Goal: Task Accomplishment & Management: Use online tool/utility

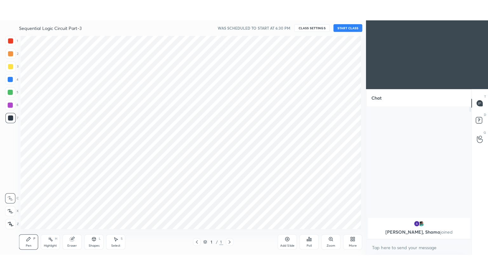
scroll to position [31608, 31462]
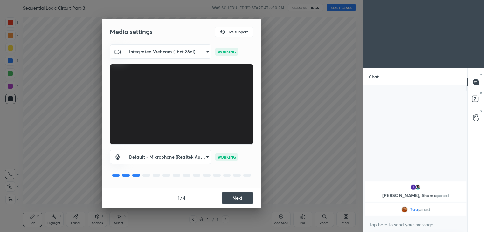
click at [234, 198] on button "Next" at bounding box center [238, 198] width 32 height 13
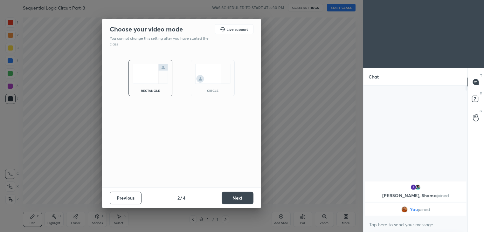
click at [234, 198] on button "Next" at bounding box center [238, 198] width 32 height 13
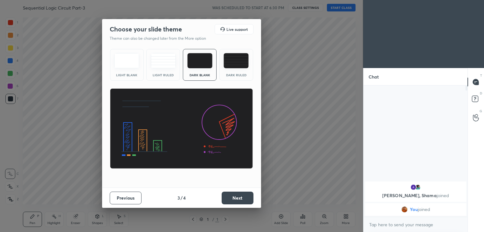
click at [234, 198] on button "Next" at bounding box center [238, 198] width 32 height 13
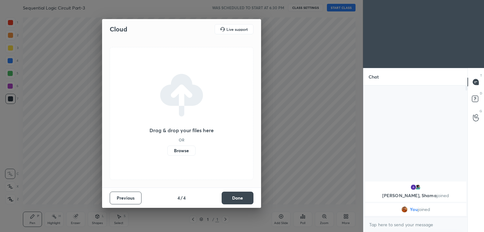
click at [234, 199] on button "Done" at bounding box center [238, 198] width 32 height 13
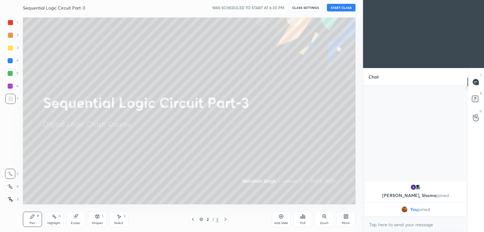
click at [342, 8] on button "START CLASS" at bounding box center [341, 8] width 29 height 8
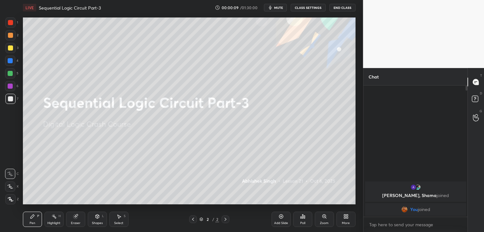
click at [346, 220] on div "More" at bounding box center [345, 219] width 19 height 15
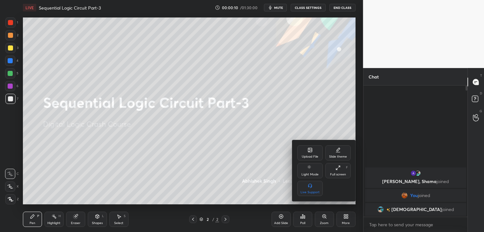
click at [338, 172] on div "Full screen F" at bounding box center [337, 170] width 25 height 15
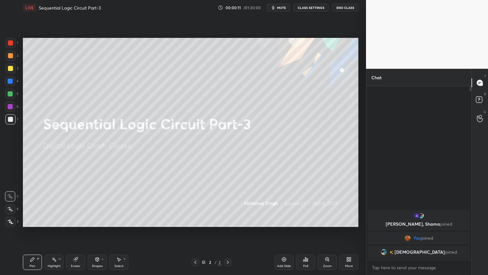
scroll to position [187, 103]
click at [282, 232] on div "Add Slide" at bounding box center [284, 261] width 19 height 15
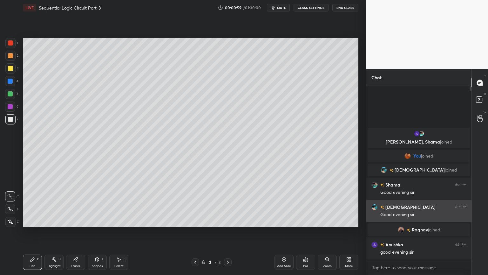
click at [406, 210] on div "Good evening sir" at bounding box center [424, 214] width 86 height 8
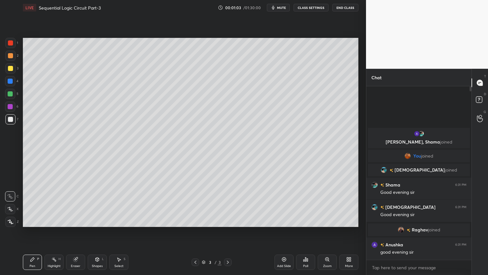
click at [75, 232] on div "Eraser" at bounding box center [75, 261] width 19 height 15
click at [28, 232] on div "Pen P" at bounding box center [32, 261] width 19 height 15
click at [12, 67] on div at bounding box center [10, 68] width 5 height 5
click at [4, 211] on div "1 2 3 4 5 6 7 C X Z C X Z E E Erase all H H" at bounding box center [10, 132] width 20 height 189
click at [12, 208] on icon at bounding box center [10, 209] width 6 height 4
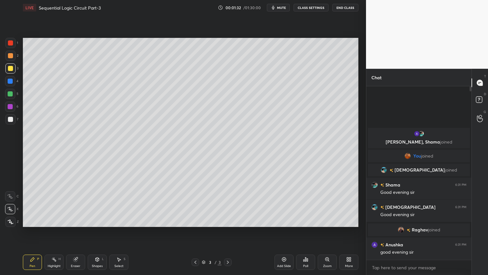
click at [12, 120] on div at bounding box center [10, 119] width 5 height 5
click at [12, 190] on div "C" at bounding box center [12, 195] width 14 height 13
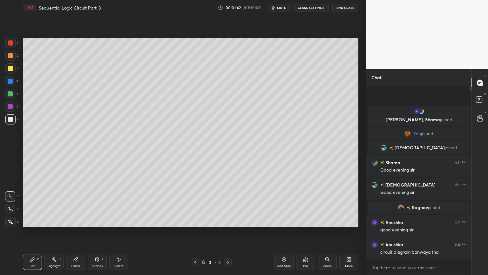
click at [75, 232] on div "Eraser" at bounding box center [76, 265] width 10 height 3
click at [34, 232] on div "Pen P" at bounding box center [32, 261] width 19 height 15
click at [77, 232] on div "Eraser" at bounding box center [75, 261] width 19 height 15
click at [33, 232] on div "Pen P" at bounding box center [32, 261] width 19 height 15
click at [75, 232] on div "Eraser" at bounding box center [75, 261] width 19 height 15
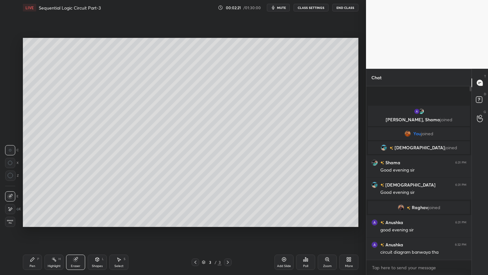
click at [34, 232] on div "Pen" at bounding box center [33, 265] width 6 height 3
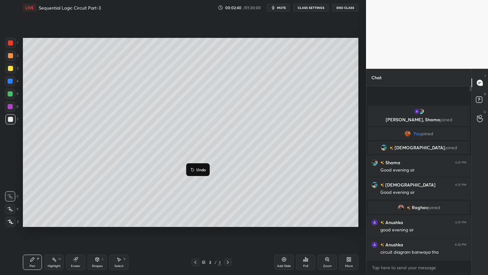
click at [201, 168] on p "Undo" at bounding box center [202, 169] width 10 height 5
click at [118, 232] on div "Select S" at bounding box center [118, 261] width 19 height 15
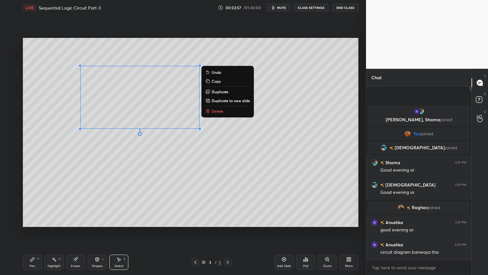
click at [74, 232] on div "Eraser" at bounding box center [76, 265] width 10 height 3
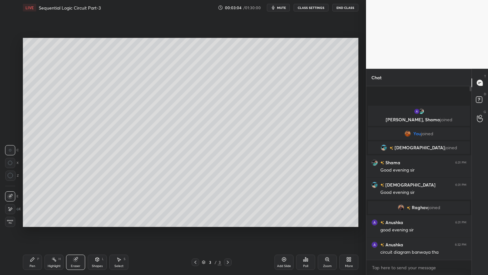
click at [31, 232] on div "Pen P" at bounding box center [32, 261] width 19 height 15
click at [73, 232] on div "Eraser" at bounding box center [76, 265] width 10 height 3
click at [31, 232] on div "Pen" at bounding box center [33, 265] width 6 height 3
click at [72, 232] on div "Eraser" at bounding box center [76, 265] width 10 height 3
click at [34, 232] on div "Pen P" at bounding box center [32, 261] width 19 height 15
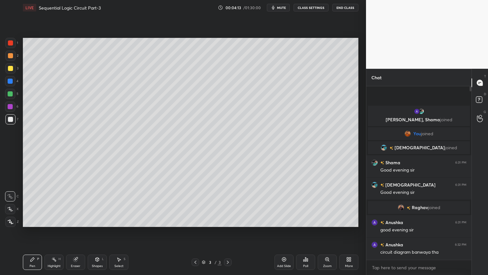
click at [79, 232] on div "Eraser" at bounding box center [75, 261] width 19 height 15
click at [31, 232] on icon at bounding box center [32, 259] width 5 height 5
click at [11, 95] on div at bounding box center [10, 93] width 5 height 5
click at [79, 232] on div "Eraser" at bounding box center [76, 265] width 10 height 3
click at [31, 232] on div "Pen" at bounding box center [33, 265] width 6 height 3
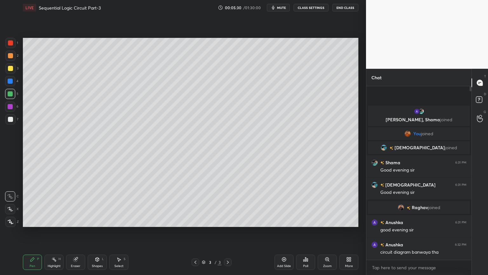
click at [15, 106] on div at bounding box center [10, 106] width 10 height 10
click at [12, 84] on div at bounding box center [10, 81] width 10 height 10
click at [116, 232] on div "Select" at bounding box center [118, 265] width 9 height 3
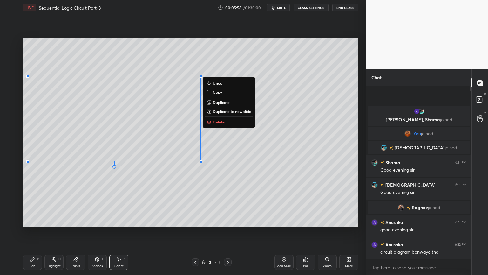
click at [25, 232] on div "Pen P" at bounding box center [32, 261] width 19 height 15
click at [29, 232] on div "Pen P" at bounding box center [32, 261] width 19 height 15
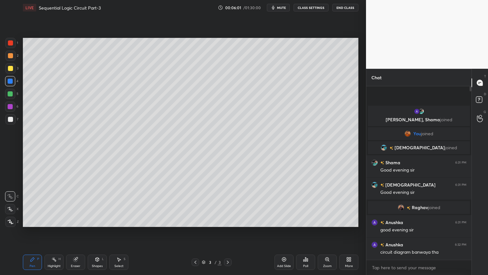
click at [12, 93] on div at bounding box center [10, 93] width 5 height 5
click at [7, 208] on div at bounding box center [10, 209] width 10 height 10
click at [136, 179] on p "Undo" at bounding box center [140, 179] width 10 height 5
click at [117, 232] on div "Select S" at bounding box center [118, 261] width 19 height 15
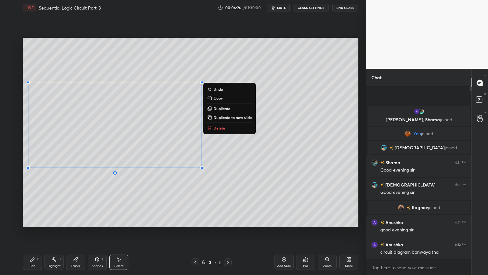
click at [31, 232] on div "Pen" at bounding box center [33, 265] width 6 height 3
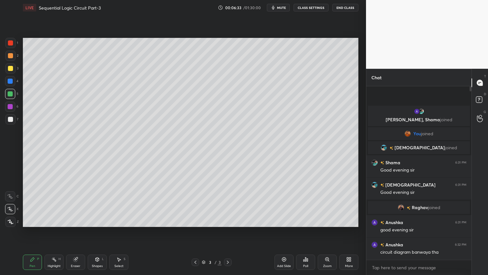
click at [13, 81] on div at bounding box center [10, 81] width 10 height 10
click at [11, 192] on div at bounding box center [10, 196] width 10 height 10
click at [14, 109] on div at bounding box center [10, 106] width 10 height 10
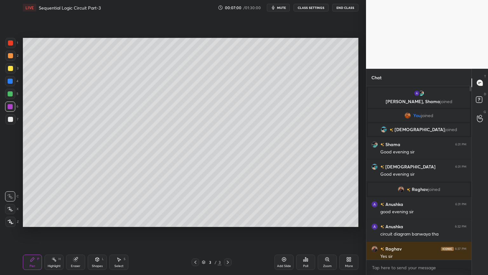
click at [10, 72] on div at bounding box center [10, 68] width 10 height 10
click at [75, 232] on div "Eraser" at bounding box center [75, 261] width 19 height 15
click at [30, 232] on icon at bounding box center [32, 259] width 5 height 5
click at [55, 232] on div "Highlight H" at bounding box center [54, 261] width 19 height 15
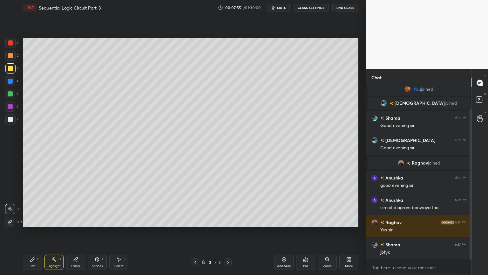
click at [30, 232] on div "Pen P" at bounding box center [32, 261] width 19 height 15
click at [52, 232] on div "Highlight H" at bounding box center [54, 261] width 19 height 15
click at [10, 54] on div at bounding box center [10, 55] width 5 height 5
click at [32, 232] on icon at bounding box center [33, 259] width 4 height 4
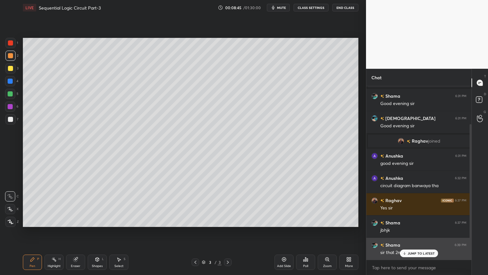
click at [412, 232] on p "JUMP TO LATEST" at bounding box center [421, 253] width 27 height 4
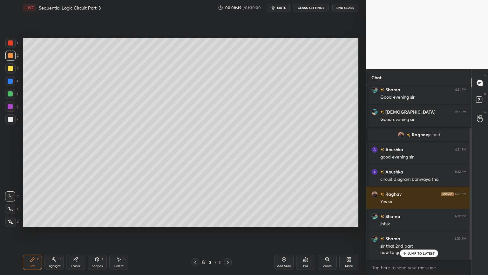
click at [412, 232] on p "JUMP TO LATEST" at bounding box center [421, 253] width 27 height 4
click at [52, 232] on div "Highlight H" at bounding box center [54, 261] width 19 height 15
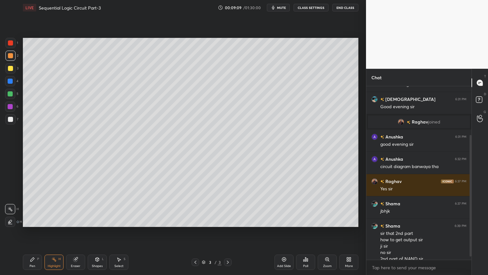
scroll to position [74, 0]
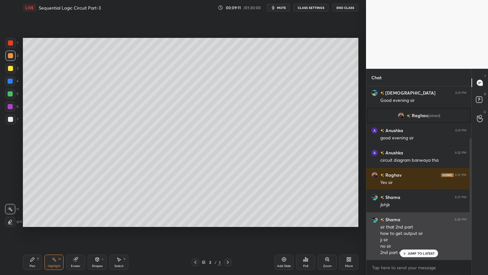
click at [416, 232] on p "JUMP TO LATEST" at bounding box center [421, 253] width 27 height 4
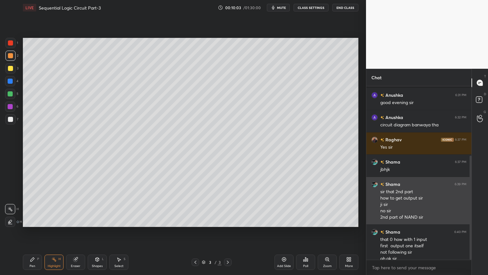
scroll to position [115, 0]
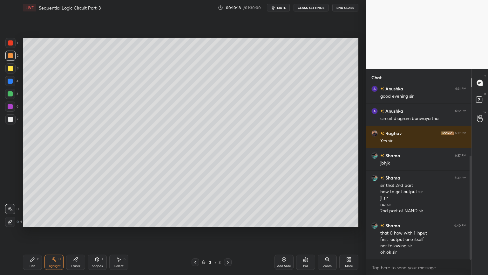
click at [11, 107] on div at bounding box center [10, 106] width 5 height 5
click at [95, 232] on icon at bounding box center [97, 259] width 5 height 5
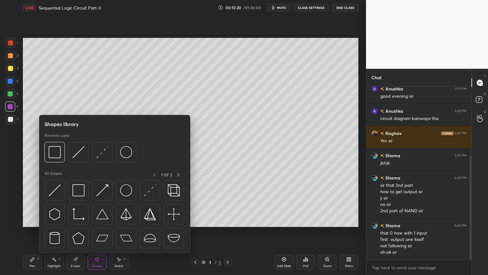
click at [36, 232] on div "Pen P" at bounding box center [32, 261] width 19 height 15
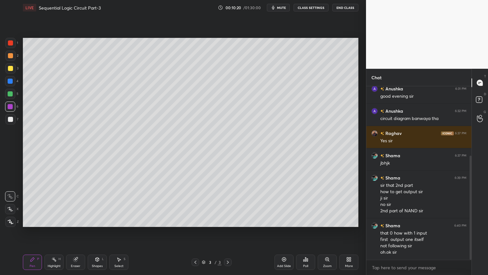
click at [12, 207] on icon at bounding box center [10, 209] width 6 height 4
click at [96, 232] on icon at bounding box center [97, 259] width 3 height 4
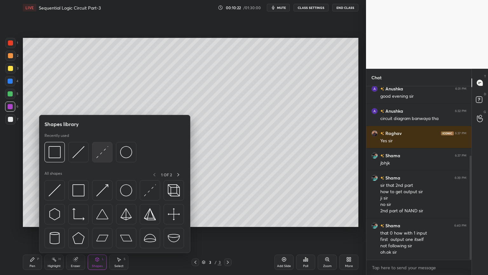
click at [100, 155] on img at bounding box center [102, 152] width 12 height 12
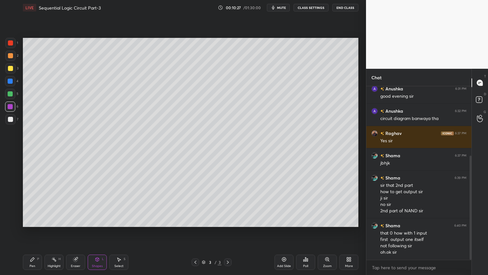
click at [30, 232] on div "Pen P" at bounding box center [32, 261] width 19 height 15
click at [15, 81] on div at bounding box center [10, 81] width 10 height 10
click at [75, 232] on div "Eraser" at bounding box center [75, 261] width 19 height 15
click at [31, 232] on div "Pen P" at bounding box center [32, 261] width 19 height 15
click at [12, 106] on div at bounding box center [10, 106] width 5 height 5
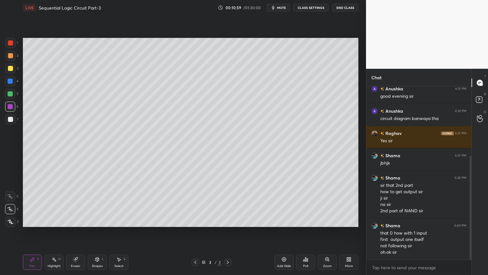
click at [13, 82] on div at bounding box center [10, 81] width 5 height 5
click at [10, 195] on icon at bounding box center [10, 196] width 6 height 4
click at [95, 232] on icon at bounding box center [97, 259] width 5 height 5
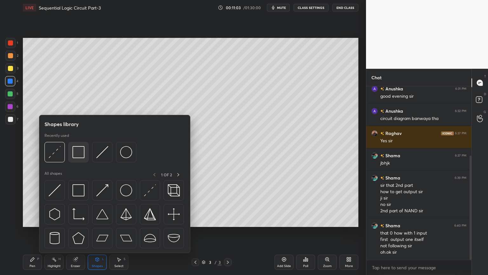
click at [76, 148] on img at bounding box center [79, 152] width 12 height 12
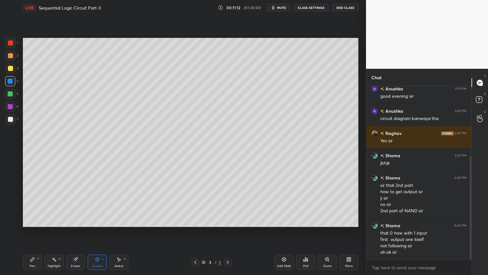
click at [99, 232] on div "Shapes" at bounding box center [97, 265] width 11 height 3
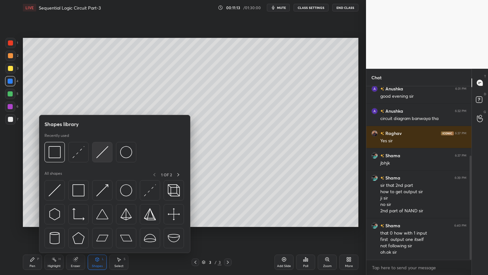
click at [102, 154] on img at bounding box center [102, 152] width 12 height 12
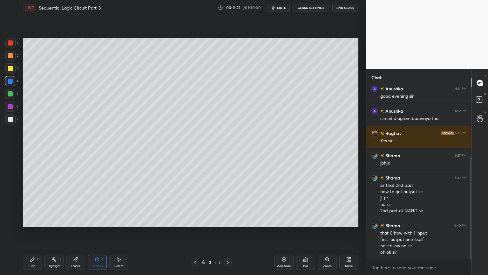
click at [27, 232] on div "Pen P" at bounding box center [32, 261] width 19 height 15
click at [13, 118] on div at bounding box center [10, 119] width 5 height 5
click at [71, 232] on div "Eraser" at bounding box center [76, 265] width 10 height 3
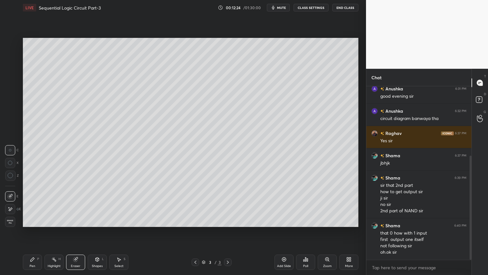
click at [33, 232] on icon at bounding box center [32, 259] width 5 height 5
click at [75, 232] on div "Eraser" at bounding box center [75, 261] width 19 height 15
click at [34, 232] on div "Pen" at bounding box center [33, 265] width 6 height 3
click at [55, 232] on div "Highlight" at bounding box center [54, 265] width 13 height 3
click at [11, 111] on div at bounding box center [10, 106] width 10 height 10
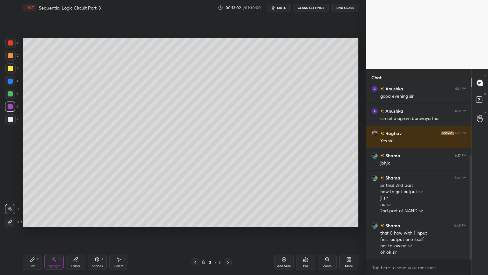
click at [13, 60] on div at bounding box center [10, 56] width 10 height 10
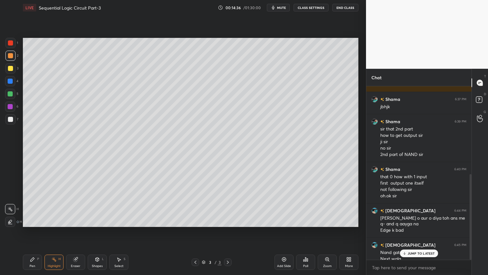
scroll to position [178, 0]
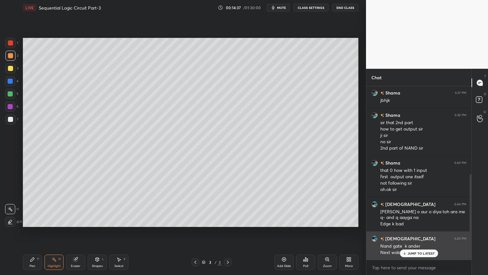
click at [413, 232] on p "JUMP TO LATEST" at bounding box center [421, 253] width 27 height 4
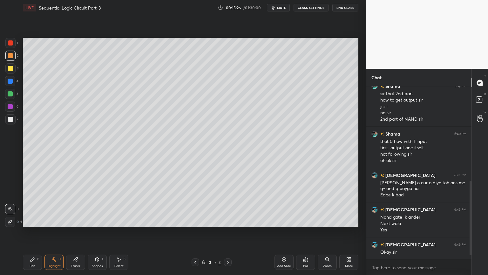
scroll to position [229, 0]
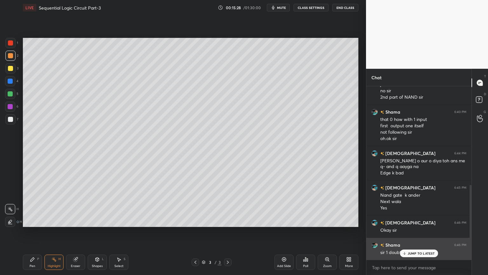
click at [418, 232] on p "JUMP TO LATEST" at bounding box center [421, 253] width 27 height 4
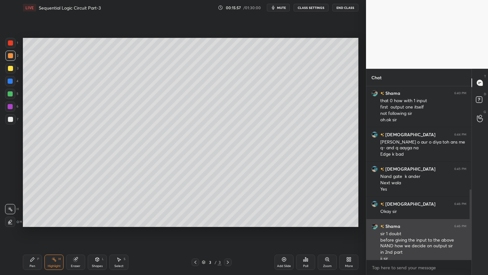
scroll to position [254, 0]
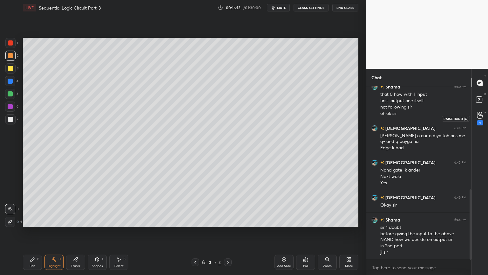
click at [480, 112] on circle at bounding box center [481, 113] width 3 height 3
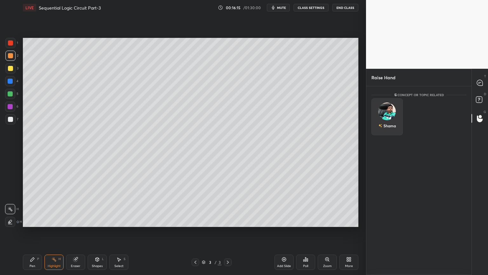
click at [393, 114] on div "Shama" at bounding box center [387, 116] width 31 height 37
click at [394, 128] on button "INVITE" at bounding box center [388, 130] width 26 height 8
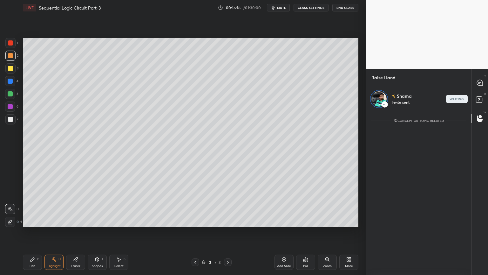
scroll to position [161, 103]
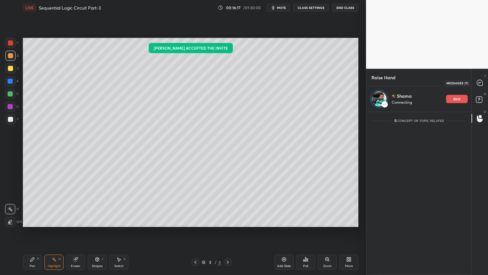
click at [482, 82] on icon at bounding box center [480, 83] width 6 height 6
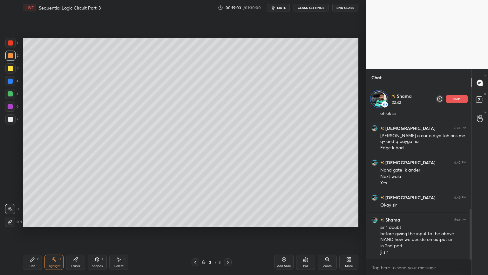
click at [285, 232] on div "Add Slide" at bounding box center [284, 261] width 19 height 15
click at [19, 117] on div "1 2 3 4 5 6 7 C X Z C X Z E E Erase all H H" at bounding box center [10, 132] width 20 height 189
click at [13, 120] on div at bounding box center [10, 119] width 10 height 10
click at [30, 232] on div "Pen P" at bounding box center [32, 261] width 19 height 15
click at [15, 69] on div at bounding box center [10, 68] width 10 height 10
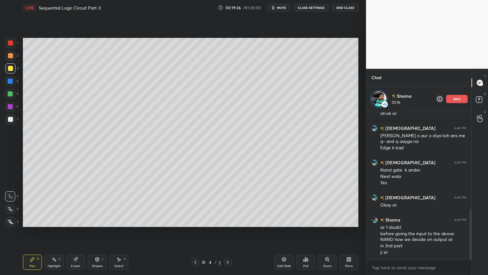
click at [11, 93] on div at bounding box center [10, 93] width 5 height 5
click at [15, 104] on div "6" at bounding box center [11, 106] width 13 height 10
click at [75, 232] on div "Eraser" at bounding box center [75, 261] width 19 height 15
click at [34, 232] on div "Pen P" at bounding box center [32, 261] width 19 height 15
click at [48, 232] on div "Highlight H" at bounding box center [54, 261] width 19 height 15
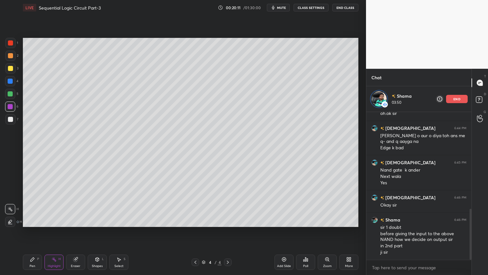
click at [52, 232] on div "Highlight H" at bounding box center [54, 261] width 19 height 15
click at [35, 232] on div "Pen P" at bounding box center [32, 261] width 19 height 15
click at [16, 93] on div "5" at bounding box center [11, 94] width 13 height 10
click at [77, 232] on div "Eraser" at bounding box center [76, 265] width 10 height 3
click at [33, 232] on div "Pen" at bounding box center [33, 265] width 6 height 3
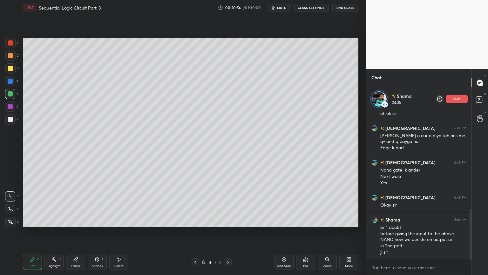
click at [197, 232] on icon at bounding box center [195, 261] width 5 height 5
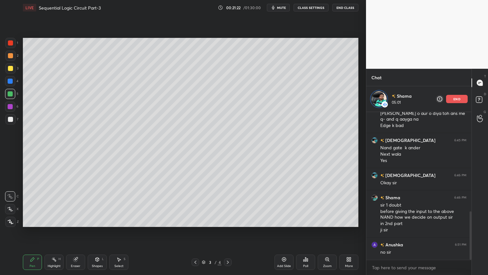
click at [54, 232] on div "Highlight H" at bounding box center [54, 261] width 19 height 15
click at [11, 112] on div "6" at bounding box center [11, 107] width 13 height 13
click at [12, 59] on div at bounding box center [10, 56] width 10 height 10
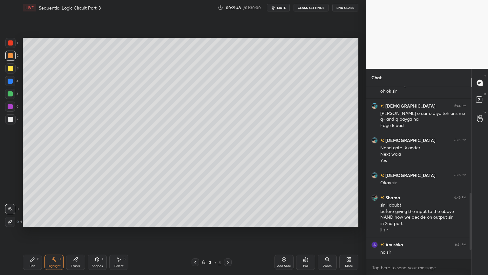
click at [11, 95] on div at bounding box center [10, 93] width 5 height 5
click at [229, 232] on icon at bounding box center [227, 261] width 5 height 5
click at [116, 232] on div "Select" at bounding box center [118, 265] width 9 height 3
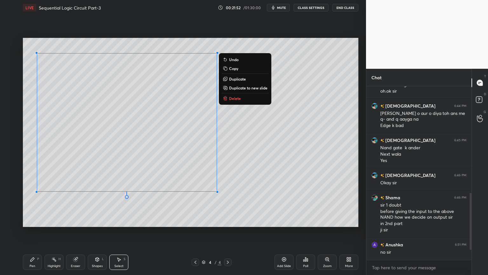
click at [237, 101] on button "Delete" at bounding box center [245, 98] width 47 height 8
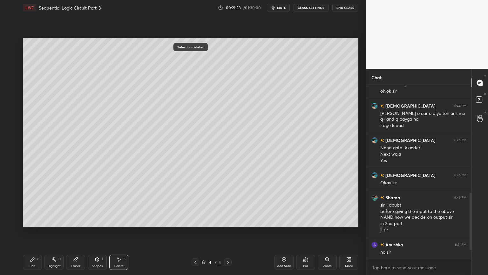
click at [29, 232] on div "Pen P" at bounding box center [32, 261] width 19 height 15
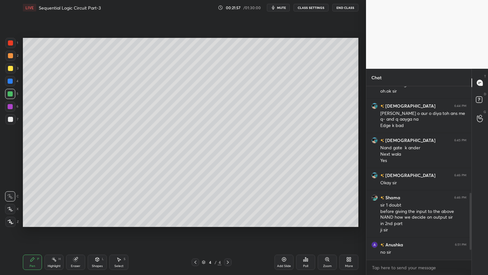
scroll to position [299, 0]
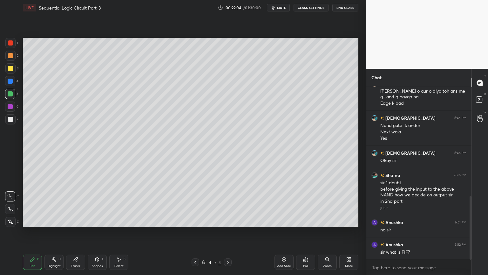
click at [193, 232] on icon at bounding box center [195, 261] width 5 height 5
click at [227, 232] on icon at bounding box center [227, 261] width 5 height 5
click at [92, 232] on div "Shapes" at bounding box center [97, 265] width 11 height 3
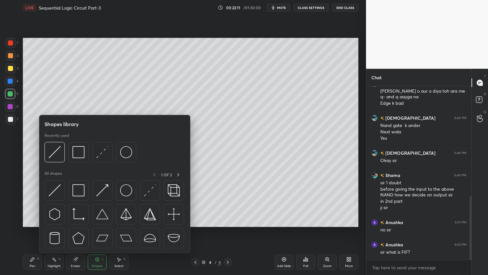
click at [85, 232] on div "Eraser" at bounding box center [75, 261] width 19 height 15
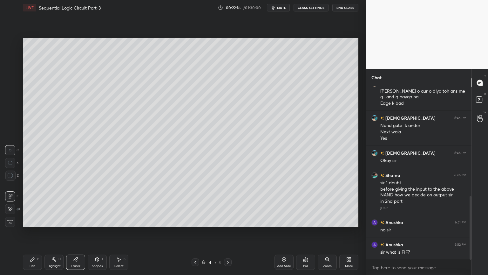
click at [34, 232] on icon at bounding box center [32, 259] width 5 height 5
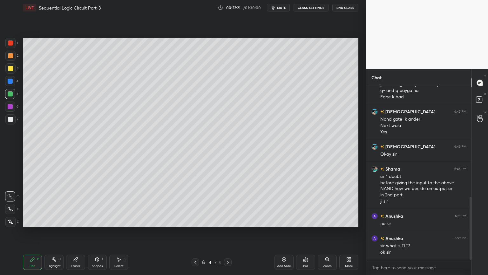
click at [121, 232] on div "Select" at bounding box center [118, 265] width 9 height 3
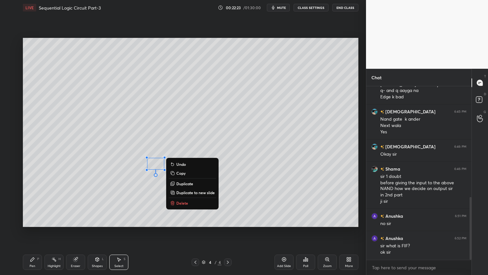
click at [190, 204] on button "Delete" at bounding box center [192, 203] width 47 height 8
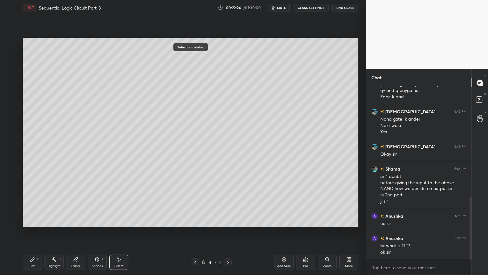
click at [28, 232] on div "Pen P" at bounding box center [32, 261] width 19 height 15
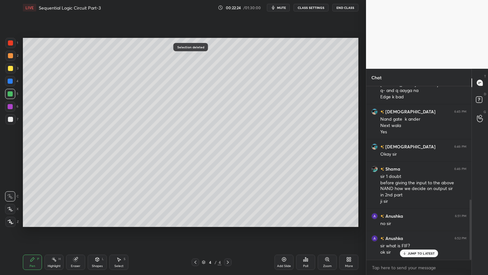
scroll to position [327, 0]
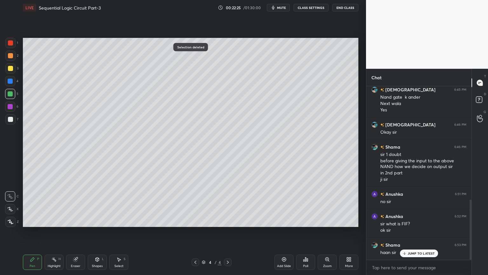
click at [197, 232] on icon at bounding box center [195, 261] width 5 height 5
click at [228, 232] on icon at bounding box center [227, 261] width 5 height 5
click at [13, 206] on div at bounding box center [10, 209] width 10 height 10
click at [195, 232] on icon at bounding box center [195, 261] width 5 height 5
click at [229, 232] on icon at bounding box center [227, 261] width 5 height 5
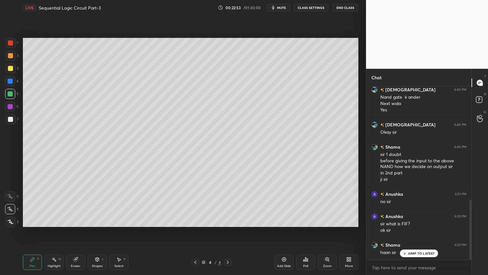
click at [13, 117] on div at bounding box center [10, 119] width 5 height 5
click at [12, 196] on icon at bounding box center [10, 196] width 6 height 4
click at [73, 232] on div "Eraser" at bounding box center [76, 265] width 10 height 3
click at [31, 232] on div "Pen" at bounding box center [33, 265] width 6 height 3
click at [79, 232] on div "Eraser" at bounding box center [75, 261] width 19 height 15
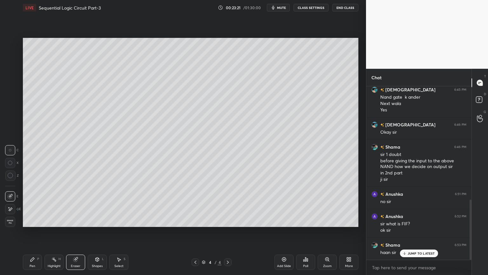
click at [35, 232] on div "Pen P" at bounding box center [32, 261] width 19 height 15
click at [74, 232] on icon at bounding box center [75, 259] width 5 height 5
click at [35, 232] on div "Pen P" at bounding box center [32, 261] width 19 height 15
click at [78, 232] on icon at bounding box center [75, 259] width 5 height 5
click at [32, 232] on icon at bounding box center [32, 259] width 5 height 5
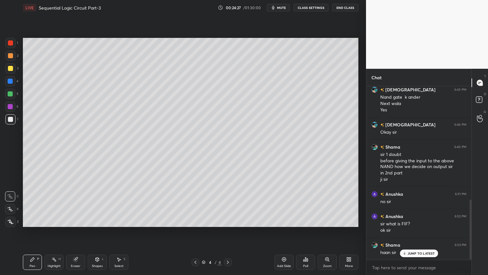
click at [118, 232] on div "Select" at bounding box center [118, 265] width 9 height 3
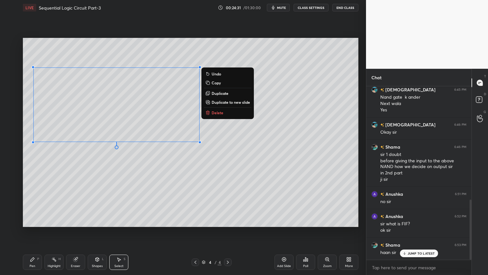
click at [28, 232] on div "Pen P" at bounding box center [32, 261] width 19 height 15
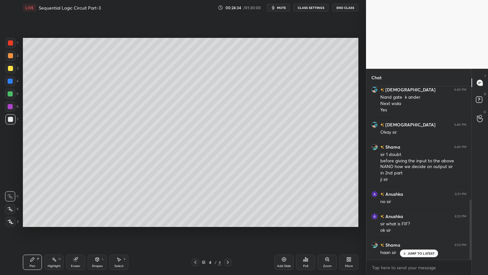
click at [74, 232] on div "Eraser" at bounding box center [76, 265] width 10 height 3
click at [27, 232] on div "Pen P" at bounding box center [32, 261] width 19 height 15
click at [11, 92] on div at bounding box center [10, 93] width 5 height 5
click at [13, 107] on div at bounding box center [10, 106] width 10 height 10
click at [12, 83] on div at bounding box center [10, 81] width 5 height 5
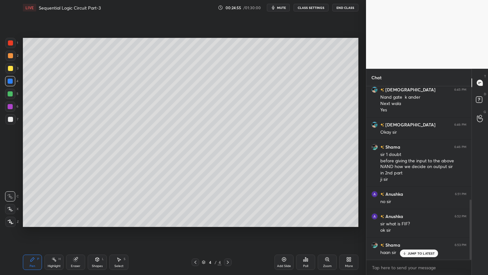
click at [73, 232] on div "Eraser" at bounding box center [75, 261] width 19 height 15
click at [56, 232] on div "Highlight H" at bounding box center [54, 261] width 19 height 15
click at [196, 232] on icon at bounding box center [195, 261] width 5 height 5
click at [227, 232] on div at bounding box center [228, 262] width 8 height 8
click at [34, 232] on div "Pen P" at bounding box center [32, 261] width 19 height 15
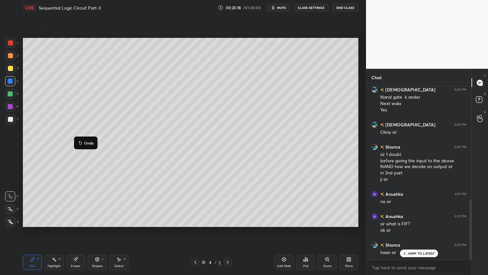
click at [89, 140] on button "Undo" at bounding box center [86, 143] width 18 height 8
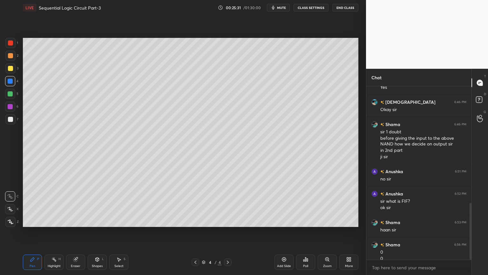
scroll to position [356, 0]
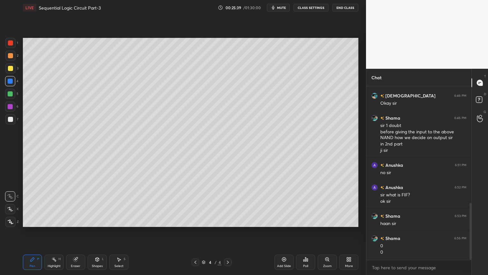
click at [195, 232] on icon at bounding box center [195, 261] width 5 height 5
click at [228, 232] on icon at bounding box center [227, 261] width 5 height 5
click at [12, 106] on div at bounding box center [10, 106] width 5 height 5
click at [195, 232] on icon at bounding box center [195, 261] width 5 height 5
click at [227, 232] on icon at bounding box center [227, 261] width 5 height 5
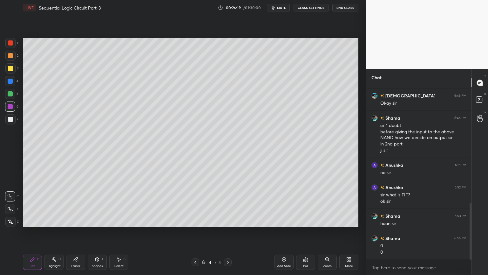
click at [12, 73] on div at bounding box center [10, 68] width 10 height 10
click at [52, 232] on icon at bounding box center [54, 259] width 5 height 5
click at [34, 232] on div "Pen P" at bounding box center [32, 261] width 19 height 15
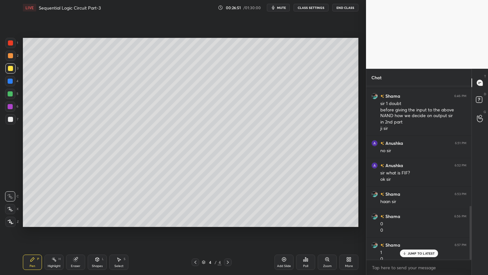
scroll to position [384, 0]
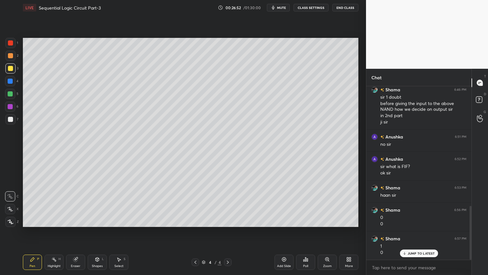
click at [71, 232] on div "Eraser" at bounding box center [76, 265] width 10 height 3
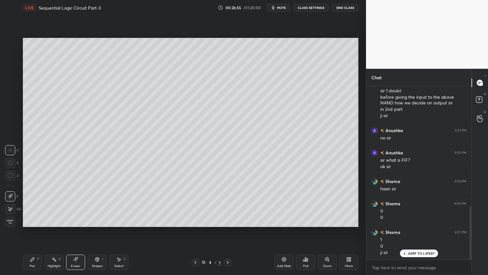
click at [29, 232] on div "Pen P" at bounding box center [32, 261] width 19 height 15
click at [12, 61] on div "2" at bounding box center [11, 57] width 13 height 13
click at [118, 232] on div "Select S" at bounding box center [118, 261] width 19 height 15
click at [83, 175] on div "0 ° Undo Copy Duplicate Duplicate to new slide Delete" at bounding box center [191, 132] width 336 height 189
click at [77, 232] on div "Eraser" at bounding box center [76, 265] width 10 height 3
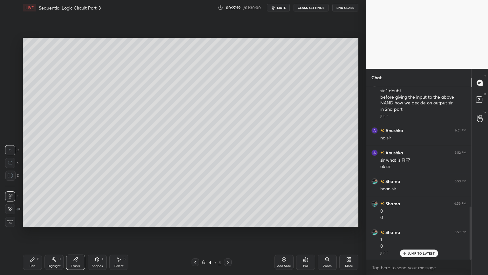
click at [27, 232] on div "Pen P" at bounding box center [32, 261] width 19 height 15
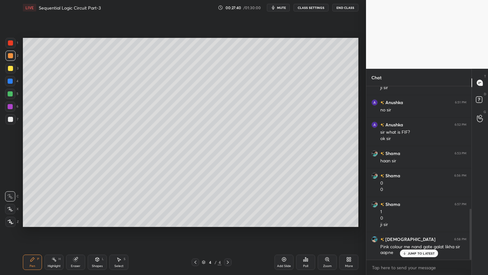
click at [75, 232] on div "Eraser" at bounding box center [76, 265] width 10 height 3
click at [32, 232] on div "Pen" at bounding box center [33, 265] width 6 height 3
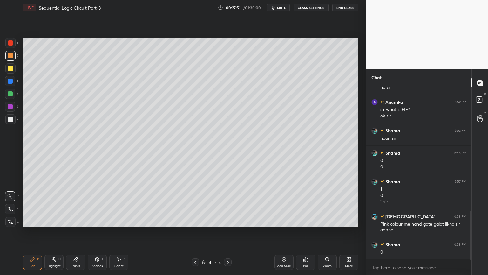
click at [96, 232] on div "Shapes" at bounding box center [97, 265] width 11 height 3
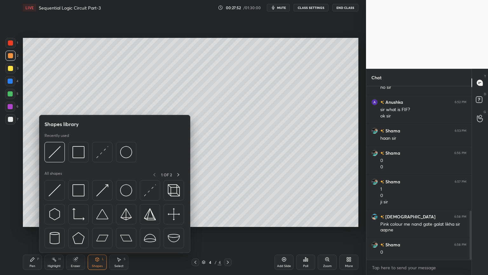
click at [12, 106] on div at bounding box center [10, 106] width 5 height 5
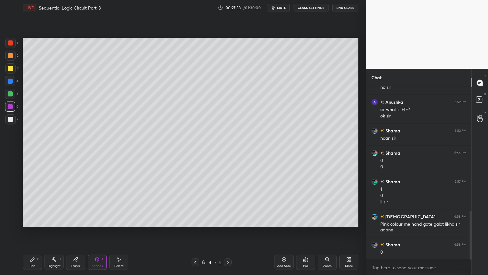
click at [33, 232] on icon at bounding box center [32, 259] width 5 height 5
click at [9, 205] on div at bounding box center [10, 209] width 10 height 10
click at [98, 232] on div "Shapes" at bounding box center [97, 265] width 11 height 3
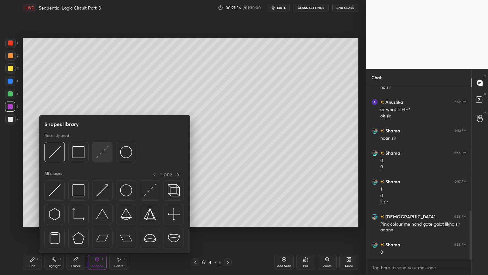
click at [105, 151] on img at bounding box center [102, 152] width 12 height 12
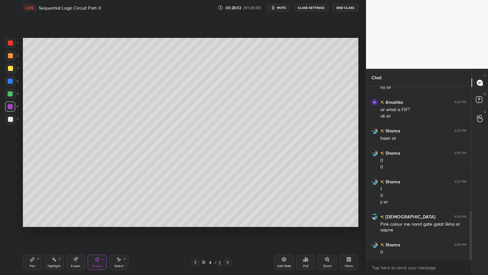
click at [118, 232] on div "Select" at bounding box center [118, 265] width 9 height 3
click at [197, 232] on icon at bounding box center [195, 261] width 5 height 5
click at [117, 232] on div "Select S" at bounding box center [118, 261] width 19 height 15
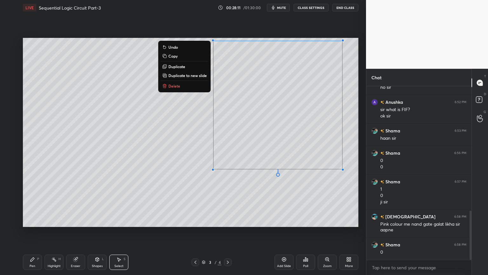
click at [179, 58] on button "Copy" at bounding box center [184, 56] width 47 height 8
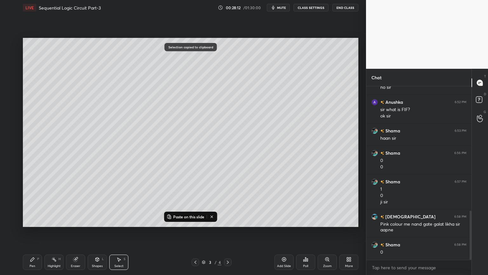
click at [229, 232] on icon at bounding box center [227, 261] width 5 height 5
click at [190, 214] on p "Paste on this slide" at bounding box center [188, 216] width 31 height 5
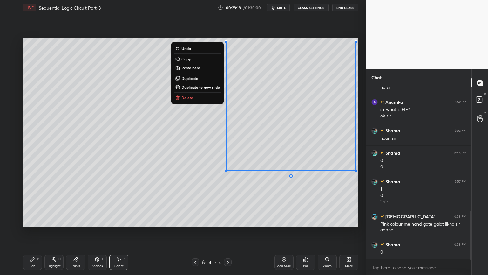
click at [263, 189] on div "0 ° Undo Copy Paste here Duplicate Duplicate to new slide Delete" at bounding box center [191, 132] width 336 height 189
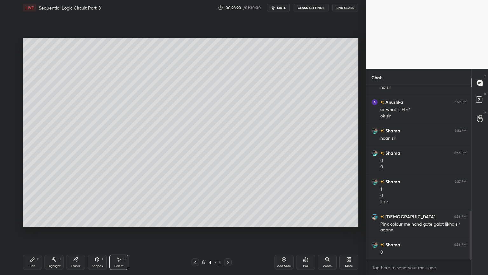
click at [34, 232] on icon at bounding box center [32, 259] width 5 height 5
click at [11, 193] on div at bounding box center [10, 196] width 10 height 10
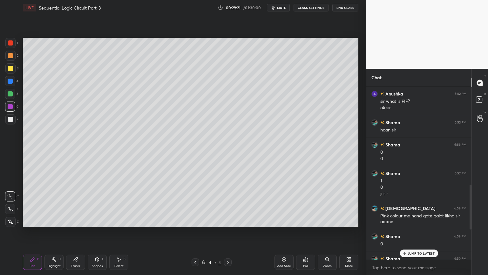
scroll to position [521, 0]
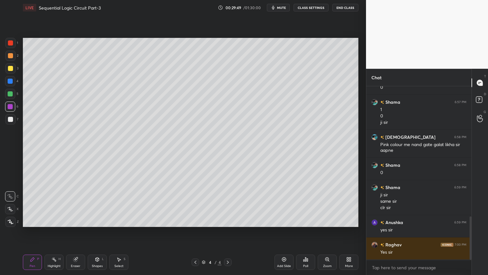
click at [284, 232] on div "Add Slide" at bounding box center [284, 261] width 19 height 15
click at [12, 207] on icon at bounding box center [10, 209] width 6 height 4
click at [14, 80] on div at bounding box center [10, 81] width 10 height 10
click at [94, 232] on div "Shapes L" at bounding box center [97, 261] width 19 height 15
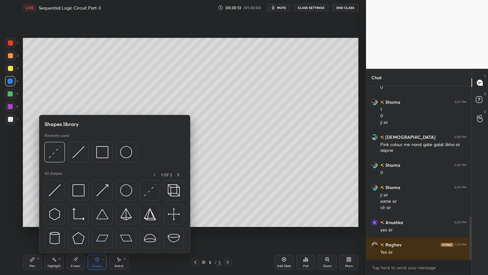
click at [8, 81] on div at bounding box center [10, 81] width 5 height 5
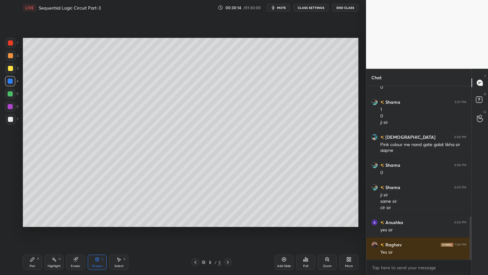
click at [31, 232] on div "Pen P" at bounding box center [32, 261] width 19 height 15
click at [10, 195] on icon at bounding box center [10, 196] width 6 height 4
click at [97, 232] on div "Shapes L" at bounding box center [97, 261] width 19 height 15
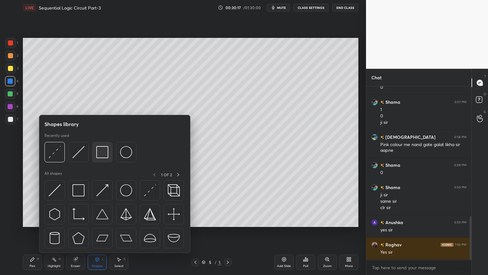
click at [101, 152] on img at bounding box center [102, 152] width 12 height 12
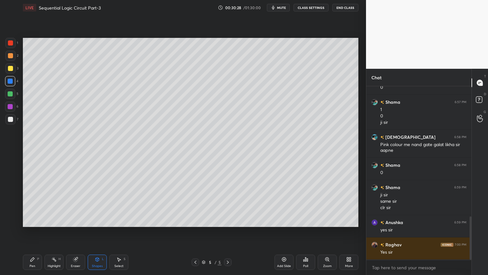
click at [100, 232] on div "Shapes L" at bounding box center [97, 261] width 19 height 15
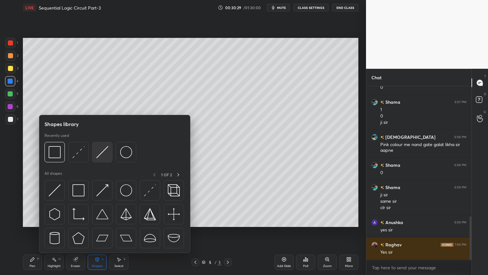
click at [104, 152] on img at bounding box center [102, 152] width 12 height 12
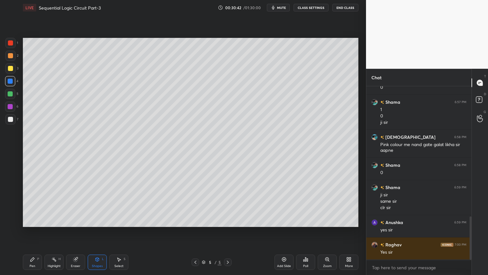
click at [32, 232] on icon at bounding box center [33, 259] width 4 height 4
click at [13, 121] on div at bounding box center [10, 119] width 10 height 10
click at [73, 232] on div "Eraser" at bounding box center [76, 265] width 10 height 3
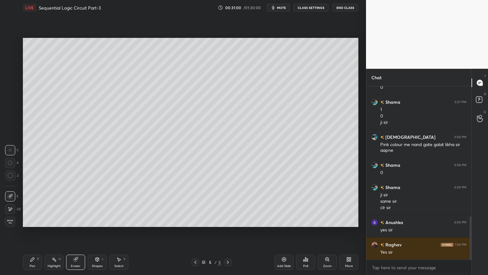
click at [31, 232] on div "Pen P Highlight H Eraser Shapes L Select S 5 / 5 Add Slide Poll Zoom More" at bounding box center [191, 261] width 336 height 25
click at [32, 232] on div "Pen P" at bounding box center [32, 261] width 19 height 15
click at [199, 232] on div "5 / 5" at bounding box center [212, 262] width 40 height 8
click at [195, 232] on icon at bounding box center [195, 261] width 5 height 5
click at [56, 232] on div "Highlight H" at bounding box center [54, 261] width 19 height 15
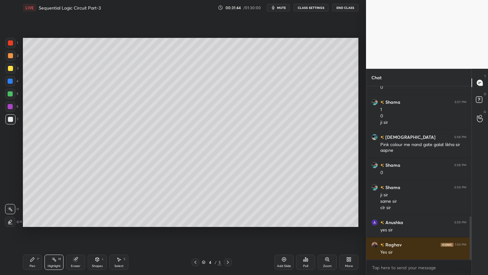
click at [16, 67] on div "3" at bounding box center [11, 68] width 13 height 10
click at [228, 232] on icon at bounding box center [227, 261] width 5 height 5
click at [27, 232] on div "Pen P" at bounding box center [32, 261] width 19 height 15
click at [14, 120] on div at bounding box center [10, 119] width 10 height 10
click at [50, 232] on div "Highlight H" at bounding box center [54, 261] width 19 height 15
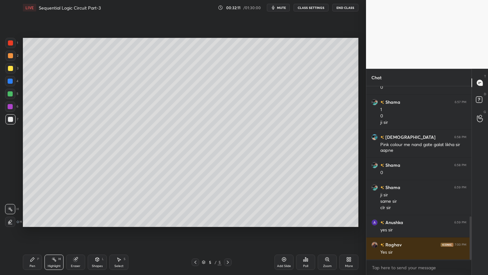
click at [33, 232] on icon at bounding box center [32, 259] width 5 height 5
click at [77, 232] on div "Eraser" at bounding box center [76, 265] width 10 height 3
click at [30, 232] on icon at bounding box center [32, 259] width 5 height 5
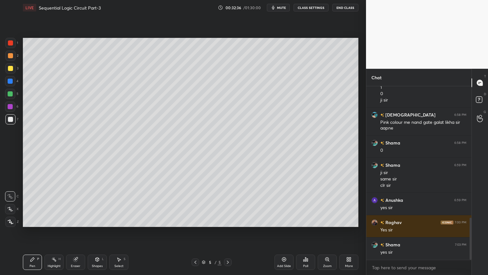
click at [56, 232] on div "Highlight H" at bounding box center [54, 261] width 19 height 15
click at [72, 232] on div "Eraser" at bounding box center [75, 261] width 19 height 15
click at [30, 232] on div "Pen P" at bounding box center [32, 261] width 19 height 15
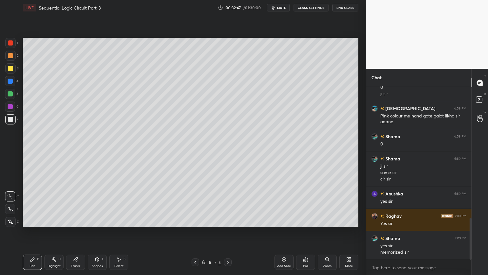
click at [74, 232] on icon at bounding box center [75, 259] width 4 height 4
click at [33, 232] on icon at bounding box center [32, 259] width 5 height 5
click at [13, 107] on div at bounding box center [10, 106] width 10 height 10
click at [8, 205] on div at bounding box center [10, 209] width 10 height 10
click at [98, 232] on div "Shapes L" at bounding box center [97, 261] width 19 height 15
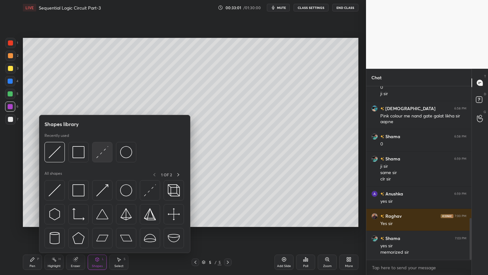
click at [102, 151] on img at bounding box center [102, 152] width 12 height 12
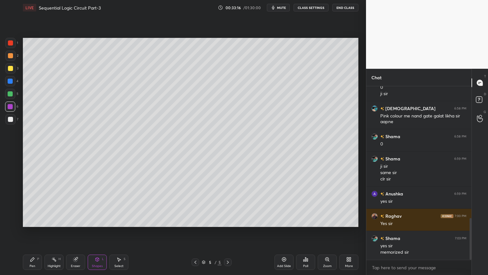
click at [10, 80] on div at bounding box center [10, 81] width 5 height 5
click at [32, 232] on icon at bounding box center [32, 259] width 5 height 5
click at [11, 193] on div at bounding box center [10, 196] width 10 height 10
click at [96, 232] on icon at bounding box center [97, 259] width 3 height 4
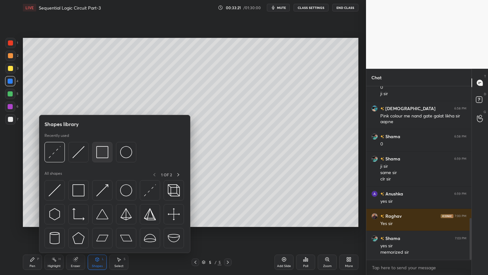
click at [102, 150] on img at bounding box center [102, 152] width 12 height 12
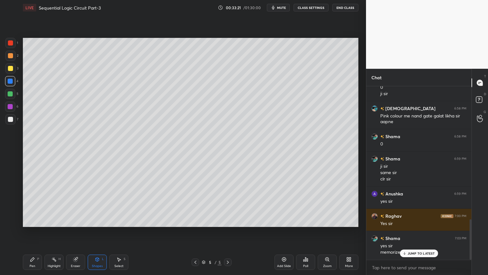
scroll to position [571, 0]
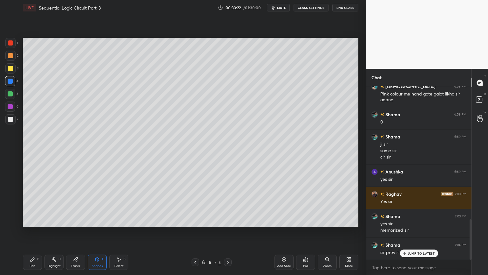
click at [32, 232] on icon at bounding box center [33, 259] width 4 height 4
click at [93, 232] on div "Shapes L" at bounding box center [97, 261] width 19 height 15
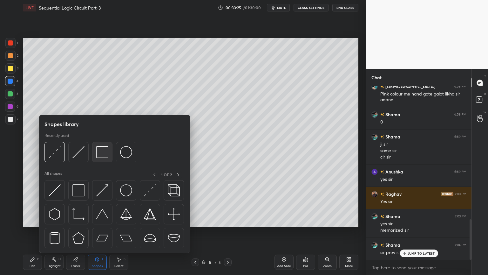
click at [105, 149] on img at bounding box center [102, 152] width 12 height 12
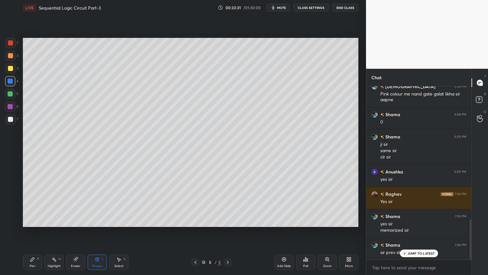
click at [97, 232] on div "Shapes" at bounding box center [97, 265] width 11 height 3
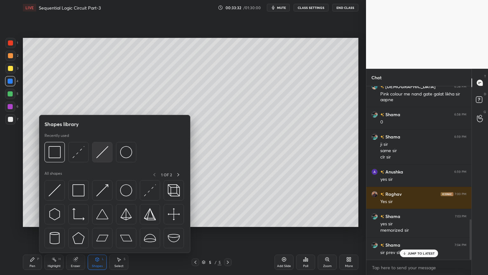
click at [103, 151] on img at bounding box center [102, 152] width 12 height 12
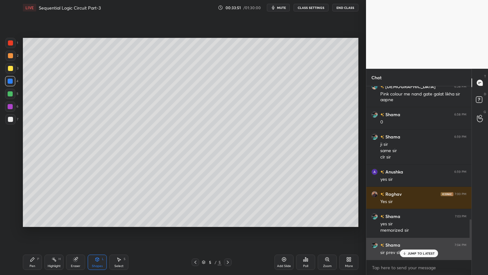
click at [417, 232] on p "JUMP TO LATEST" at bounding box center [421, 253] width 27 height 4
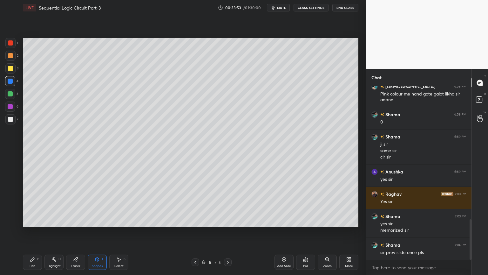
click at [196, 232] on icon at bounding box center [195, 261] width 5 height 5
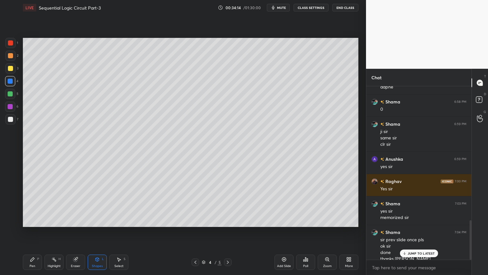
scroll to position [590, 0]
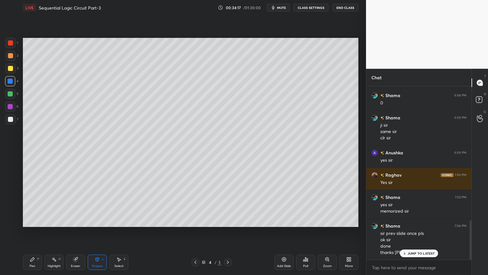
click at [226, 232] on icon at bounding box center [227, 261] width 5 height 5
click at [34, 232] on icon at bounding box center [32, 259] width 5 height 5
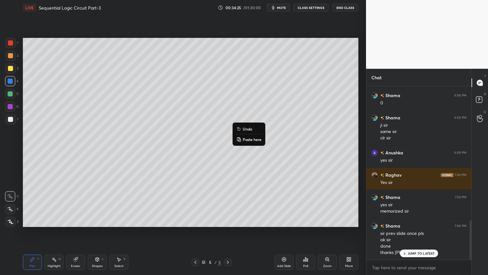
click at [246, 127] on p "Undo" at bounding box center [248, 128] width 10 height 5
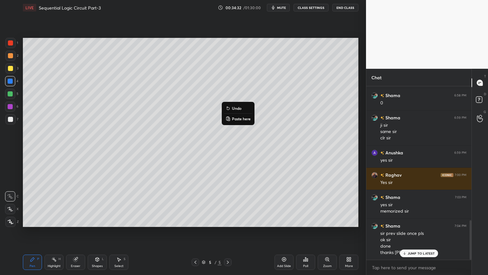
click at [237, 108] on p "Undo" at bounding box center [237, 108] width 10 height 5
click at [100, 232] on div "Shapes L" at bounding box center [97, 261] width 19 height 15
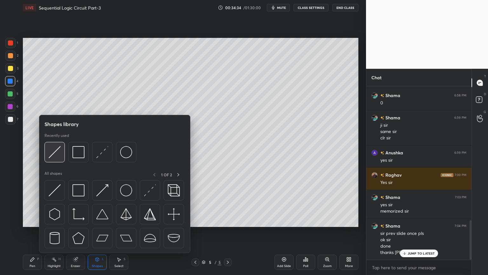
click at [59, 152] on img at bounding box center [55, 152] width 12 height 12
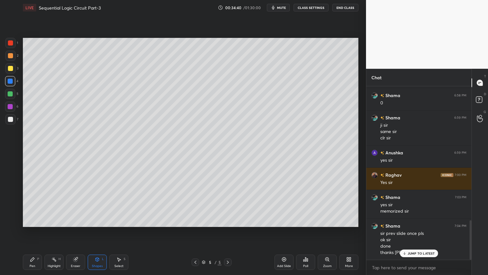
click at [28, 232] on div "Pen P" at bounding box center [32, 261] width 19 height 15
click at [11, 118] on div at bounding box center [10, 119] width 5 height 5
click at [12, 80] on div at bounding box center [10, 81] width 5 height 5
click at [97, 232] on div "Shapes" at bounding box center [97, 265] width 11 height 3
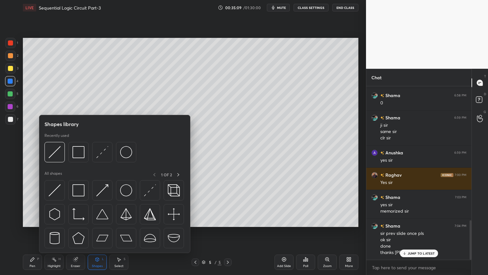
click at [122, 232] on div "Select S" at bounding box center [118, 261] width 19 height 15
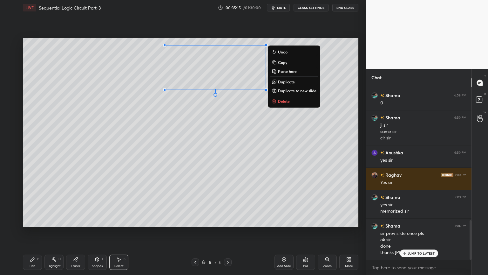
click at [188, 128] on div "0 ° Undo Copy Paste here Duplicate Duplicate to new slide Delete" at bounding box center [191, 132] width 336 height 189
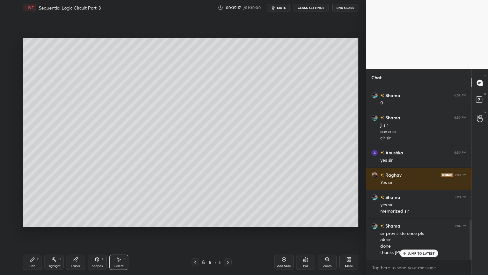
click at [77, 232] on icon at bounding box center [75, 259] width 4 height 4
click at [36, 232] on div "Pen P" at bounding box center [32, 261] width 19 height 15
click at [10, 119] on div at bounding box center [10, 119] width 5 height 5
click at [13, 68] on div at bounding box center [10, 68] width 10 height 10
click at [9, 208] on icon at bounding box center [10, 209] width 6 height 4
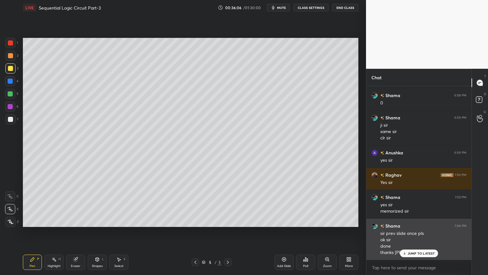
click at [422, 232] on p "JUMP TO LATEST" at bounding box center [421, 253] width 27 height 4
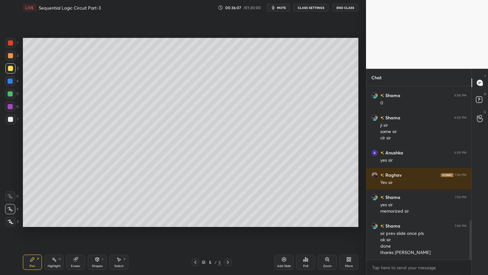
click at [15, 41] on div at bounding box center [10, 43] width 10 height 10
click at [98, 232] on div "Shapes" at bounding box center [97, 265] width 11 height 3
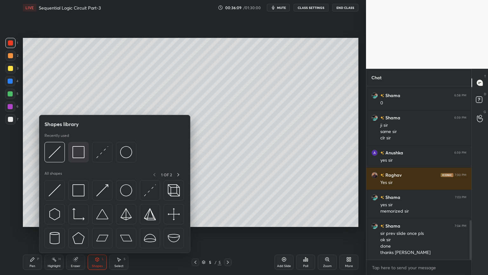
click at [76, 153] on img at bounding box center [79, 152] width 12 height 12
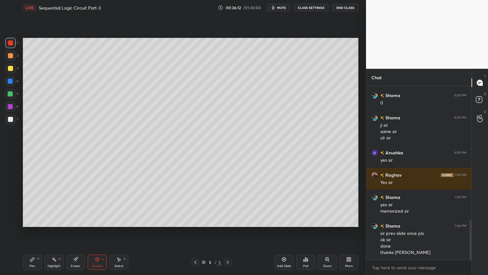
click at [29, 232] on div "Pen P" at bounding box center [32, 261] width 19 height 15
click at [12, 57] on div at bounding box center [10, 55] width 5 height 5
click at [13, 194] on div at bounding box center [10, 196] width 10 height 10
click at [15, 107] on div "6" at bounding box center [11, 106] width 13 height 10
click at [12, 207] on icon at bounding box center [10, 209] width 6 height 4
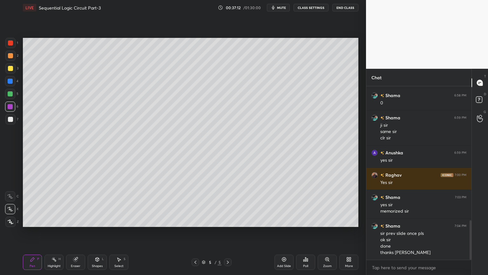
click at [197, 232] on icon at bounding box center [195, 261] width 5 height 5
click at [230, 232] on icon at bounding box center [227, 261] width 5 height 5
click at [12, 83] on div at bounding box center [10, 81] width 5 height 5
click at [11, 195] on icon at bounding box center [10, 196] width 6 height 4
click at [97, 232] on div "Shapes L" at bounding box center [97, 261] width 19 height 15
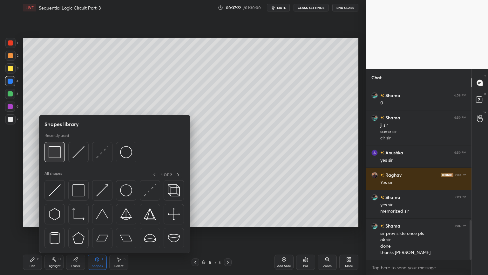
click at [54, 153] on img at bounding box center [55, 152] width 12 height 12
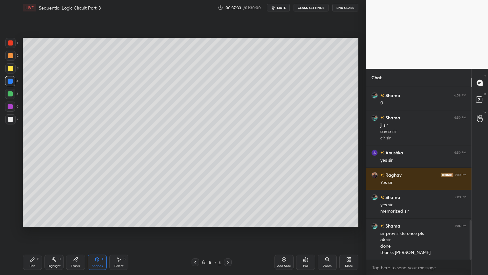
click at [119, 232] on div "Select S" at bounding box center [118, 261] width 19 height 15
click at [101, 232] on div "Shapes L" at bounding box center [97, 261] width 19 height 15
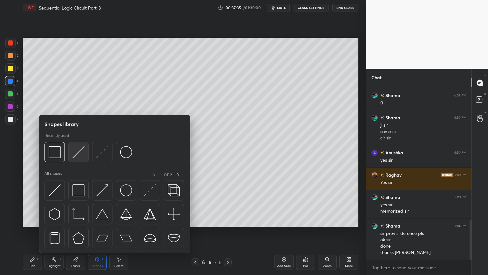
click at [83, 149] on img at bounding box center [79, 152] width 12 height 12
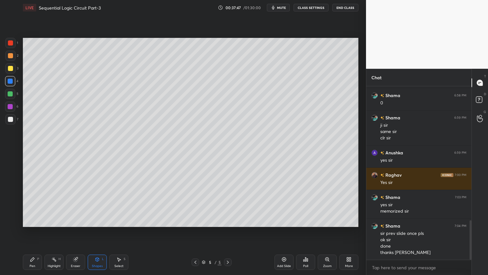
click at [31, 232] on div "Pen P" at bounding box center [32, 261] width 19 height 15
click at [14, 121] on div at bounding box center [10, 119] width 10 height 10
click at [16, 56] on div "2" at bounding box center [11, 56] width 13 height 10
click at [52, 232] on div "Highlight H" at bounding box center [54, 261] width 19 height 15
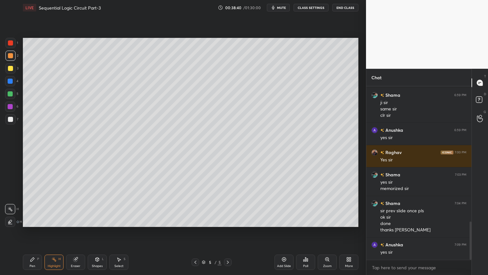
click at [36, 232] on div "Pen P" at bounding box center [32, 261] width 19 height 15
click at [8, 119] on div at bounding box center [10, 119] width 5 height 5
click at [56, 232] on icon at bounding box center [54, 259] width 5 height 5
click at [15, 68] on div at bounding box center [10, 68] width 10 height 10
click at [12, 121] on div at bounding box center [10, 119] width 5 height 5
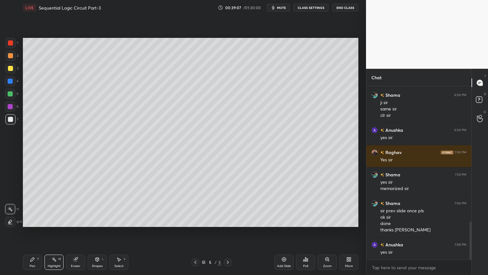
click at [33, 232] on icon at bounding box center [33, 259] width 4 height 4
click at [13, 55] on div at bounding box center [10, 56] width 10 height 10
click at [53, 232] on div "Highlight" at bounding box center [54, 265] width 13 height 3
click at [34, 232] on icon at bounding box center [33, 259] width 4 height 4
click at [11, 124] on div "7" at bounding box center [11, 120] width 13 height 13
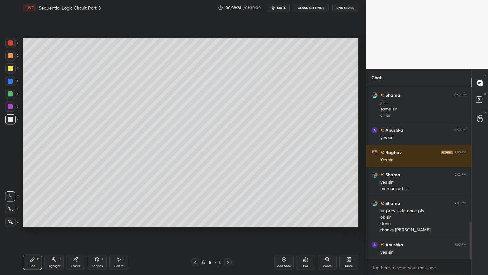
click at [53, 232] on icon at bounding box center [54, 259] width 5 height 5
click at [13, 66] on div at bounding box center [10, 68] width 10 height 10
click at [12, 61] on div "2" at bounding box center [11, 57] width 13 height 13
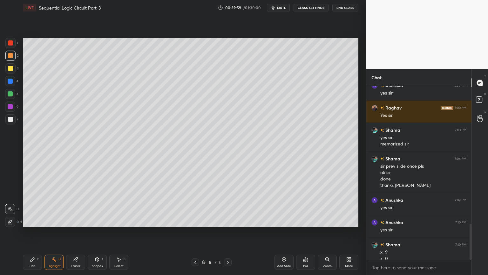
scroll to position [664, 0]
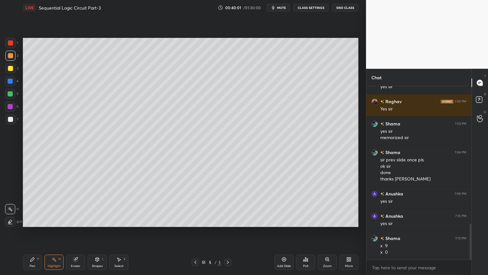
click at [13, 118] on div at bounding box center [10, 119] width 10 height 10
click at [30, 232] on icon at bounding box center [32, 259] width 5 height 5
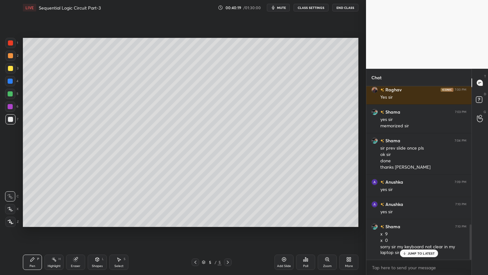
click at [413, 232] on p "JUMP TO LATEST" at bounding box center [421, 253] width 27 height 4
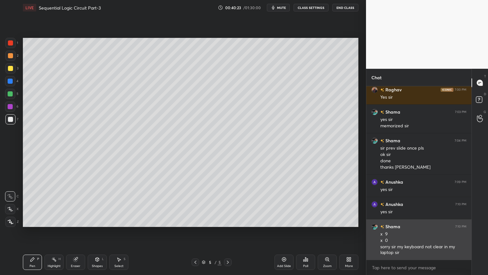
scroll to position [698, 0]
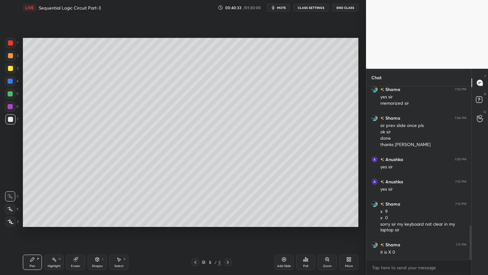
click at [286, 232] on div "Add Slide" at bounding box center [284, 261] width 19 height 15
click at [11, 57] on div at bounding box center [10, 55] width 5 height 5
click at [8, 205] on div at bounding box center [10, 209] width 10 height 10
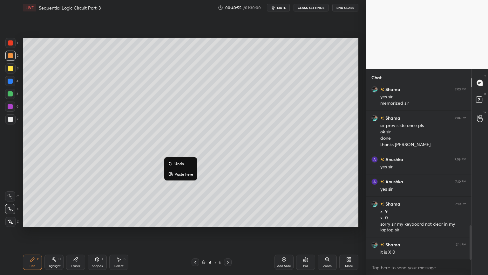
click at [179, 161] on p "Undo" at bounding box center [180, 163] width 10 height 5
click at [98, 232] on div "Shapes L" at bounding box center [97, 261] width 19 height 15
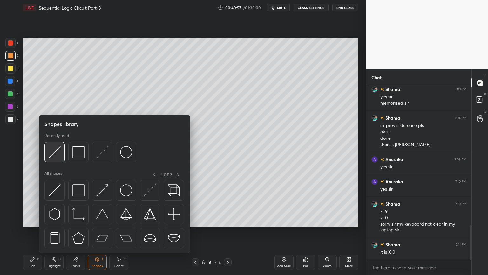
click at [60, 150] on img at bounding box center [55, 152] width 12 height 12
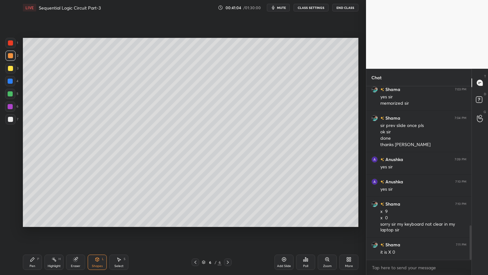
click at [29, 232] on div "Pen P" at bounding box center [32, 261] width 19 height 15
click at [14, 82] on div at bounding box center [10, 81] width 10 height 10
click at [98, 232] on div "Shapes L" at bounding box center [97, 261] width 19 height 15
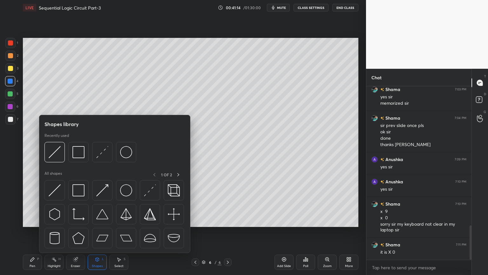
click at [33, 232] on icon at bounding box center [33, 259] width 4 height 4
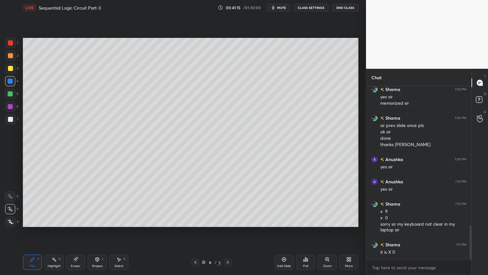
click at [95, 232] on div "Shapes" at bounding box center [97, 265] width 11 height 3
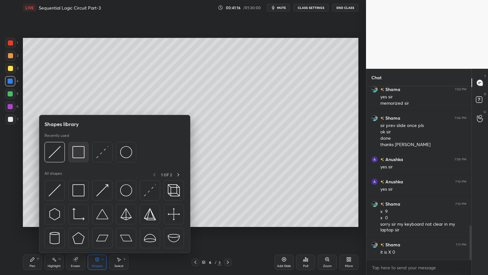
click at [79, 155] on img at bounding box center [79, 152] width 12 height 12
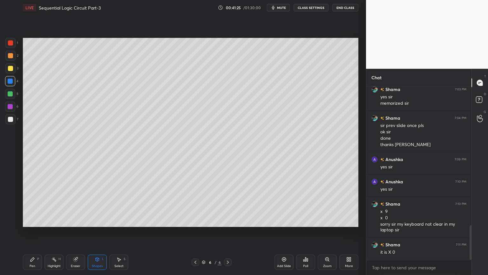
click at [34, 232] on div "Pen P" at bounding box center [32, 261] width 19 height 15
click at [75, 232] on div "Eraser" at bounding box center [75, 261] width 19 height 15
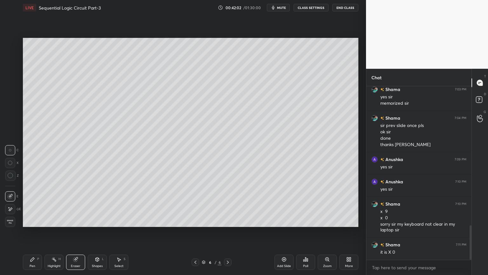
click at [33, 232] on div "Pen" at bounding box center [33, 265] width 6 height 3
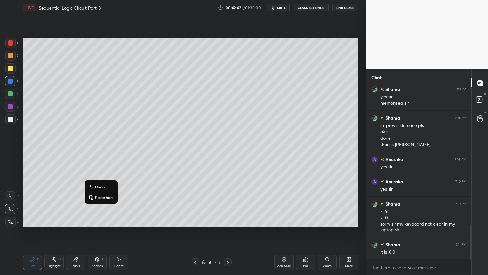
click at [106, 186] on button "Undo" at bounding box center [101, 187] width 28 height 8
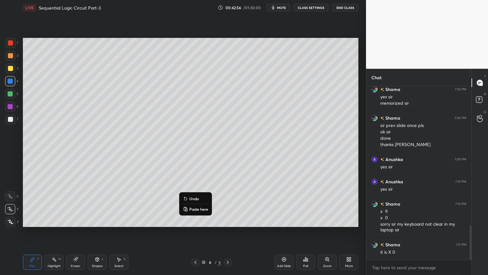
click at [195, 199] on p "Undo" at bounding box center [195, 198] width 10 height 5
click at [76, 232] on div "Eraser" at bounding box center [75, 261] width 19 height 15
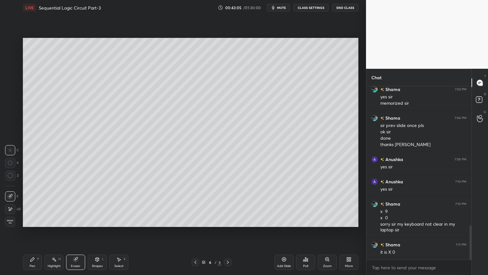
click at [31, 232] on icon at bounding box center [32, 259] width 5 height 5
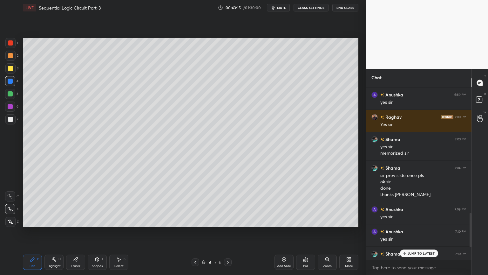
scroll to position [628, 0]
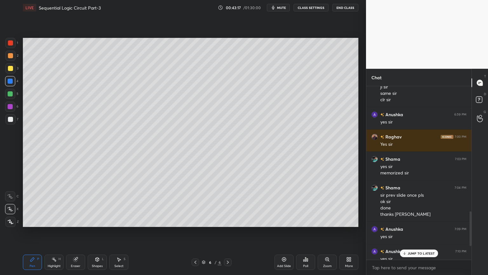
click at [10, 192] on div at bounding box center [10, 196] width 10 height 10
click at [13, 107] on div at bounding box center [10, 106] width 10 height 10
click at [12, 208] on icon at bounding box center [10, 209] width 6 height 4
click at [97, 232] on div "Shapes L" at bounding box center [97, 261] width 19 height 15
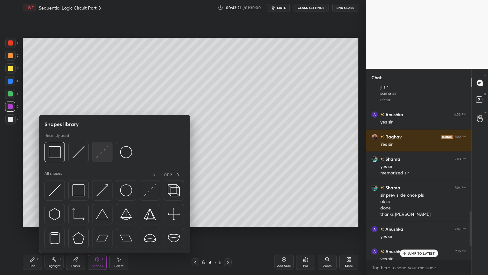
click at [100, 153] on img at bounding box center [102, 152] width 12 height 12
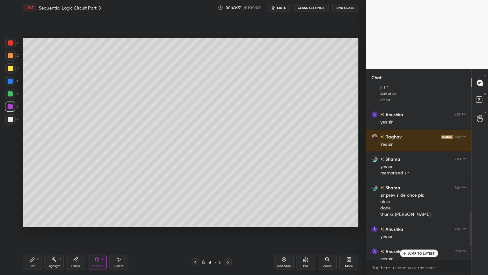
click at [409, 232] on div "JUMP TO LATEST" at bounding box center [419, 253] width 38 height 8
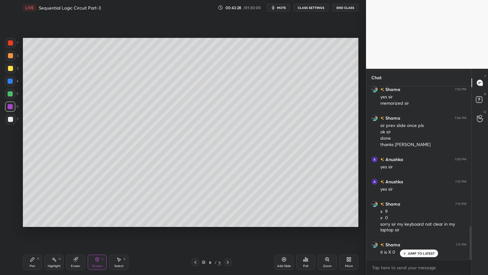
scroll to position [720, 0]
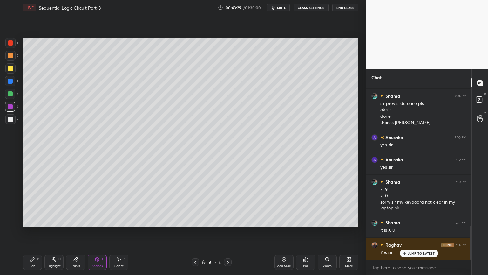
click at [32, 232] on div "Pen P" at bounding box center [32, 261] width 19 height 15
click at [9, 123] on div at bounding box center [10, 119] width 10 height 10
click at [10, 193] on div at bounding box center [10, 196] width 10 height 10
click at [74, 232] on div "Eraser" at bounding box center [76, 265] width 10 height 3
click at [31, 232] on div "Pen" at bounding box center [33, 265] width 6 height 3
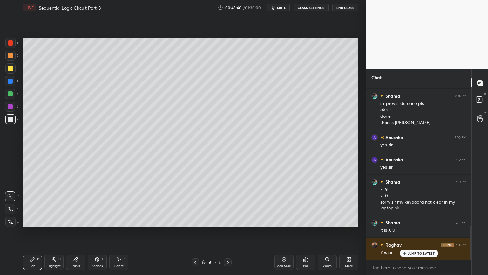
click at [58, 232] on div "Highlight" at bounding box center [54, 265] width 13 height 3
click at [15, 54] on div at bounding box center [10, 56] width 10 height 10
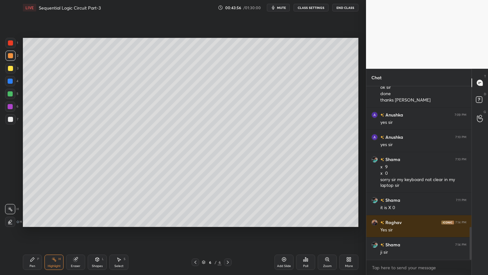
click at [27, 232] on div "Pen P" at bounding box center [32, 261] width 19 height 15
click at [9, 119] on div at bounding box center [10, 119] width 5 height 5
click at [84, 232] on div "Eraser" at bounding box center [75, 261] width 19 height 15
click at [32, 232] on icon at bounding box center [32, 259] width 5 height 5
click at [71, 232] on div "Eraser" at bounding box center [75, 261] width 19 height 15
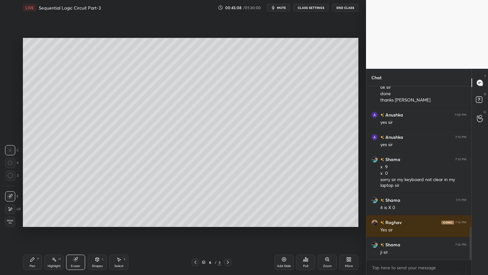
click at [28, 232] on div "Pen P" at bounding box center [32, 261] width 19 height 15
click at [14, 45] on div at bounding box center [10, 43] width 10 height 10
click at [8, 207] on icon at bounding box center [10, 209] width 5 height 4
click at [97, 232] on div "Shapes L" at bounding box center [97, 261] width 19 height 15
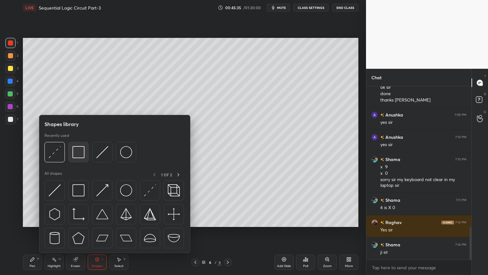
click at [83, 153] on img at bounding box center [79, 152] width 12 height 12
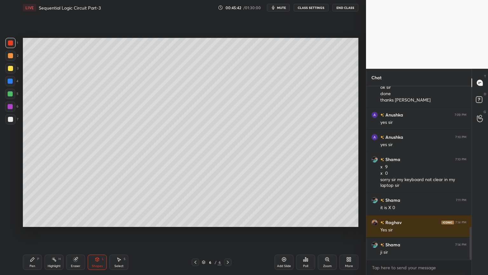
click at [31, 232] on div "Pen P" at bounding box center [32, 261] width 19 height 15
click at [12, 121] on div at bounding box center [10, 119] width 5 height 5
click at [12, 61] on div "2" at bounding box center [11, 57] width 13 height 13
click at [7, 195] on icon at bounding box center [10, 196] width 6 height 4
click at [74, 232] on div "Eraser" at bounding box center [76, 265] width 10 height 3
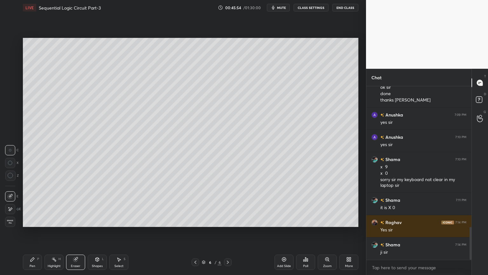
click at [31, 232] on icon at bounding box center [33, 259] width 4 height 4
click at [75, 232] on div "Eraser" at bounding box center [75, 261] width 19 height 15
click at [32, 232] on div "Pen P" at bounding box center [32, 261] width 19 height 15
click at [14, 107] on div at bounding box center [10, 106] width 10 height 10
click at [13, 204] on div "X" at bounding box center [12, 207] width 14 height 13
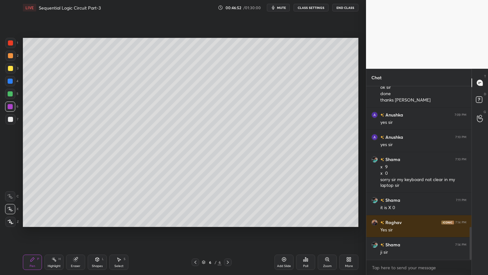
click at [287, 232] on div "Add Slide" at bounding box center [284, 261] width 19 height 15
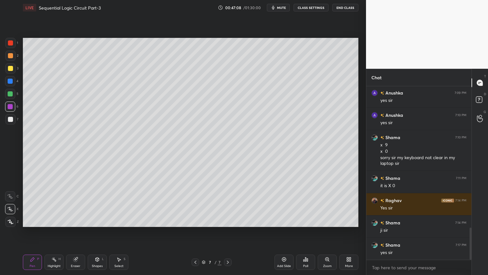
click at [99, 232] on icon at bounding box center [97, 259] width 5 height 5
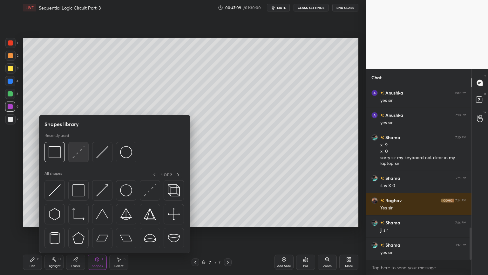
click at [80, 150] on img at bounding box center [79, 152] width 12 height 12
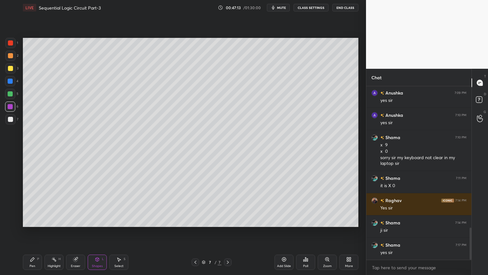
click at [29, 232] on div "Pen P" at bounding box center [32, 261] width 19 height 15
click at [15, 82] on div at bounding box center [10, 81] width 10 height 10
click at [196, 232] on icon at bounding box center [195, 261] width 5 height 5
click at [197, 232] on div at bounding box center [196, 262] width 8 height 8
click at [198, 232] on div "Pen P Highlight H Eraser Shapes L Select S 5 / 7 Add Slide Poll Zoom More" at bounding box center [191, 261] width 336 height 25
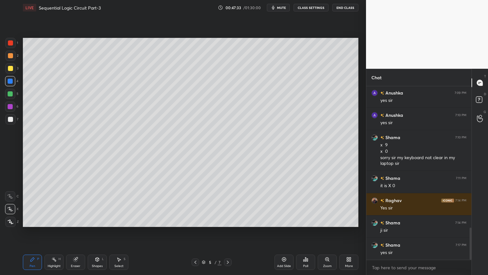
click at [196, 232] on icon at bounding box center [195, 261] width 5 height 5
click at [295, 208] on p "Undo" at bounding box center [294, 208] width 10 height 5
click at [120, 232] on div "Select" at bounding box center [118, 265] width 9 height 3
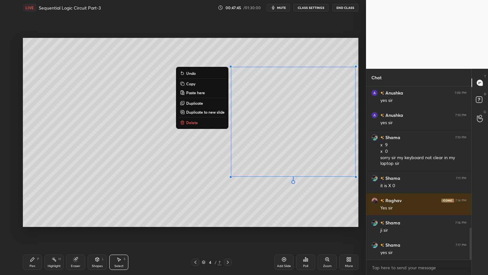
click at [195, 84] on button "Copy" at bounding box center [202, 84] width 47 height 8
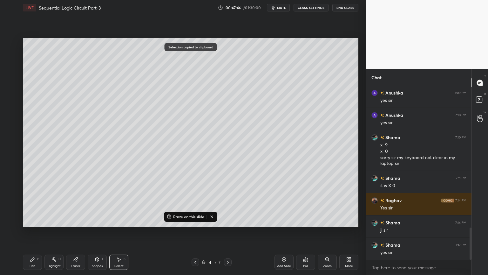
click at [232, 232] on div "4 / 7" at bounding box center [212, 262] width 126 height 8
click at [228, 232] on div at bounding box center [228, 262] width 8 height 8
click at [227, 232] on div at bounding box center [228, 262] width 8 height 8
click at [226, 232] on icon at bounding box center [227, 261] width 5 height 5
click at [186, 214] on p "Paste on this slide" at bounding box center [188, 216] width 31 height 5
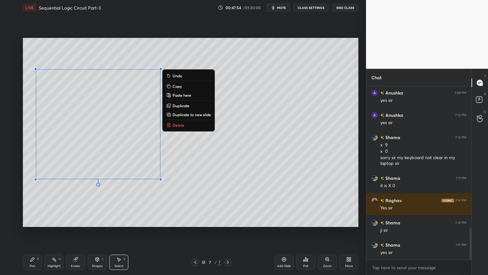
click at [191, 97] on p "Paste here" at bounding box center [182, 95] width 19 height 5
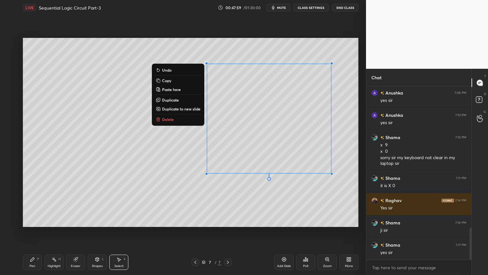
click at [57, 232] on div "Highlight" at bounding box center [54, 265] width 13 height 3
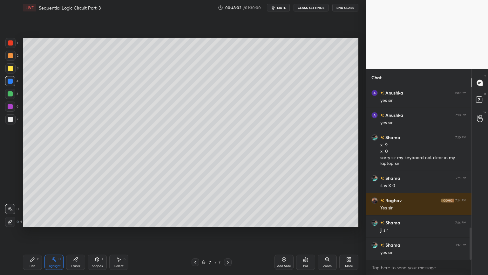
click at [75, 232] on icon at bounding box center [75, 259] width 5 height 5
click at [32, 232] on div "Pen P" at bounding box center [32, 261] width 19 height 15
click at [13, 116] on div at bounding box center [10, 119] width 10 height 10
click at [10, 196] on icon at bounding box center [10, 196] width 6 height 4
click at [77, 232] on div "Eraser" at bounding box center [75, 261] width 19 height 15
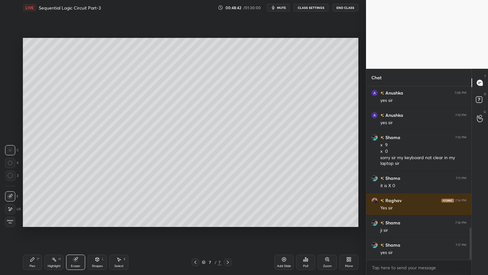
click at [35, 232] on div "Pen P" at bounding box center [32, 261] width 19 height 15
click at [11, 80] on div at bounding box center [10, 81] width 5 height 5
click at [10, 206] on div at bounding box center [10, 209] width 10 height 10
click at [97, 232] on div "Shapes L" at bounding box center [97, 261] width 19 height 15
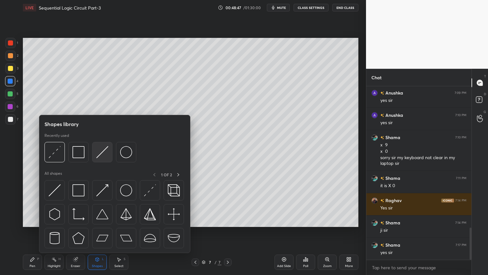
click at [104, 152] on img at bounding box center [102, 152] width 12 height 12
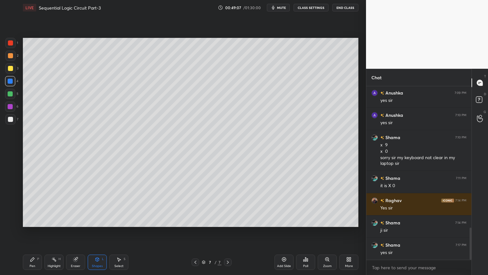
click at [29, 232] on div "Pen P" at bounding box center [32, 261] width 19 height 15
click at [80, 232] on div "Eraser" at bounding box center [75, 261] width 19 height 15
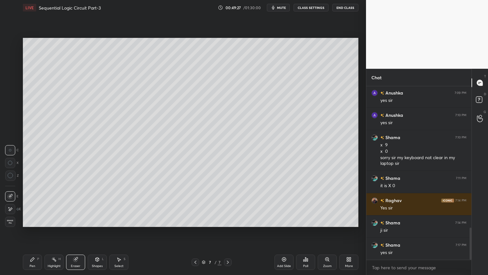
click at [31, 232] on div "Pen P" at bounding box center [32, 261] width 19 height 15
click at [9, 116] on div at bounding box center [10, 119] width 10 height 10
click at [13, 191] on div at bounding box center [10, 196] width 10 height 10
click at [76, 232] on div "Eraser" at bounding box center [75, 261] width 19 height 15
click at [35, 232] on div "Pen P" at bounding box center [32, 261] width 19 height 15
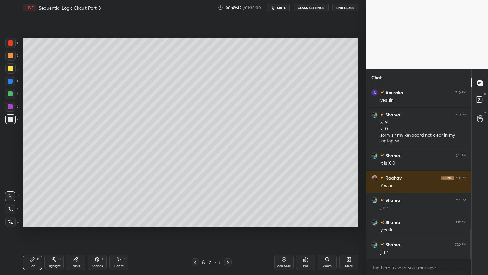
scroll to position [809, 0]
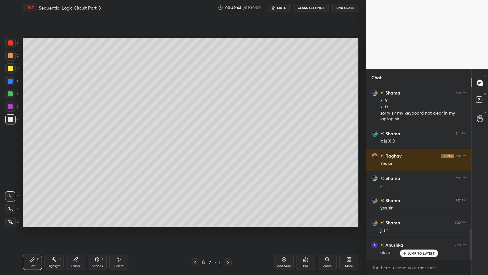
click at [77, 232] on icon at bounding box center [75, 259] width 4 height 4
click at [31, 232] on icon at bounding box center [32, 259] width 5 height 5
click at [74, 232] on icon at bounding box center [75, 259] width 4 height 4
click at [32, 232] on div "Pen" at bounding box center [33, 265] width 6 height 3
click at [13, 69] on div at bounding box center [10, 68] width 10 height 10
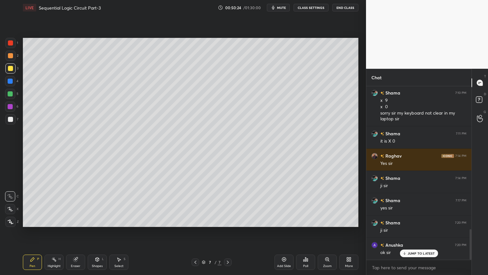
click at [13, 118] on div at bounding box center [10, 119] width 10 height 10
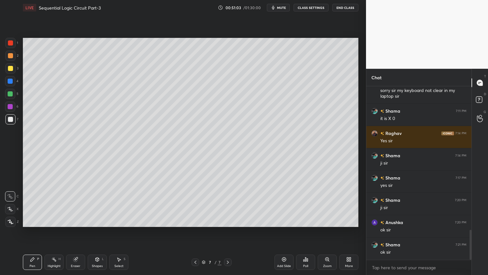
scroll to position [838, 0]
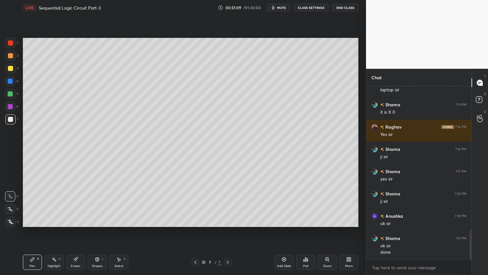
click at [53, 232] on icon at bounding box center [54, 259] width 5 height 5
click at [16, 70] on div "3" at bounding box center [11, 68] width 13 height 10
click at [16, 59] on div "2" at bounding box center [11, 56] width 13 height 10
click at [195, 232] on icon at bounding box center [195, 261] width 5 height 5
click at [197, 232] on icon at bounding box center [195, 261] width 5 height 5
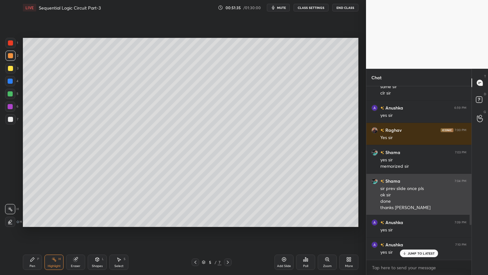
scroll to position [635, 0]
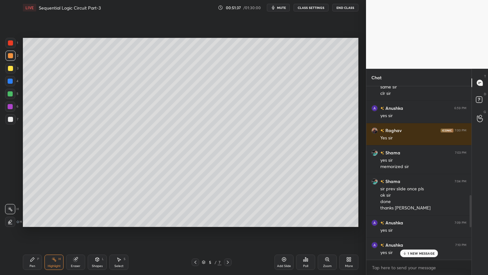
click at [412, 232] on div "1 NEW MESSAGE" at bounding box center [419, 253] width 38 height 8
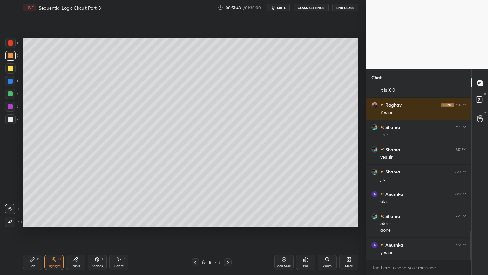
scroll to position [882, 0]
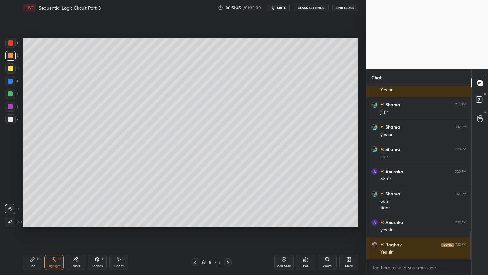
click at [230, 232] on icon at bounding box center [227, 261] width 5 height 5
click at [231, 232] on div at bounding box center [228, 262] width 8 height 8
click at [229, 232] on icon at bounding box center [227, 261] width 5 height 5
click at [228, 232] on icon at bounding box center [227, 261] width 5 height 5
click at [226, 232] on icon at bounding box center [227, 261] width 5 height 5
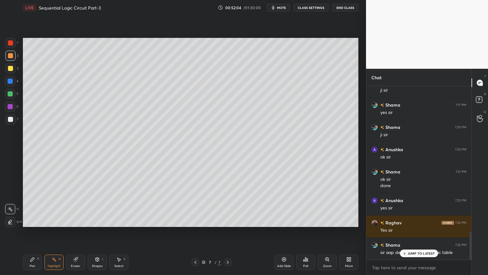
scroll to position [911, 0]
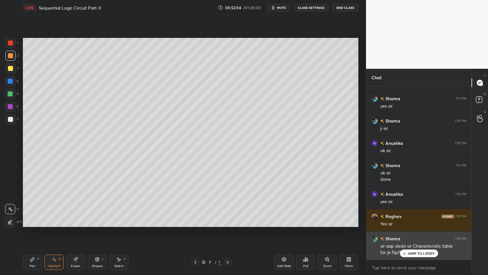
click at [410, 232] on p "JUMP TO LATEST" at bounding box center [421, 253] width 27 height 4
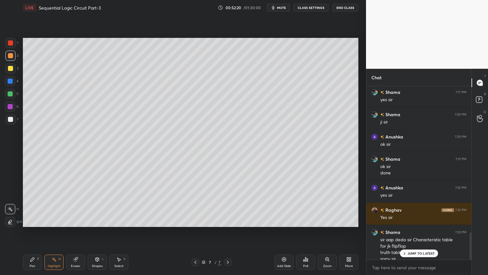
scroll to position [923, 0]
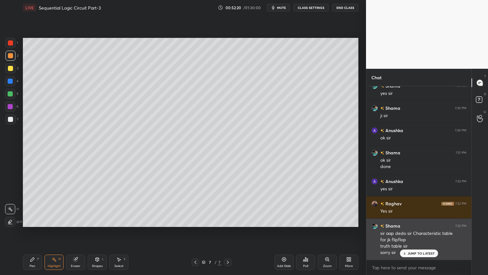
click at [414, 232] on p "JUMP TO LATEST" at bounding box center [421, 253] width 27 height 4
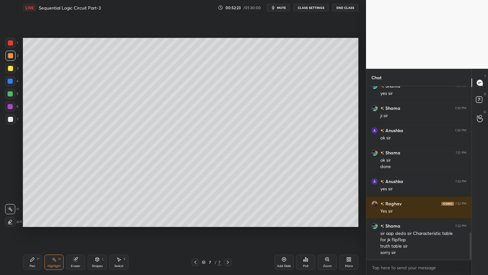
click at [195, 232] on icon at bounding box center [195, 261] width 5 height 5
click at [194, 232] on icon at bounding box center [195, 261] width 5 height 5
click at [120, 232] on icon at bounding box center [118, 259] width 5 height 5
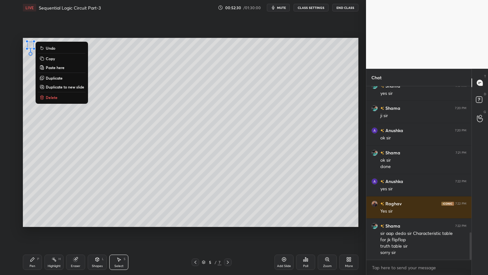
click at [168, 204] on div "0 ° Undo Copy Paste here Duplicate Duplicate to new slide Delete" at bounding box center [191, 132] width 336 height 189
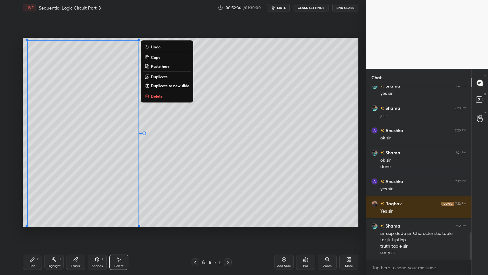
click at [161, 58] on button "Copy" at bounding box center [166, 57] width 47 height 8
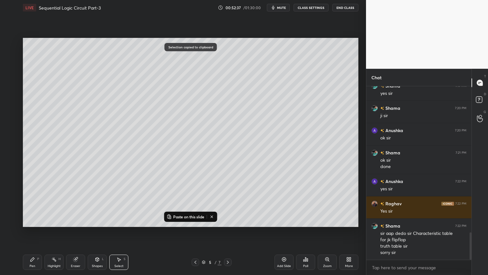
click at [228, 232] on icon at bounding box center [228, 261] width 2 height 3
click at [225, 232] on icon at bounding box center [227, 261] width 5 height 5
click at [281, 232] on div "Add Slide" at bounding box center [284, 261] width 19 height 15
click at [183, 216] on p "Paste on this slide" at bounding box center [188, 216] width 31 height 5
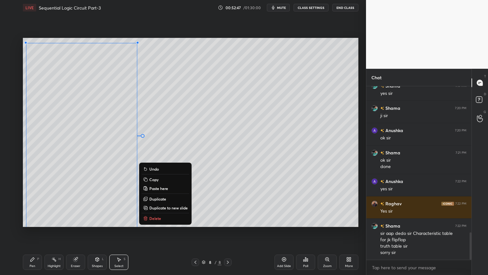
click at [34, 232] on div "Pen P" at bounding box center [32, 261] width 19 height 15
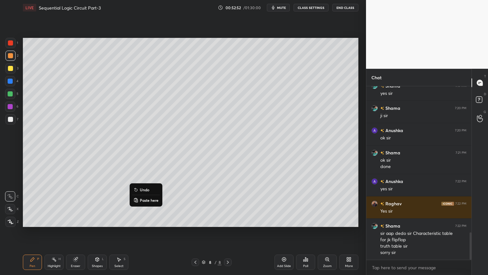
click at [149, 189] on p "Undo" at bounding box center [145, 189] width 10 height 5
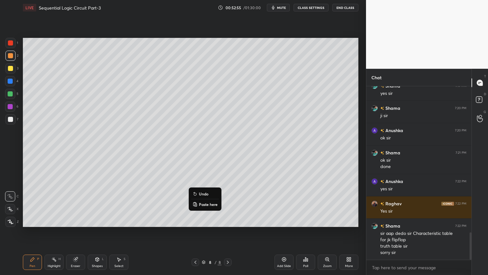
click at [203, 193] on p "Undo" at bounding box center [204, 193] width 10 height 5
click at [75, 232] on div "Eraser" at bounding box center [75, 261] width 19 height 15
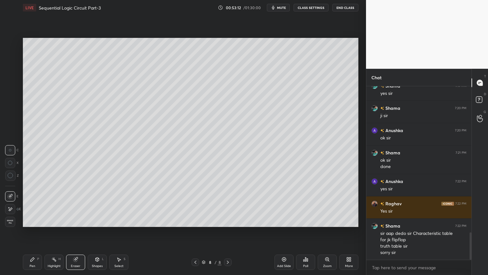
click at [32, 232] on div "Pen" at bounding box center [33, 265] width 6 height 3
click at [13, 82] on div at bounding box center [10, 81] width 10 height 10
click at [8, 117] on div at bounding box center [10, 119] width 5 height 5
click at [198, 232] on div at bounding box center [196, 262] width 8 height 8
click at [55, 232] on div "Highlight H" at bounding box center [54, 261] width 19 height 15
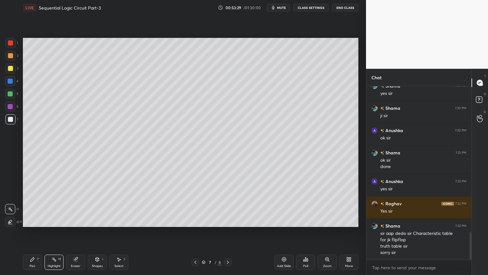
click at [14, 70] on div at bounding box center [10, 68] width 10 height 10
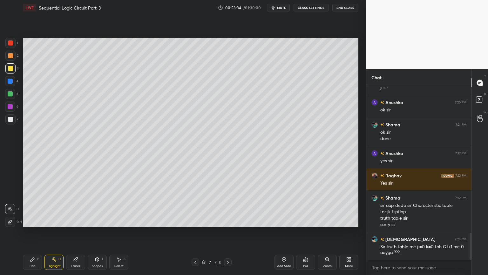
click at [228, 232] on icon at bounding box center [227, 261] width 5 height 5
click at [32, 232] on icon at bounding box center [33, 259] width 4 height 4
click at [10, 123] on div at bounding box center [10, 119] width 10 height 10
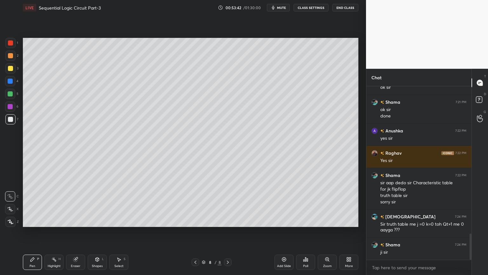
click at [53, 232] on icon at bounding box center [54, 259] width 5 height 5
click at [32, 232] on icon at bounding box center [33, 259] width 4 height 4
click at [54, 232] on div "Highlight H" at bounding box center [54, 261] width 19 height 15
click at [30, 232] on icon at bounding box center [32, 259] width 5 height 5
click at [11, 95] on div at bounding box center [10, 93] width 5 height 5
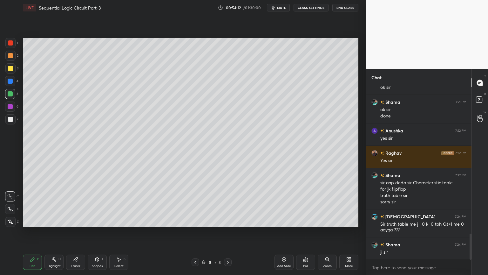
click at [95, 232] on icon at bounding box center [97, 259] width 5 height 5
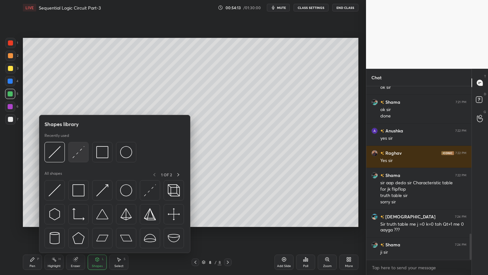
click at [80, 150] on img at bounding box center [79, 152] width 12 height 12
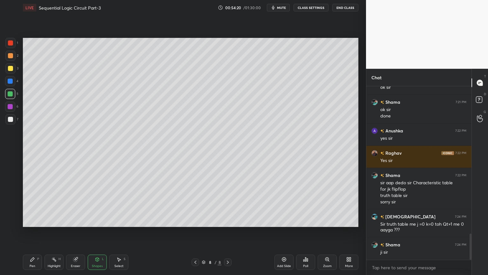
click at [33, 232] on icon at bounding box center [33, 259] width 4 height 4
click at [213, 167] on p "Undo" at bounding box center [215, 168] width 10 height 5
click at [232, 176] on p "Undo" at bounding box center [235, 176] width 10 height 5
click at [254, 184] on p "Undo" at bounding box center [256, 185] width 10 height 5
click at [37, 232] on div "P" at bounding box center [38, 258] width 2 height 3
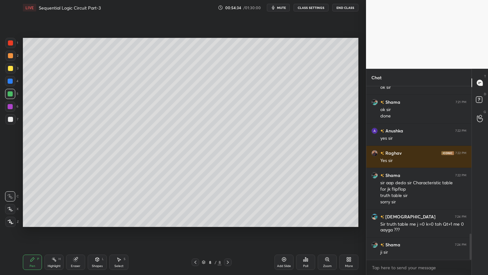
click at [55, 232] on rect at bounding box center [54, 259] width 3 height 3
click at [12, 70] on div at bounding box center [10, 68] width 5 height 5
click at [13, 105] on div at bounding box center [10, 106] width 10 height 10
click at [31, 232] on div "Pen P" at bounding box center [32, 261] width 19 height 15
click at [10, 205] on div at bounding box center [10, 209] width 10 height 10
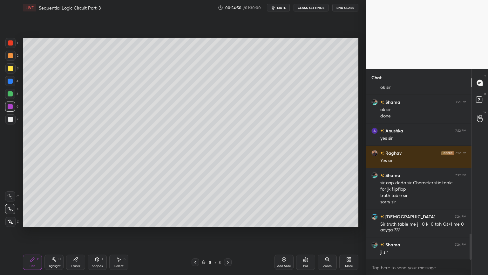
click at [52, 232] on circle at bounding box center [52, 259] width 1 height 1
click at [31, 232] on icon at bounding box center [32, 259] width 5 height 5
click at [53, 232] on icon at bounding box center [54, 259] width 5 height 5
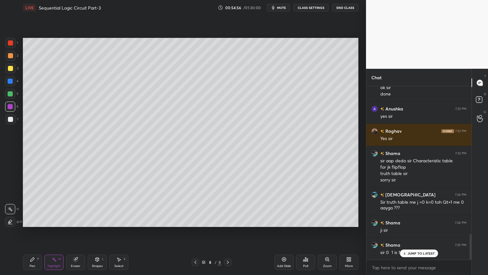
click at [22, 232] on div "LIVE Sequential Logic Circuit Part-3 00:54:56 / 01:30:00 mute CLASS SETTINGS En…" at bounding box center [190, 137] width 341 height 275
click at [30, 232] on icon at bounding box center [32, 259] width 5 height 5
click at [10, 192] on div at bounding box center [10, 196] width 10 height 10
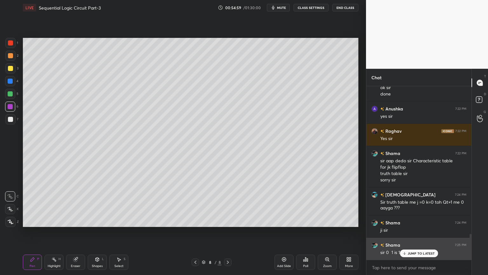
click at [416, 232] on div "JUMP TO LATEST" at bounding box center [419, 253] width 38 height 8
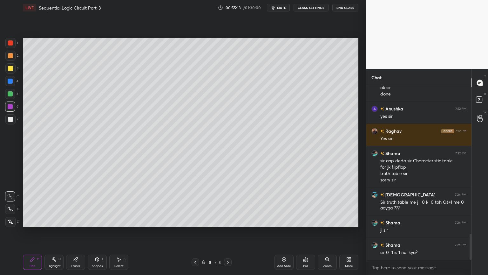
click at [57, 232] on div "Highlight H" at bounding box center [54, 261] width 19 height 15
click at [196, 232] on icon at bounding box center [195, 261] width 5 height 5
click at [195, 232] on icon at bounding box center [195, 261] width 5 height 5
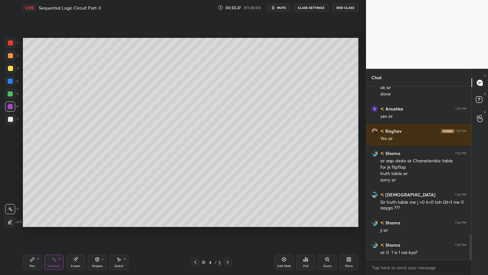
click at [229, 232] on icon at bounding box center [227, 261] width 5 height 5
click at [193, 232] on icon at bounding box center [195, 261] width 5 height 5
click at [228, 232] on icon at bounding box center [227, 261] width 5 height 5
click at [227, 232] on icon at bounding box center [227, 261] width 5 height 5
click at [228, 232] on icon at bounding box center [227, 261] width 5 height 5
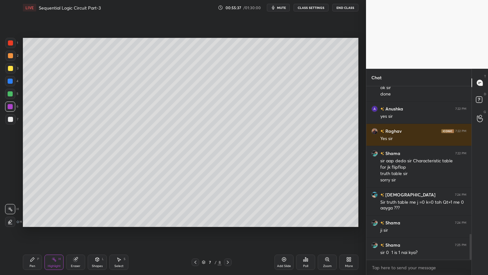
click at [76, 232] on div "Eraser" at bounding box center [76, 265] width 10 height 3
click at [31, 232] on icon at bounding box center [33, 259] width 4 height 4
click at [11, 120] on div at bounding box center [10, 119] width 5 height 5
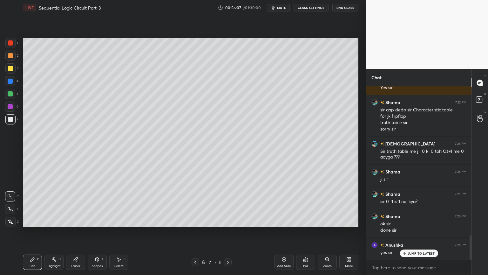
scroll to position [1069, 0]
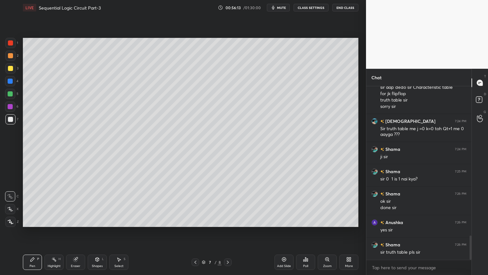
click at [231, 232] on div at bounding box center [228, 262] width 8 height 8
click at [54, 232] on div "Highlight H" at bounding box center [54, 261] width 19 height 15
click at [33, 232] on icon at bounding box center [33, 259] width 4 height 4
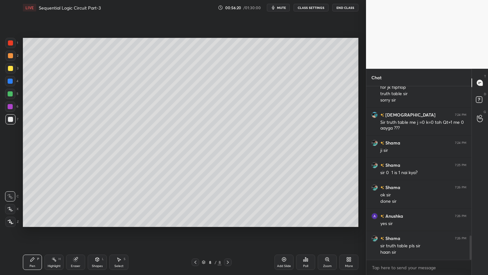
click at [14, 71] on div at bounding box center [10, 68] width 10 height 10
click at [211, 195] on p "Undo" at bounding box center [211, 195] width 10 height 5
click at [56, 232] on rect at bounding box center [54, 259] width 3 height 3
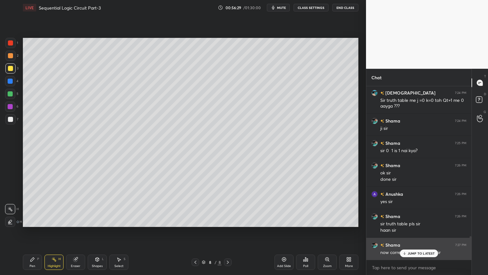
click at [413, 232] on p "JUMP TO LATEST" at bounding box center [421, 253] width 27 height 4
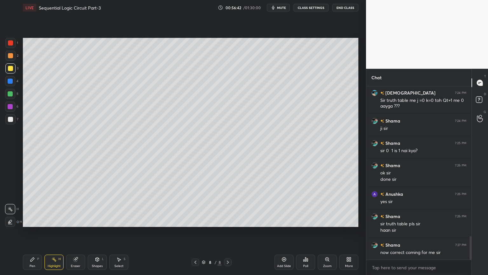
click at [197, 232] on icon at bounding box center [195, 261] width 5 height 5
click at [229, 232] on icon at bounding box center [228, 261] width 2 height 3
click at [15, 58] on div "2" at bounding box center [11, 56] width 13 height 10
click at [194, 232] on icon at bounding box center [195, 261] width 5 height 5
click at [229, 232] on icon at bounding box center [227, 261] width 5 height 5
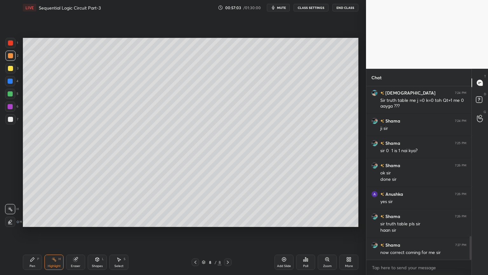
scroll to position [1104, 0]
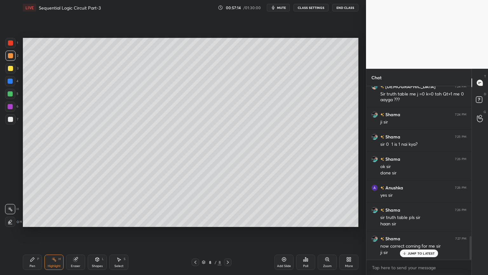
click at [196, 232] on icon at bounding box center [195, 261] width 5 height 5
click at [229, 232] on icon at bounding box center [227, 261] width 5 height 5
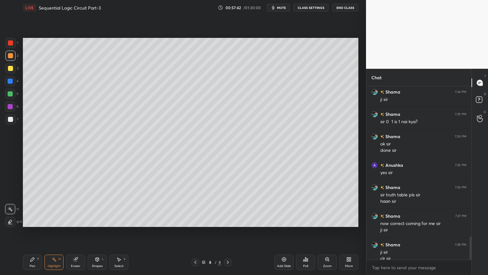
scroll to position [1133, 0]
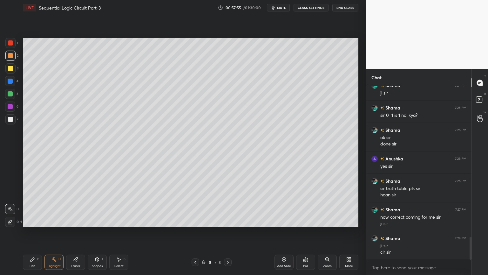
click at [196, 232] on icon at bounding box center [195, 261] width 5 height 5
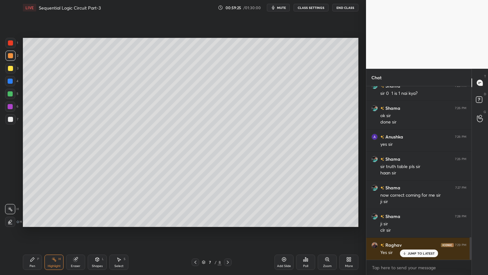
click at [230, 232] on icon at bounding box center [227, 261] width 5 height 5
click at [195, 232] on icon at bounding box center [195, 261] width 5 height 5
click at [228, 232] on icon at bounding box center [228, 261] width 2 height 3
click at [118, 232] on div "Select S" at bounding box center [118, 261] width 19 height 15
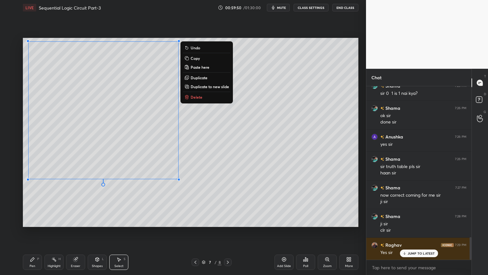
click at [201, 59] on button "Copy" at bounding box center [206, 58] width 47 height 8
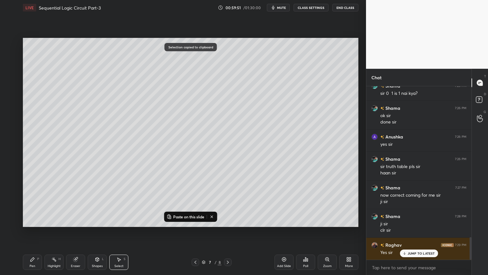
click at [196, 232] on icon at bounding box center [195, 261] width 5 height 5
click at [190, 216] on p "Paste on this slide" at bounding box center [188, 216] width 31 height 5
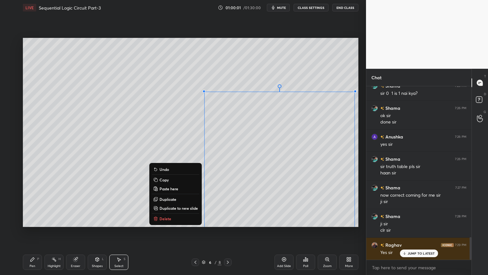
click at [166, 219] on p "Delete" at bounding box center [166, 218] width 12 height 5
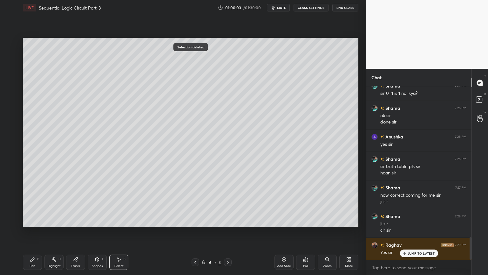
click at [228, 232] on icon at bounding box center [227, 261] width 5 height 5
click at [197, 232] on icon at bounding box center [195, 261] width 5 height 5
click at [226, 232] on icon at bounding box center [227, 261] width 5 height 5
click at [227, 232] on icon at bounding box center [227, 261] width 5 height 5
click at [194, 232] on icon at bounding box center [195, 261] width 5 height 5
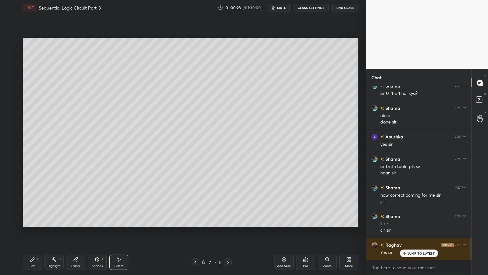
click at [228, 232] on icon at bounding box center [227, 261] width 5 height 5
click at [195, 232] on icon at bounding box center [195, 261] width 5 height 5
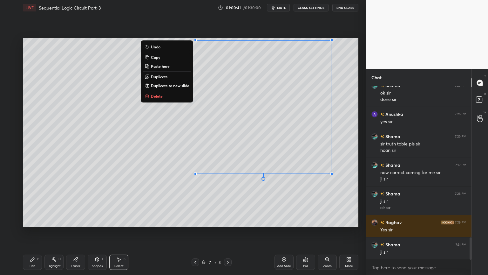
click at [164, 58] on button "Copy" at bounding box center [166, 57] width 47 height 8
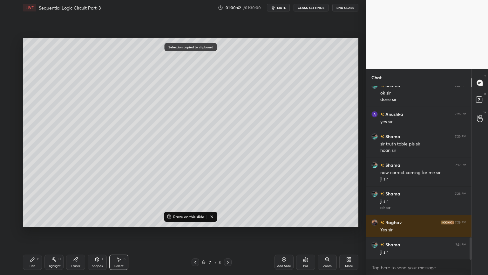
click at [229, 232] on icon at bounding box center [227, 261] width 5 height 5
click at [192, 215] on p "Paste on this slide" at bounding box center [188, 216] width 31 height 5
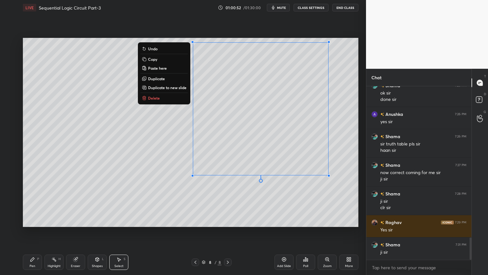
click at [97, 232] on div "Shapes L" at bounding box center [97, 261] width 19 height 15
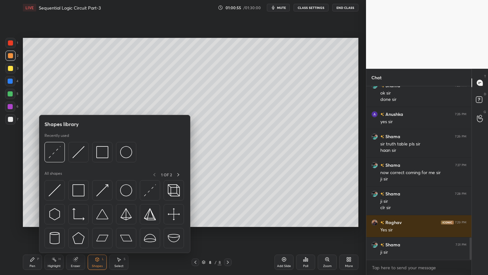
click at [13, 107] on div at bounding box center [10, 106] width 10 height 10
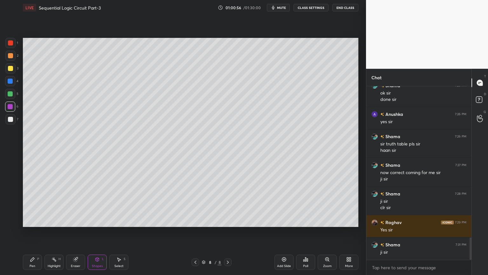
click at [37, 232] on div "Pen P" at bounding box center [32, 261] width 19 height 15
click at [11, 208] on icon at bounding box center [10, 209] width 6 height 4
click at [96, 232] on div "Shapes" at bounding box center [97, 265] width 11 height 3
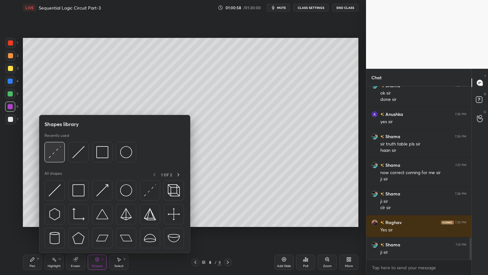
click at [57, 149] on img at bounding box center [55, 152] width 12 height 12
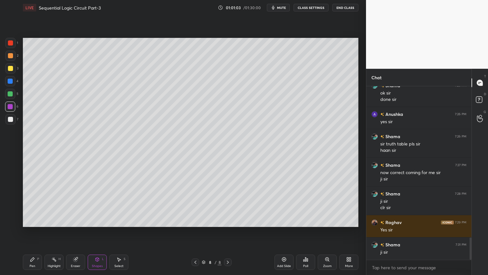
click at [197, 232] on div at bounding box center [196, 262] width 8 height 8
click at [268, 206] on p "Undo" at bounding box center [266, 204] width 10 height 5
click at [119, 232] on div "Select S" at bounding box center [118, 261] width 19 height 15
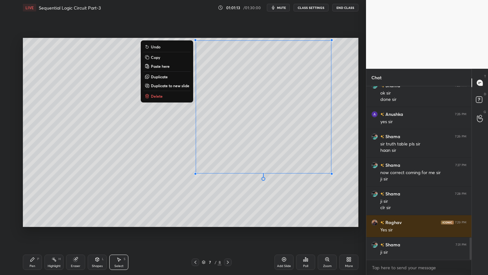
click at [168, 97] on button "Delete" at bounding box center [166, 96] width 47 height 8
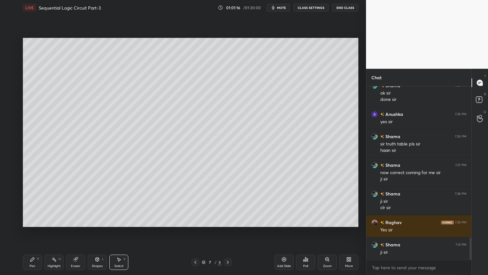
click at [81, 232] on div "Eraser" at bounding box center [75, 261] width 19 height 15
click at [124, 232] on div "Select S" at bounding box center [118, 261] width 19 height 15
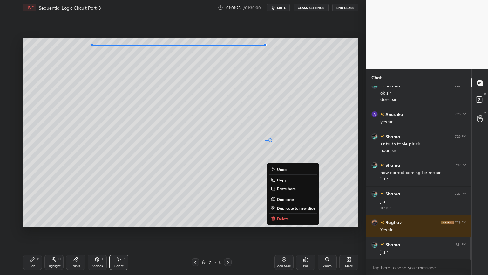
click at [302, 152] on div "0 ° Undo Copy Paste here Duplicate Duplicate to new slide Delete" at bounding box center [191, 132] width 336 height 189
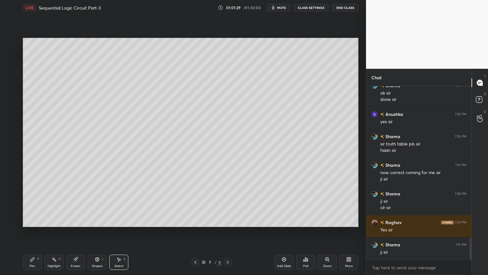
click at [227, 232] on icon at bounding box center [227, 261] width 5 height 5
click at [193, 232] on icon at bounding box center [195, 261] width 5 height 5
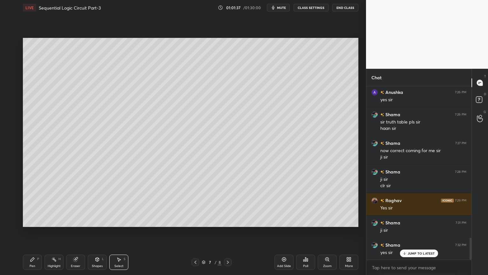
click at [31, 232] on div "Pen" at bounding box center [33, 265] width 6 height 3
click at [10, 124] on div at bounding box center [10, 119] width 10 height 10
click at [10, 195] on icon at bounding box center [10, 196] width 6 height 4
click at [78, 232] on div "Eraser" at bounding box center [76, 265] width 10 height 3
click at [31, 232] on icon at bounding box center [33, 259] width 4 height 4
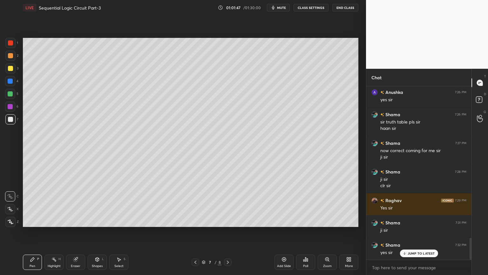
click at [227, 232] on icon at bounding box center [227, 261] width 5 height 5
click at [228, 232] on icon at bounding box center [227, 261] width 5 height 5
click at [281, 232] on div "Add Slide" at bounding box center [284, 261] width 19 height 15
click at [11, 69] on div at bounding box center [10, 68] width 5 height 5
click at [12, 58] on div at bounding box center [10, 56] width 10 height 10
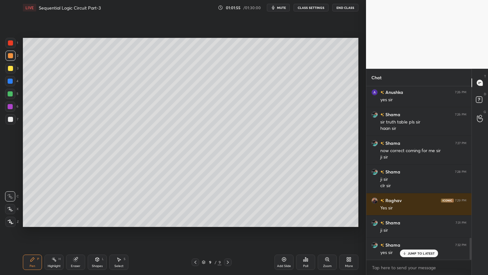
click at [8, 210] on icon at bounding box center [10, 209] width 6 height 4
click at [194, 232] on icon at bounding box center [195, 261] width 5 height 5
click at [196, 232] on icon at bounding box center [196, 261] width 2 height 3
click at [195, 232] on icon at bounding box center [195, 261] width 5 height 5
click at [120, 232] on div "Select" at bounding box center [118, 265] width 9 height 3
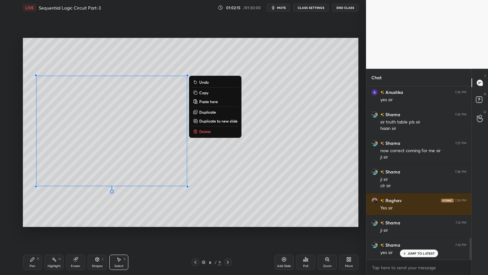
click at [136, 230] on div "0 ° Undo Copy Paste here Duplicate Duplicate to new slide Delete Setting up you…" at bounding box center [190, 132] width 341 height 234
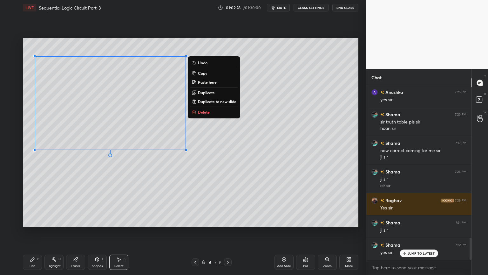
click at [28, 232] on div "Pen P" at bounding box center [32, 261] width 19 height 15
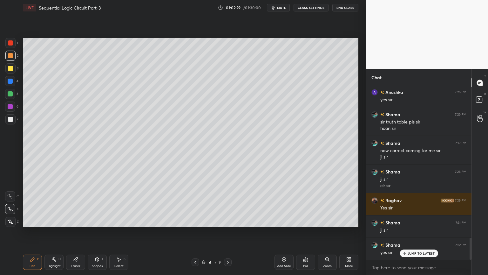
click at [13, 84] on div at bounding box center [10, 81] width 10 height 10
click at [95, 232] on div "Shapes" at bounding box center [97, 265] width 11 height 3
click at [76, 232] on div "Eraser" at bounding box center [75, 261] width 19 height 15
click at [118, 232] on div "Select" at bounding box center [118, 265] width 9 height 3
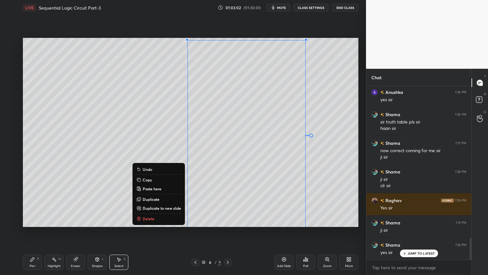
click at [234, 133] on div "0 ° Undo Copy Paste here Duplicate Duplicate to new slide Delete" at bounding box center [191, 132] width 336 height 189
click at [339, 174] on div "0 ° Undo Copy Paste here Duplicate Duplicate to new slide Delete" at bounding box center [191, 132] width 336 height 189
click at [250, 144] on div "0 ° Undo Copy Paste here Duplicate Duplicate to new slide Delete" at bounding box center [191, 132] width 336 height 189
click at [241, 152] on div "0 ° Undo Copy Paste here Duplicate Duplicate to new slide Delete" at bounding box center [191, 132] width 336 height 189
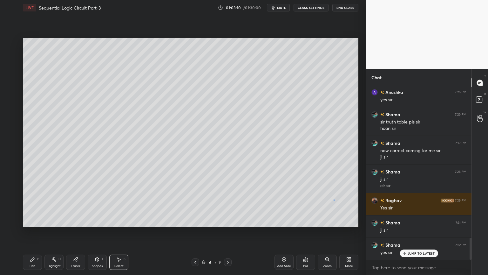
click at [334, 200] on div "0 ° Undo Copy Paste here Duplicate Duplicate to new slide Delete" at bounding box center [191, 132] width 336 height 189
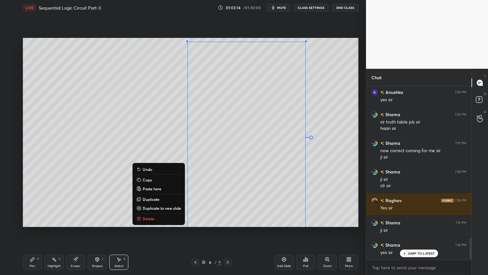
click at [335, 183] on div "0 ° Undo Copy Paste here Duplicate Duplicate to new slide Delete" at bounding box center [191, 132] width 336 height 189
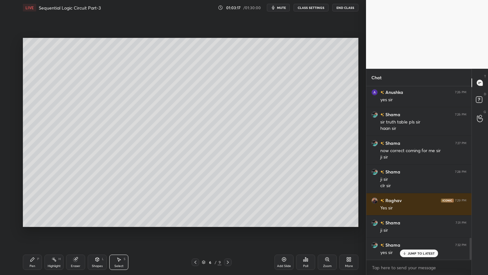
click at [34, 232] on icon at bounding box center [32, 259] width 5 height 5
click at [15, 117] on div "7" at bounding box center [11, 119] width 13 height 10
click at [15, 192] on div at bounding box center [10, 196] width 10 height 10
click at [121, 232] on div "Select" at bounding box center [118, 265] width 9 height 3
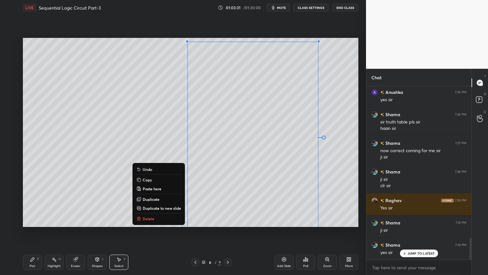
click at [150, 217] on p "Delete" at bounding box center [149, 218] width 12 height 5
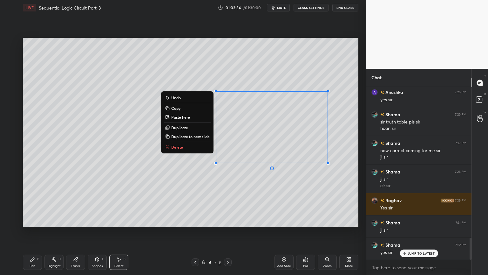
click at [181, 147] on p "Delete" at bounding box center [177, 146] width 12 height 5
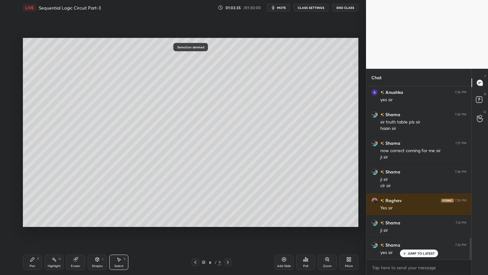
click at [330, 100] on div "0 ° Undo Copy Paste here Duplicate Duplicate to new slide Delete" at bounding box center [191, 132] width 336 height 189
click at [75, 232] on div "Eraser" at bounding box center [75, 261] width 19 height 15
click at [31, 232] on icon at bounding box center [32, 259] width 5 height 5
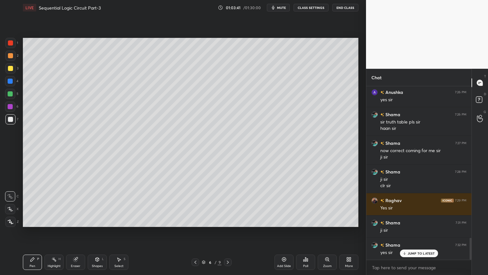
click at [12, 81] on div at bounding box center [10, 81] width 5 height 5
click at [10, 209] on icon at bounding box center [10, 209] width 6 height 4
click at [96, 232] on div "Shapes L" at bounding box center [97, 261] width 19 height 15
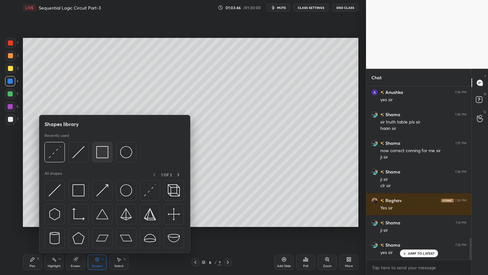
click at [104, 152] on img at bounding box center [102, 152] width 12 height 12
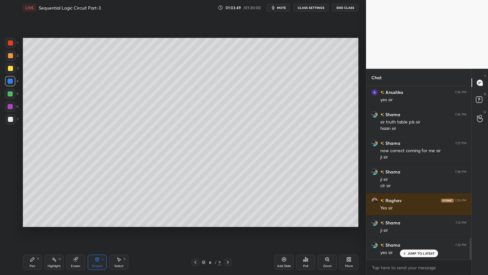
click at [31, 232] on icon at bounding box center [33, 259] width 4 height 4
click at [54, 232] on div "Highlight" at bounding box center [54, 265] width 13 height 3
click at [13, 69] on div at bounding box center [10, 68] width 10 height 10
click at [29, 232] on div "Pen P" at bounding box center [32, 261] width 19 height 15
click at [11, 118] on div at bounding box center [10, 119] width 5 height 5
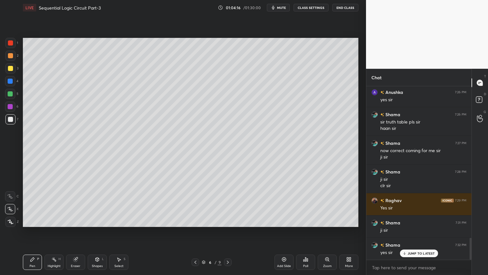
click at [11, 195] on icon at bounding box center [10, 196] width 6 height 4
click at [76, 232] on div "Eraser" at bounding box center [75, 261] width 19 height 15
click at [34, 232] on div "Pen P" at bounding box center [32, 261] width 19 height 15
click at [75, 232] on div "Eraser" at bounding box center [76, 265] width 10 height 3
click at [34, 232] on icon at bounding box center [32, 259] width 5 height 5
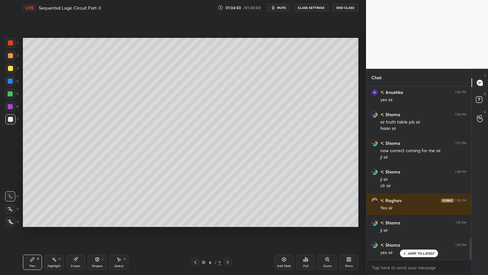
click at [17, 46] on div "1" at bounding box center [11, 43] width 13 height 10
click at [11, 70] on div at bounding box center [10, 68] width 5 height 5
click at [14, 46] on div at bounding box center [10, 43] width 10 height 10
click at [11, 209] on icon at bounding box center [10, 209] width 6 height 4
click at [97, 232] on div "Shapes L" at bounding box center [97, 261] width 19 height 15
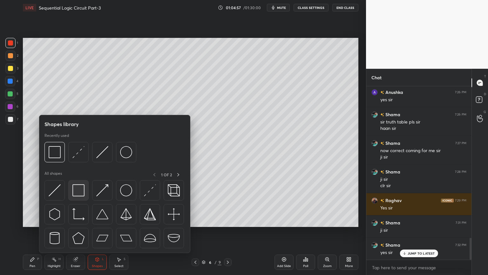
click at [78, 186] on img at bounding box center [79, 190] width 12 height 12
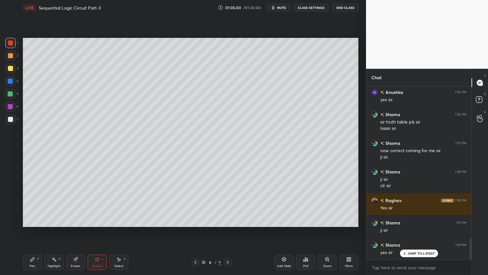
click at [38, 232] on div "Pen P" at bounding box center [32, 261] width 19 height 15
click at [10, 193] on div at bounding box center [10, 196] width 10 height 10
click at [12, 55] on div at bounding box center [10, 55] width 5 height 5
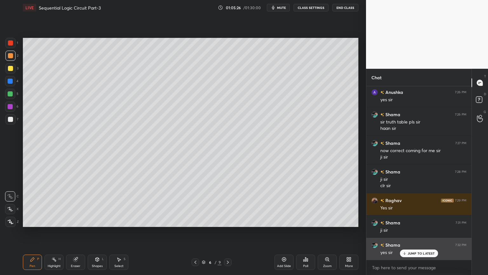
click at [419, 232] on p "JUMP TO LATEST" at bounding box center [421, 253] width 27 height 4
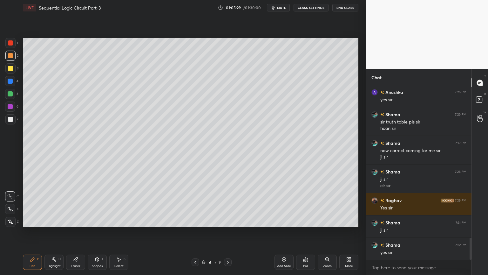
click at [53, 232] on div "Highlight H" at bounding box center [54, 261] width 19 height 15
click at [15, 70] on div at bounding box center [10, 68] width 10 height 10
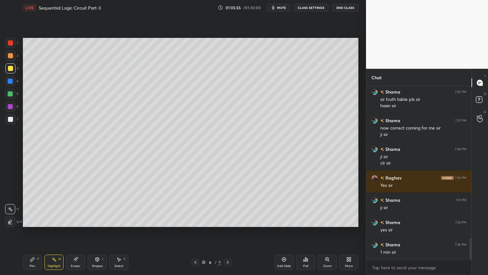
click at [75, 232] on div "Eraser" at bounding box center [75, 261] width 19 height 15
drag, startPoint x: 45, startPoint y: 231, endPoint x: 53, endPoint y: 235, distance: 9.0
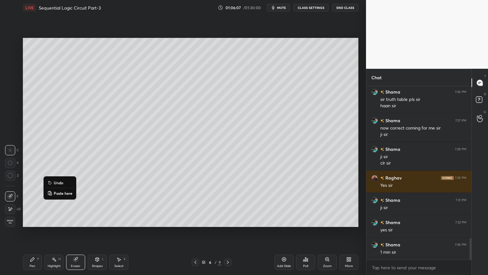
click at [57, 182] on p "Undo" at bounding box center [59, 182] width 10 height 5
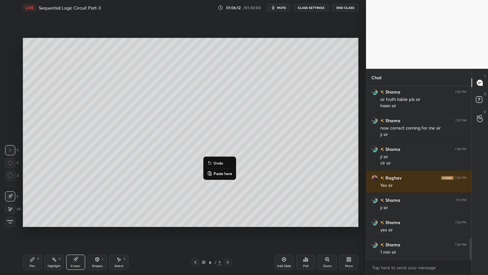
click at [218, 163] on p "Undo" at bounding box center [219, 162] width 10 height 5
click at [30, 232] on icon at bounding box center [32, 259] width 5 height 5
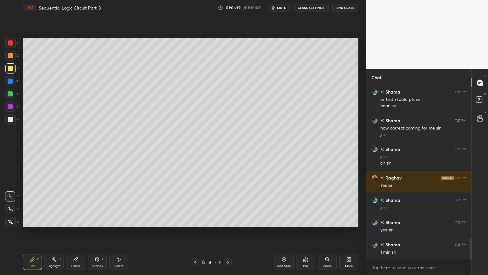
click at [13, 83] on div at bounding box center [10, 81] width 10 height 10
click at [234, 141] on p "Undo" at bounding box center [237, 141] width 10 height 5
click at [254, 149] on p "Undo" at bounding box center [258, 149] width 10 height 5
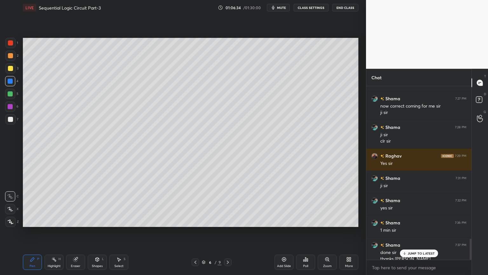
scroll to position [1250, 0]
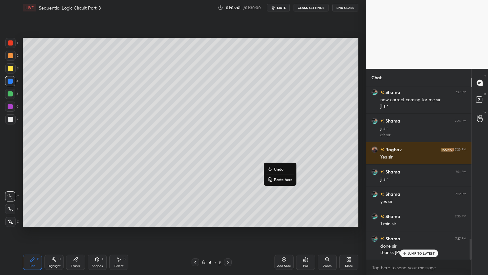
click at [279, 168] on p "Undo" at bounding box center [279, 168] width 10 height 5
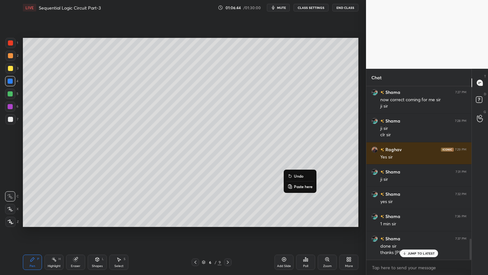
click at [296, 175] on p "Undo" at bounding box center [299, 175] width 10 height 5
click at [227, 232] on icon at bounding box center [227, 261] width 5 height 5
click at [227, 232] on icon at bounding box center [228, 261] width 2 height 3
click at [15, 55] on div "2" at bounding box center [11, 56] width 13 height 10
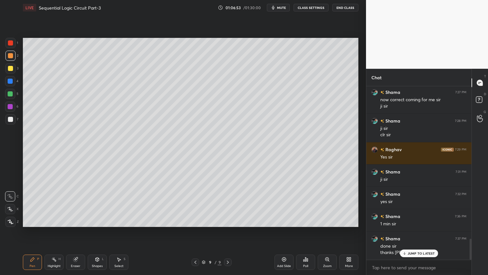
click at [9, 204] on div at bounding box center [10, 209] width 10 height 10
click at [12, 81] on div at bounding box center [10, 81] width 5 height 5
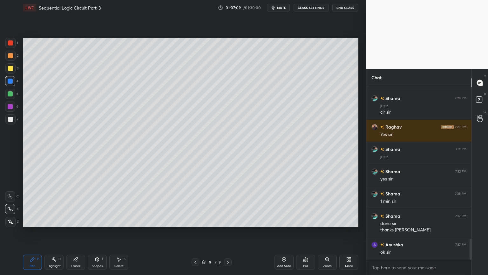
click at [96, 232] on div "Shapes" at bounding box center [97, 265] width 11 height 3
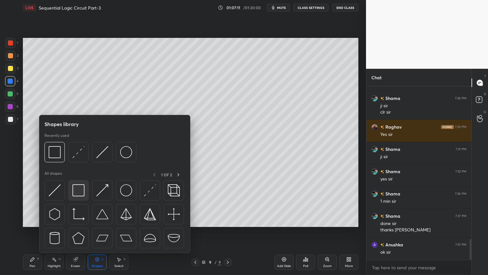
click at [80, 187] on img at bounding box center [79, 190] width 12 height 12
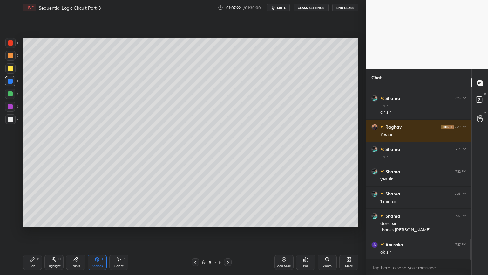
click at [29, 232] on div "Pen P" at bounding box center [32, 261] width 19 height 15
click at [97, 232] on div "Shapes" at bounding box center [97, 265] width 11 height 3
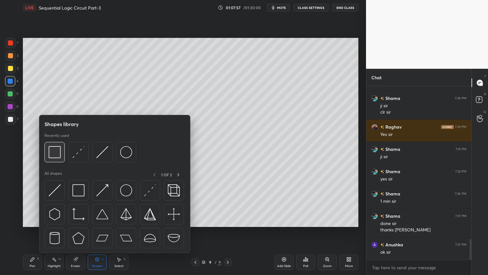
click at [56, 149] on img at bounding box center [55, 152] width 12 height 12
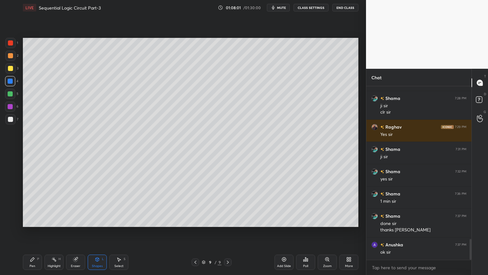
click at [31, 232] on icon at bounding box center [32, 259] width 5 height 5
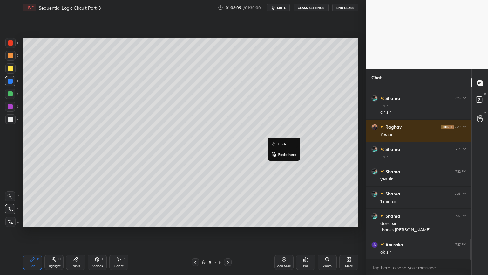
click at [280, 144] on p "Undo" at bounding box center [283, 143] width 10 height 5
click at [10, 122] on div at bounding box center [10, 119] width 10 height 10
click at [8, 195] on icon at bounding box center [10, 196] width 6 height 4
click at [15, 44] on div at bounding box center [10, 43] width 10 height 10
click at [10, 209] on icon at bounding box center [10, 209] width 6 height 4
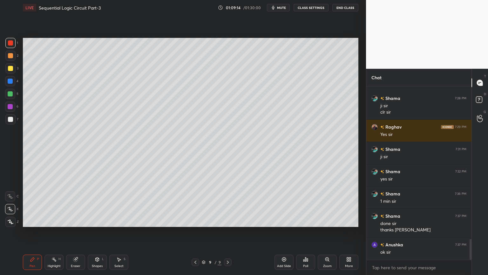
click at [99, 232] on div "Shapes L" at bounding box center [97, 261] width 19 height 15
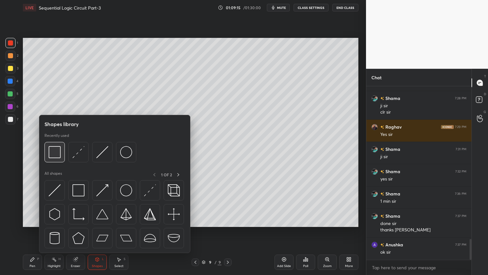
click at [59, 157] on img at bounding box center [55, 152] width 12 height 12
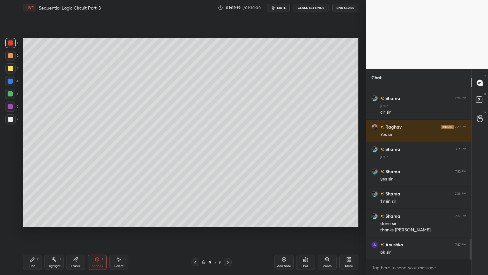
click at [31, 232] on icon at bounding box center [33, 259] width 4 height 4
click at [12, 120] on div at bounding box center [10, 119] width 5 height 5
click at [9, 192] on div at bounding box center [10, 196] width 10 height 10
click at [15, 57] on div "2" at bounding box center [11, 56] width 13 height 10
click at [80, 232] on div "Eraser" at bounding box center [75, 261] width 19 height 15
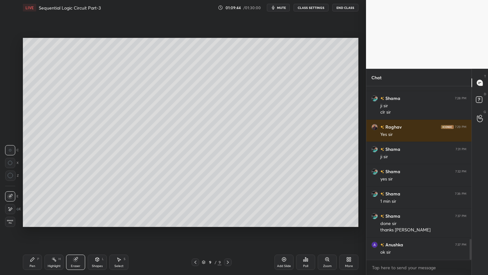
click at [32, 232] on icon at bounding box center [33, 259] width 4 height 4
click at [11, 119] on div at bounding box center [10, 119] width 5 height 5
click at [76, 232] on icon at bounding box center [75, 259] width 4 height 4
click at [35, 232] on div "Pen P" at bounding box center [32, 261] width 19 height 15
click at [14, 83] on div at bounding box center [10, 81] width 10 height 10
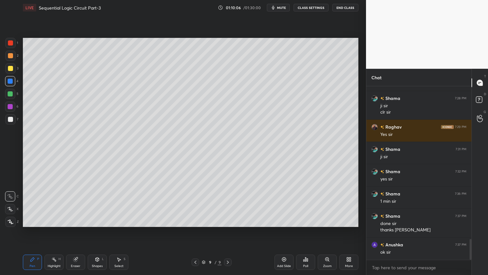
click at [7, 208] on icon at bounding box center [10, 209] width 6 height 4
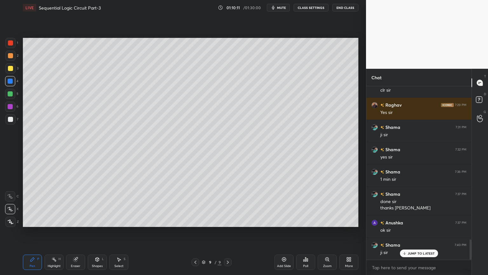
click at [14, 193] on div at bounding box center [10, 196] width 10 height 10
click at [284, 232] on div "Add Slide" at bounding box center [284, 261] width 19 height 15
click at [12, 107] on div at bounding box center [10, 106] width 5 height 5
click at [10, 207] on icon at bounding box center [10, 209] width 5 height 4
click at [13, 81] on div at bounding box center [10, 81] width 5 height 5
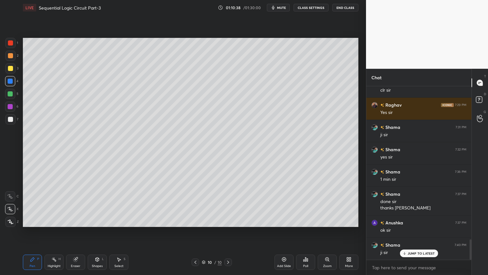
click at [9, 195] on icon at bounding box center [10, 196] width 6 height 4
click at [6, 203] on div "X" at bounding box center [12, 207] width 14 height 13
click at [99, 232] on icon at bounding box center [97, 259] width 3 height 4
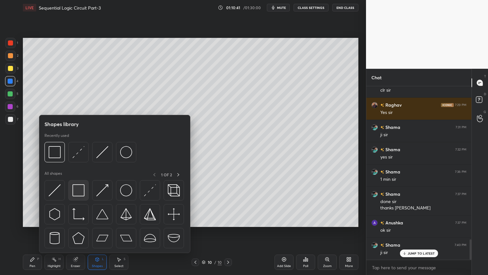
click at [77, 187] on img at bounding box center [79, 190] width 12 height 12
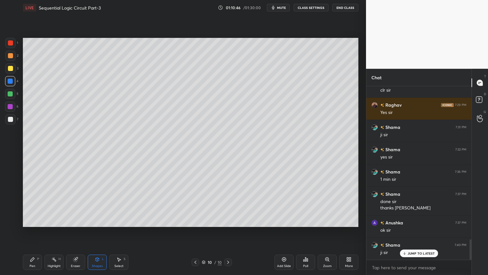
click at [97, 232] on div "Shapes L" at bounding box center [97, 261] width 19 height 15
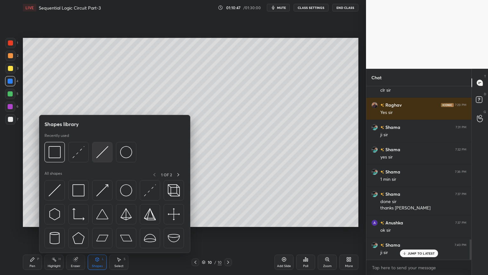
click at [107, 154] on img at bounding box center [102, 152] width 12 height 12
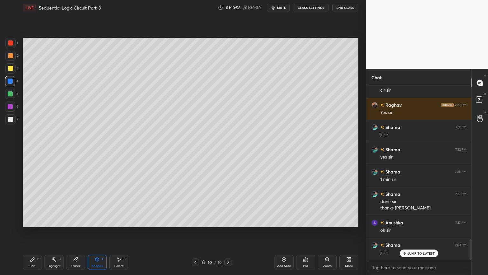
click at [32, 232] on div "Pen" at bounding box center [33, 265] width 6 height 3
click at [74, 232] on icon at bounding box center [75, 259] width 4 height 4
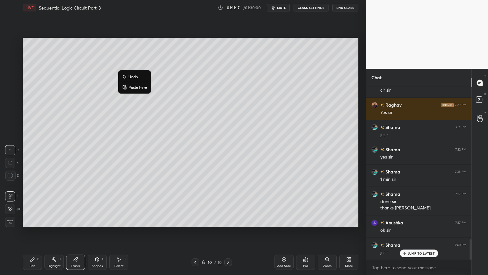
click at [134, 77] on p "Undo" at bounding box center [133, 76] width 10 height 5
click at [34, 232] on icon at bounding box center [32, 259] width 5 height 5
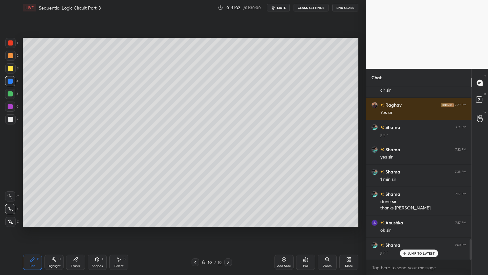
click at [10, 195] on icon at bounding box center [10, 196] width 6 height 4
click at [73, 232] on div "Eraser" at bounding box center [75, 261] width 19 height 15
click at [32, 232] on div "Pen P" at bounding box center [32, 261] width 19 height 15
click at [13, 118] on div at bounding box center [10, 119] width 10 height 10
click at [11, 107] on div at bounding box center [10, 106] width 5 height 5
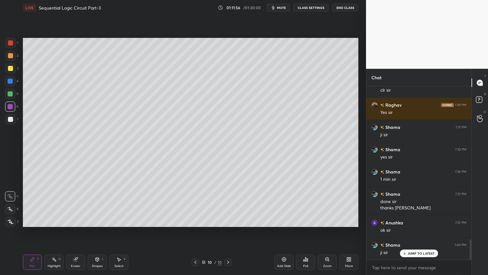
click at [9, 208] on icon at bounding box center [10, 209] width 6 height 4
click at [94, 232] on div "Shapes" at bounding box center [97, 265] width 11 height 3
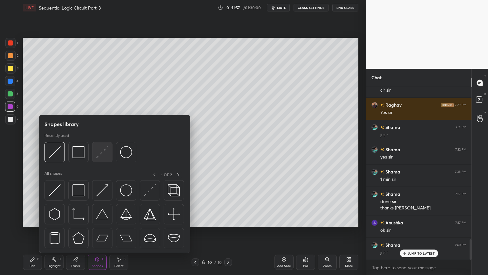
click at [100, 150] on img at bounding box center [102, 152] width 12 height 12
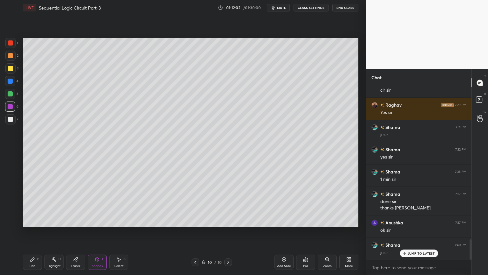
click at [35, 232] on icon at bounding box center [32, 259] width 5 height 5
click at [11, 79] on div at bounding box center [10, 81] width 5 height 5
click at [98, 232] on div "Shapes L" at bounding box center [97, 261] width 19 height 15
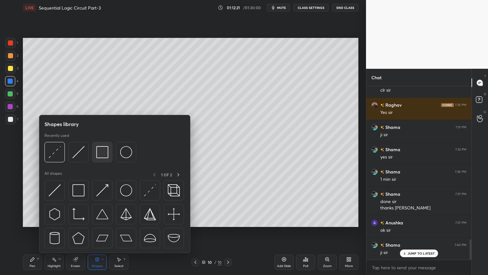
click at [104, 153] on img at bounding box center [102, 152] width 12 height 12
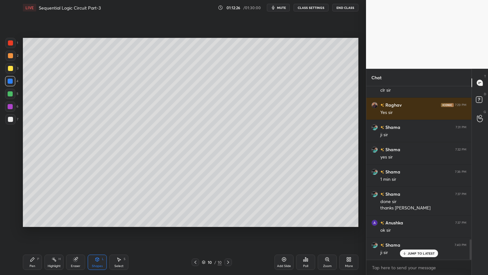
click at [100, 232] on div "Shapes" at bounding box center [97, 265] width 11 height 3
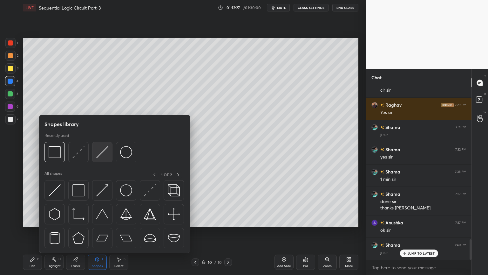
click at [104, 150] on img at bounding box center [102, 152] width 12 height 12
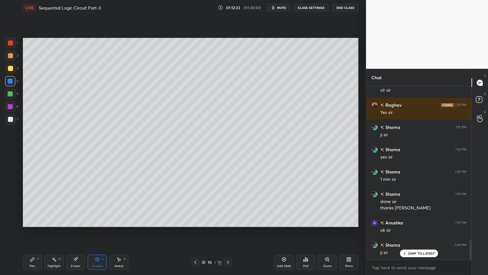
click at [34, 232] on div "Pen P" at bounding box center [32, 261] width 19 height 15
click at [75, 232] on div "Eraser" at bounding box center [75, 261] width 19 height 15
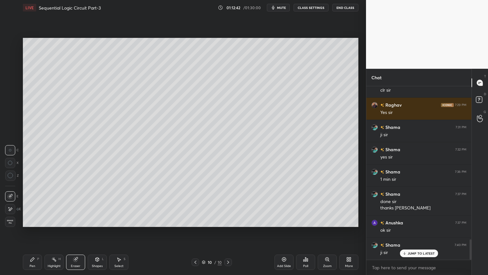
click at [124, 232] on div "S" at bounding box center [125, 258] width 2 height 3
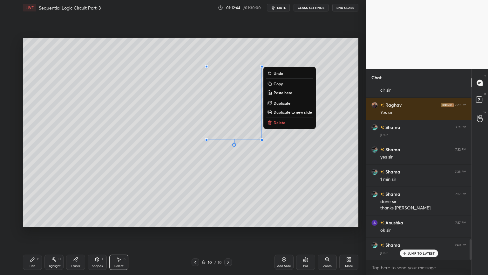
click at [285, 122] on p "Delete" at bounding box center [280, 122] width 12 height 5
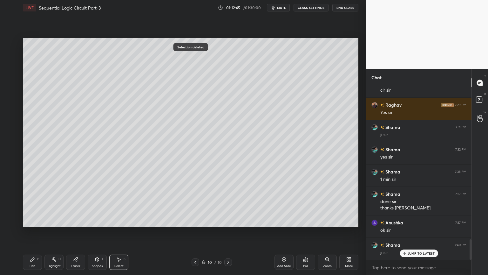
click at [98, 232] on div "Shapes L" at bounding box center [97, 261] width 19 height 15
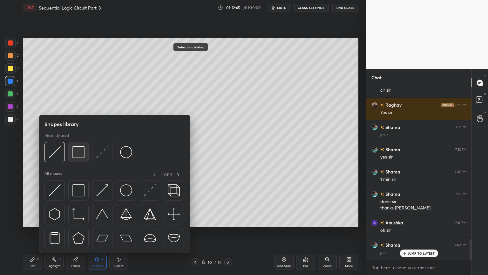
click at [78, 149] on img at bounding box center [79, 152] width 12 height 12
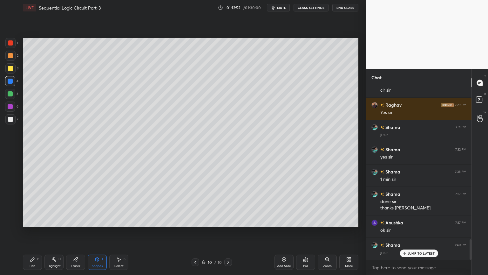
click at [97, 232] on icon at bounding box center [97, 260] width 0 height 2
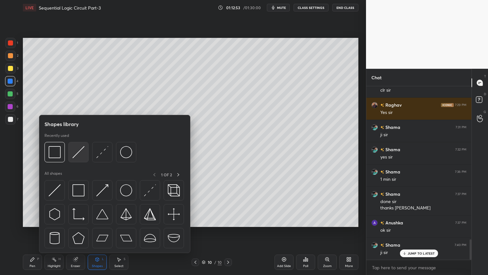
click at [84, 149] on img at bounding box center [79, 152] width 12 height 12
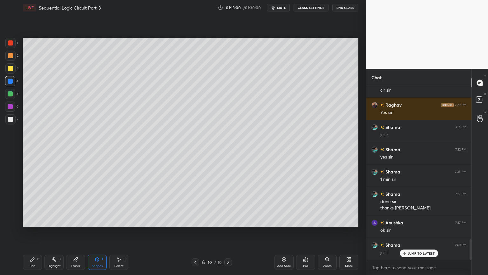
click at [32, 232] on div "Pen P" at bounding box center [32, 261] width 19 height 15
click at [196, 232] on icon at bounding box center [195, 261] width 5 height 5
click at [229, 232] on icon at bounding box center [228, 261] width 5 height 5
click at [9, 194] on icon at bounding box center [10, 196] width 6 height 4
click at [12, 119] on div at bounding box center [10, 119] width 5 height 5
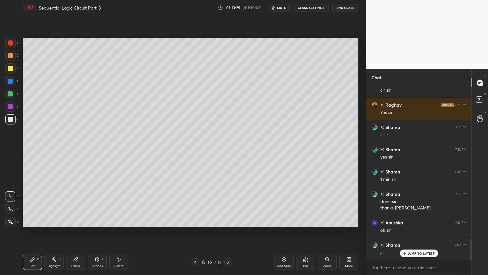
click at [59, 232] on div "H" at bounding box center [60, 258] width 2 height 3
click at [10, 64] on div at bounding box center [10, 68] width 10 height 10
click at [28, 232] on div "Pen P" at bounding box center [32, 261] width 19 height 15
click at [10, 118] on div at bounding box center [10, 119] width 5 height 5
click at [77, 232] on div "Eraser" at bounding box center [76, 265] width 10 height 3
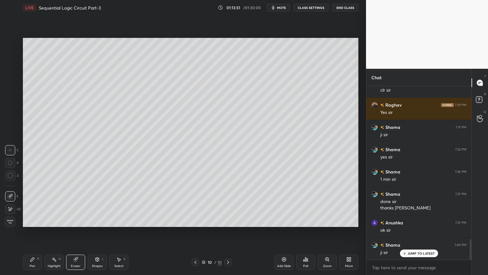
click at [28, 232] on div "Pen P" at bounding box center [32, 261] width 19 height 15
click at [11, 80] on div at bounding box center [10, 81] width 5 height 5
click at [99, 232] on div "Shapes" at bounding box center [97, 265] width 11 height 3
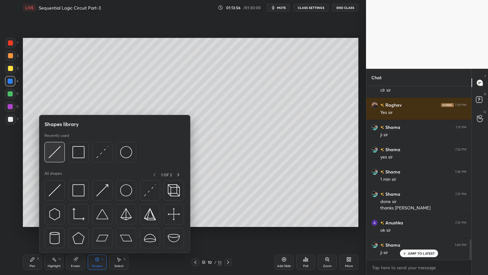
click at [53, 151] on img at bounding box center [55, 152] width 12 height 12
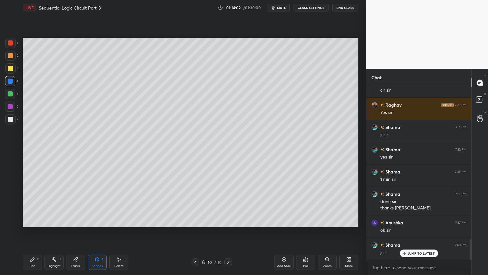
click at [32, 232] on icon at bounding box center [33, 259] width 4 height 4
click at [7, 207] on icon at bounding box center [10, 209] width 6 height 4
click at [96, 232] on icon at bounding box center [97, 259] width 3 height 4
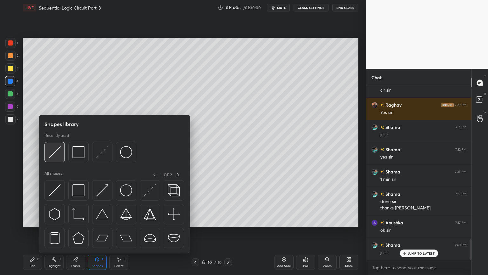
click at [59, 154] on img at bounding box center [55, 152] width 12 height 12
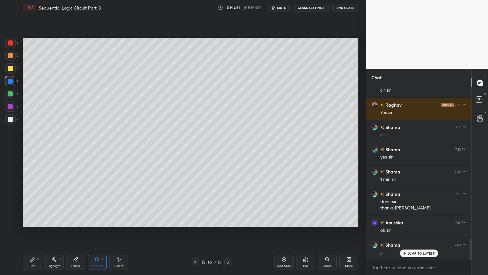
click at [74, 232] on icon at bounding box center [75, 259] width 4 height 4
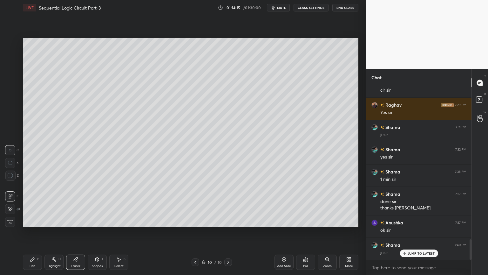
click at [25, 232] on div "Pen P" at bounding box center [32, 261] width 19 height 15
click at [96, 232] on div "Shapes L" at bounding box center [97, 261] width 19 height 15
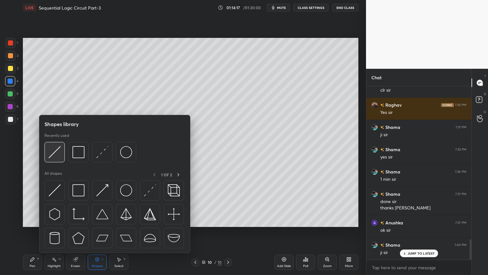
click at [53, 155] on img at bounding box center [55, 152] width 12 height 12
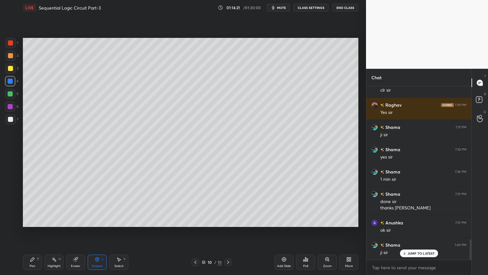
click at [38, 232] on div "P" at bounding box center [38, 258] width 2 height 3
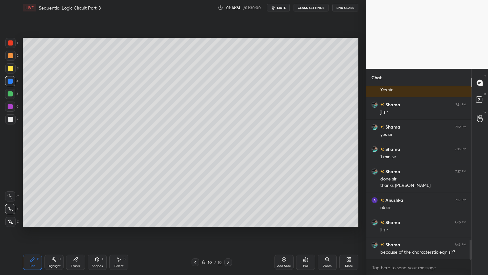
click at [12, 118] on div at bounding box center [10, 119] width 5 height 5
click at [81, 232] on div "Eraser" at bounding box center [75, 261] width 19 height 15
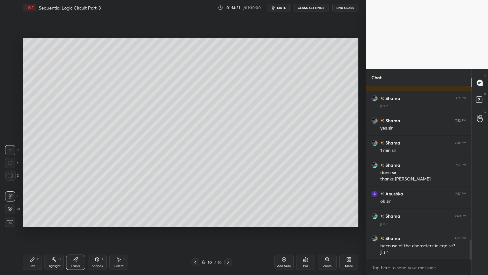
click at [195, 232] on icon at bounding box center [195, 261] width 5 height 5
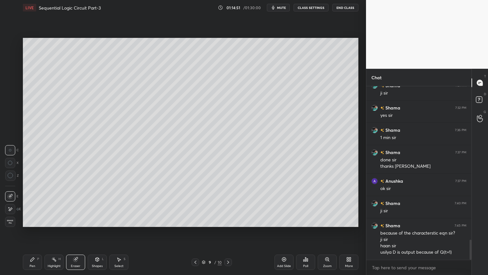
scroll to position [1343, 0]
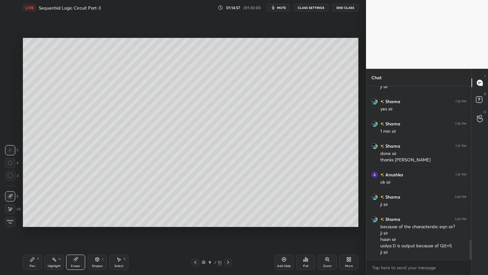
click at [29, 232] on div "Pen P" at bounding box center [32, 261] width 19 height 15
click at [11, 82] on div at bounding box center [10, 81] width 5 height 5
click at [227, 232] on icon at bounding box center [228, 261] width 5 height 5
click at [229, 232] on icon at bounding box center [228, 261] width 2 height 3
click at [282, 232] on icon at bounding box center [284, 259] width 5 height 5
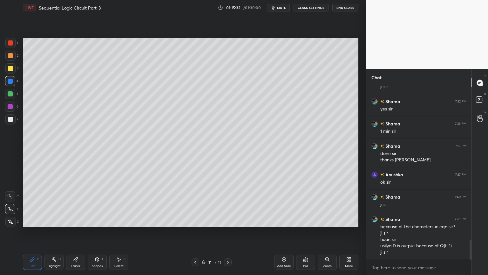
click at [15, 54] on div at bounding box center [10, 56] width 10 height 10
click at [12, 82] on div at bounding box center [10, 81] width 5 height 5
click at [100, 232] on div "Shapes L" at bounding box center [97, 261] width 19 height 15
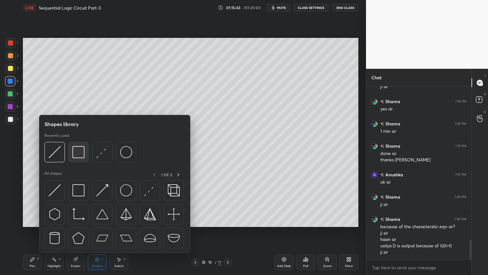
click at [78, 155] on img at bounding box center [79, 152] width 12 height 12
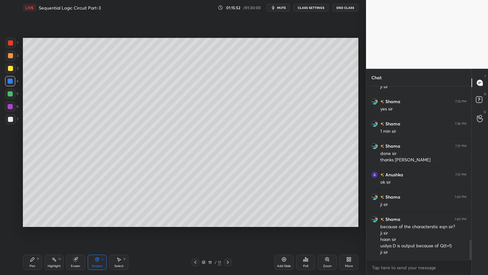
click at [79, 232] on div "Eraser" at bounding box center [76, 265] width 10 height 3
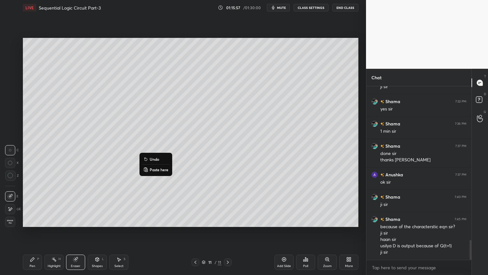
click at [153, 158] on p "Undo" at bounding box center [155, 158] width 10 height 5
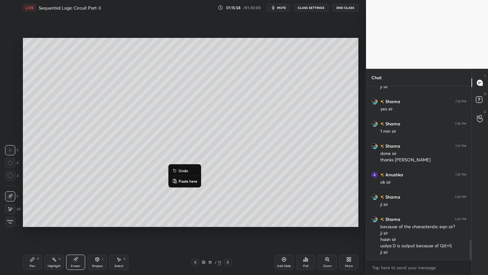
click at [184, 170] on p "Undo" at bounding box center [184, 170] width 10 height 5
click at [95, 232] on div "Shapes L" at bounding box center [97, 261] width 19 height 15
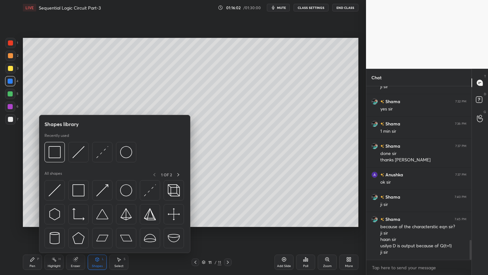
click at [76, 232] on div "Eraser" at bounding box center [75, 261] width 19 height 15
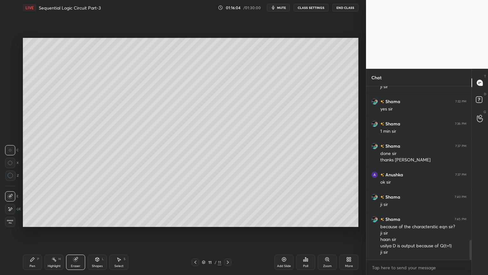
click at [95, 232] on icon at bounding box center [97, 259] width 5 height 5
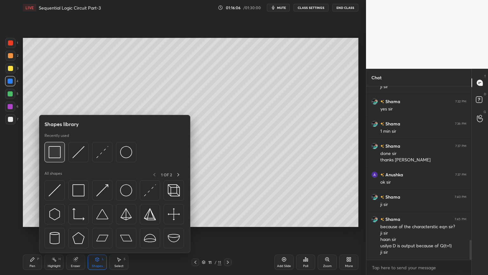
click at [51, 152] on img at bounding box center [55, 152] width 12 height 12
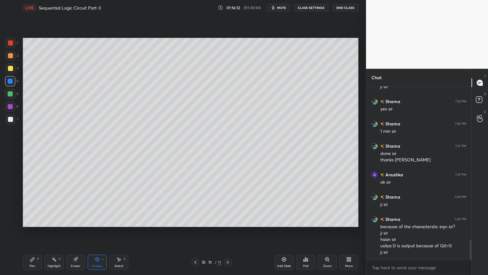
click at [38, 232] on div "Pen P" at bounding box center [32, 261] width 19 height 15
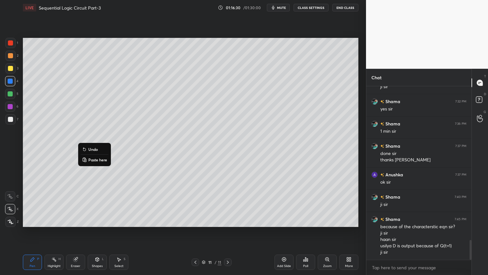
click at [95, 148] on p "Undo" at bounding box center [93, 149] width 10 height 5
click at [69, 232] on div "Eraser" at bounding box center [75, 261] width 19 height 15
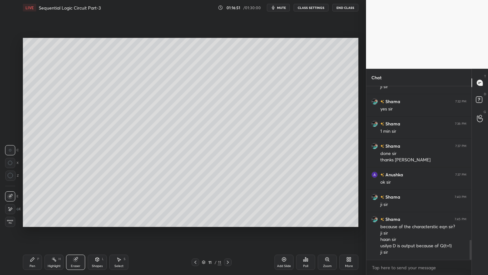
click at [26, 232] on div "Pen P" at bounding box center [32, 261] width 19 height 15
click at [95, 232] on icon at bounding box center [97, 259] width 5 height 5
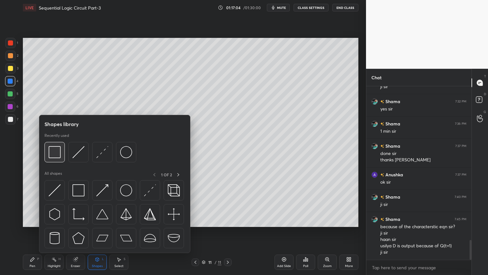
click at [65, 153] on div at bounding box center [92, 154] width 95 height 24
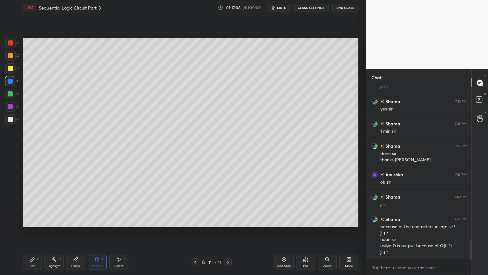
click at [95, 232] on icon at bounding box center [97, 259] width 5 height 5
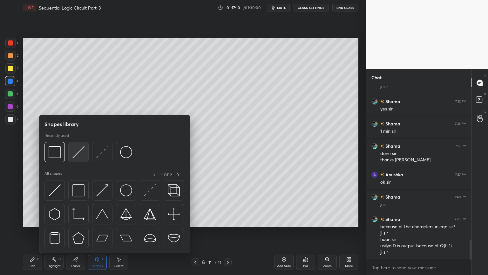
click at [81, 150] on img at bounding box center [79, 152] width 12 height 12
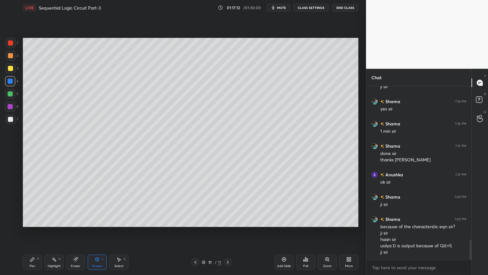
click at [24, 232] on div "Pen P" at bounding box center [32, 261] width 19 height 15
click at [12, 120] on div at bounding box center [10, 119] width 5 height 5
click at [8, 195] on icon at bounding box center [10, 196] width 5 height 4
click at [70, 232] on div "Eraser" at bounding box center [75, 261] width 19 height 15
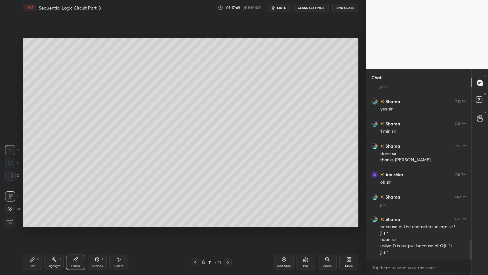
click at [31, 232] on div "Pen P" at bounding box center [32, 261] width 19 height 15
click at [80, 232] on div "Eraser" at bounding box center [76, 265] width 10 height 3
click at [28, 232] on div "Pen P" at bounding box center [32, 261] width 19 height 15
click at [15, 44] on div at bounding box center [10, 43] width 10 height 10
click at [8, 209] on icon at bounding box center [10, 209] width 6 height 4
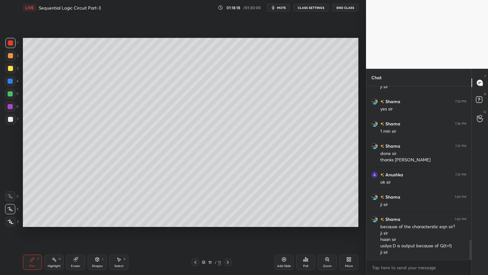
click at [95, 232] on div "Shapes L" at bounding box center [97, 261] width 19 height 15
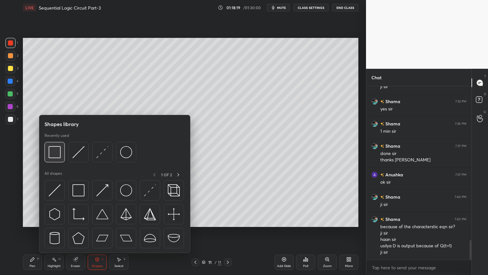
click at [55, 153] on img at bounding box center [55, 152] width 12 height 12
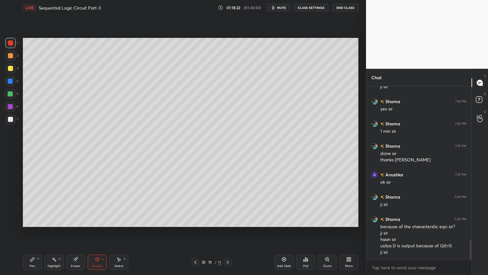
click at [33, 232] on div "Pen P" at bounding box center [32, 261] width 19 height 15
click at [10, 56] on div at bounding box center [10, 55] width 5 height 5
click at [12, 192] on div at bounding box center [10, 196] width 10 height 10
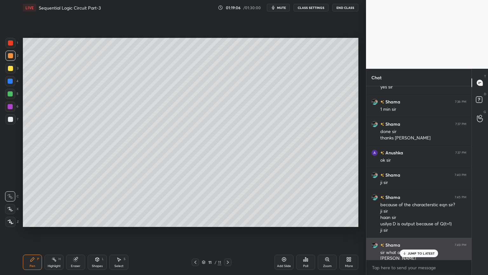
click at [415, 232] on p "JUMP TO LATEST" at bounding box center [421, 253] width 27 height 4
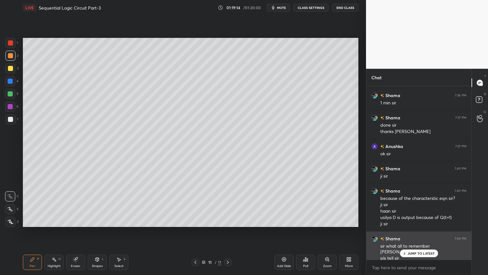
click at [419, 232] on p "JUMP TO LATEST" at bounding box center [421, 253] width 27 height 4
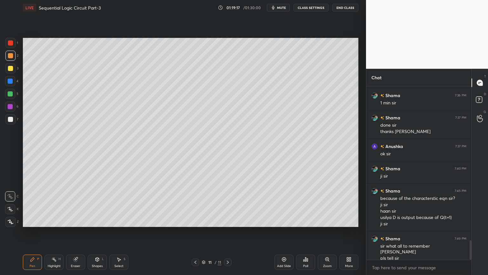
click at [284, 232] on div "Add Slide" at bounding box center [284, 261] width 19 height 15
click at [13, 106] on div at bounding box center [10, 106] width 10 height 10
click at [12, 206] on div at bounding box center [10, 209] width 10 height 10
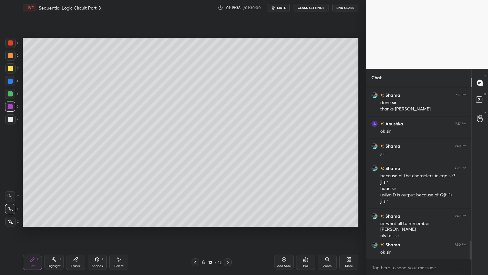
click at [98, 232] on div "Shapes L" at bounding box center [97, 261] width 19 height 15
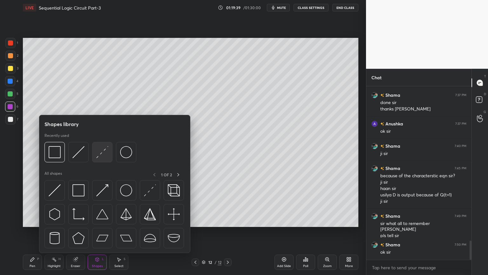
click at [103, 155] on img at bounding box center [102, 152] width 12 height 12
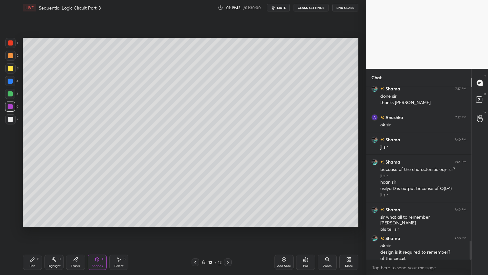
scroll to position [1406, 0]
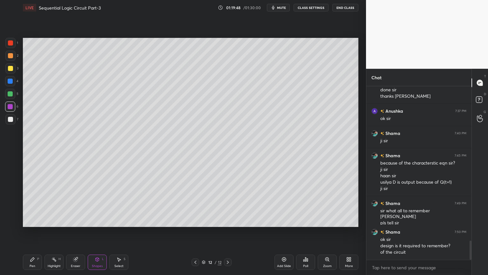
click at [26, 232] on div "Pen P" at bounding box center [32, 261] width 19 height 15
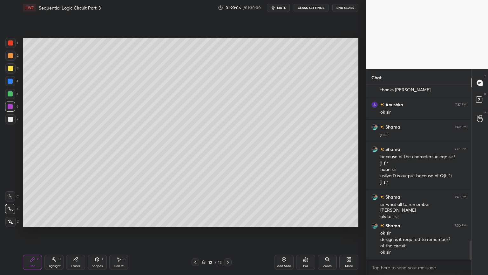
click at [12, 120] on div at bounding box center [10, 119] width 5 height 5
click at [12, 83] on div at bounding box center [10, 81] width 5 height 5
click at [97, 232] on div "Shapes L" at bounding box center [97, 261] width 19 height 15
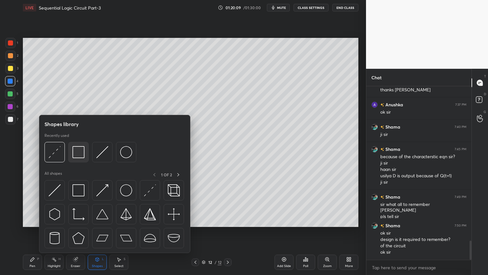
click at [79, 152] on img at bounding box center [79, 152] width 12 height 12
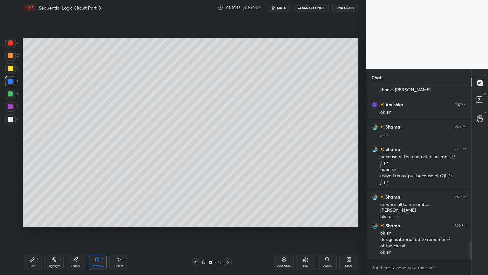
click at [99, 232] on icon at bounding box center [97, 259] width 3 height 4
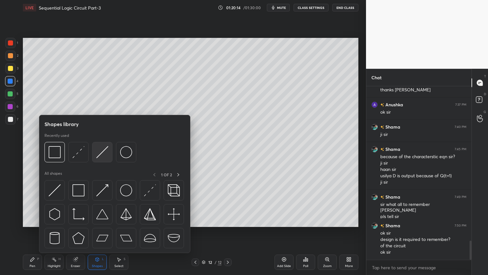
click at [100, 153] on img at bounding box center [102, 152] width 12 height 12
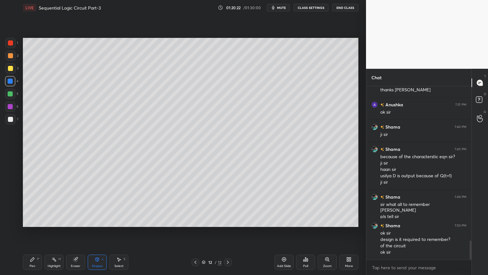
click at [100, 232] on div "Shapes L" at bounding box center [97, 261] width 19 height 15
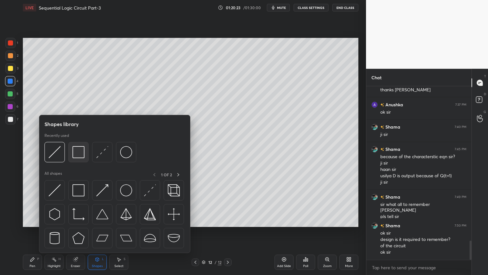
click at [78, 150] on img at bounding box center [79, 152] width 12 height 12
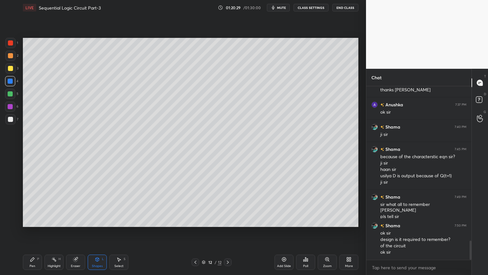
click at [98, 232] on icon at bounding box center [97, 259] width 3 height 4
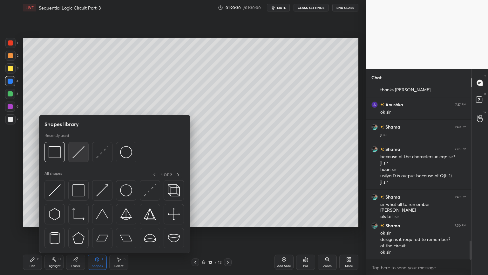
click at [84, 151] on img at bounding box center [79, 152] width 12 height 12
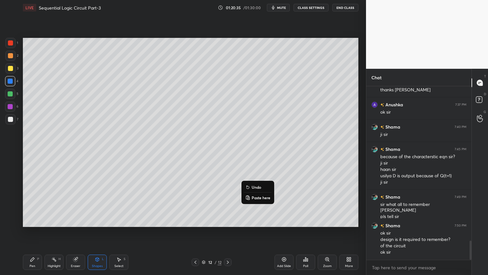
click at [263, 185] on button "Undo" at bounding box center [258, 187] width 28 height 8
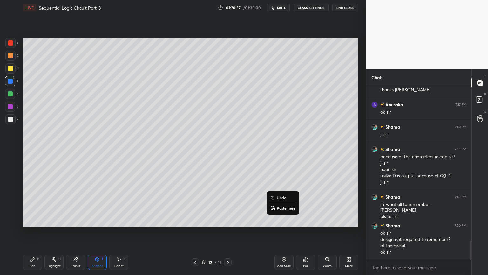
click at [282, 195] on p "Undo" at bounding box center [282, 197] width 10 height 5
click at [99, 232] on icon at bounding box center [97, 259] width 5 height 5
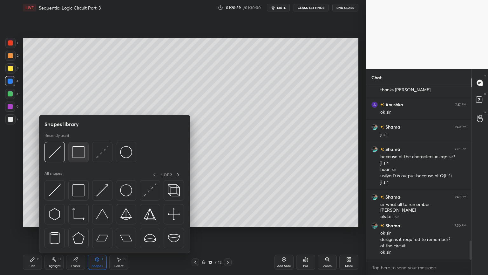
click at [80, 154] on img at bounding box center [79, 152] width 12 height 12
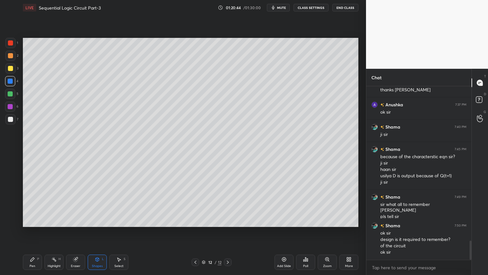
click at [100, 232] on icon at bounding box center [97, 259] width 5 height 5
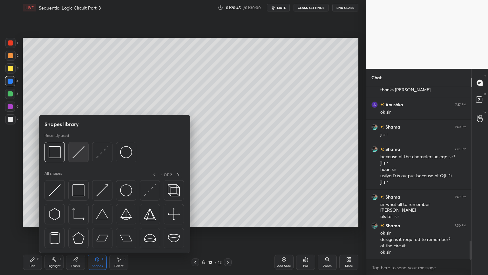
click at [86, 149] on div at bounding box center [78, 152] width 20 height 20
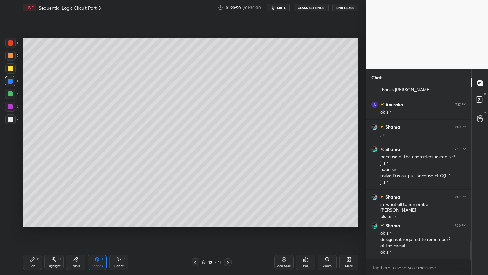
click at [33, 232] on icon at bounding box center [33, 259] width 4 height 4
click at [13, 121] on div at bounding box center [10, 119] width 5 height 5
click at [11, 195] on icon at bounding box center [10, 196] width 6 height 4
click at [77, 232] on div "Eraser" at bounding box center [75, 261] width 19 height 15
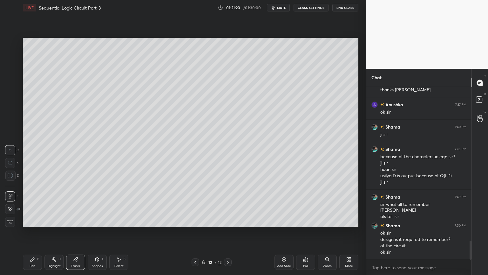
click at [33, 232] on div "Pen" at bounding box center [33, 265] width 6 height 3
click at [73, 232] on div "Eraser" at bounding box center [76, 265] width 10 height 3
click at [32, 232] on div "Pen P" at bounding box center [32, 261] width 19 height 15
click at [16, 82] on div "4" at bounding box center [11, 81] width 13 height 10
click at [76, 232] on div "Eraser" at bounding box center [76, 265] width 10 height 3
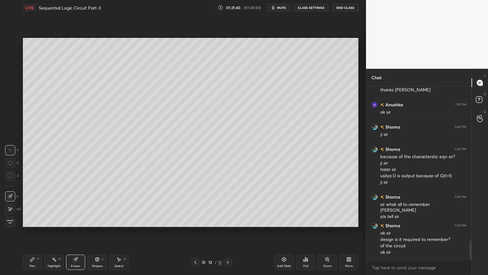
click at [32, 232] on div "Pen" at bounding box center [33, 265] width 6 height 3
click at [10, 210] on icon at bounding box center [10, 209] width 5 height 4
click at [94, 232] on div "Shapes L" at bounding box center [97, 261] width 19 height 15
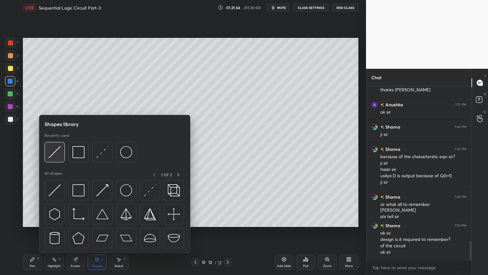
click at [56, 150] on img at bounding box center [55, 152] width 12 height 12
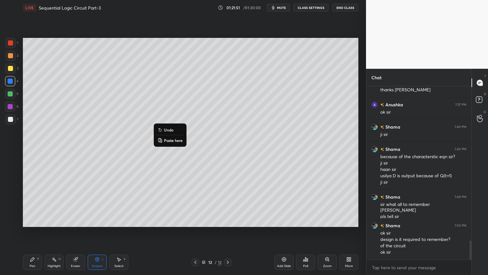
click at [167, 129] on p "Undo" at bounding box center [169, 129] width 10 height 5
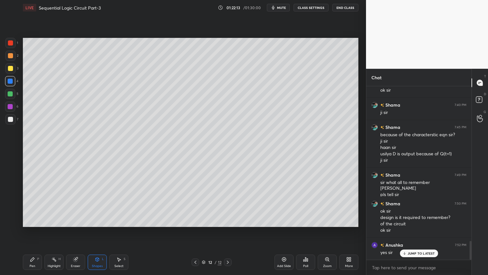
click at [35, 232] on icon at bounding box center [32, 259] width 5 height 5
click at [12, 118] on div at bounding box center [10, 119] width 5 height 5
click at [76, 232] on div "Eraser" at bounding box center [76, 265] width 10 height 3
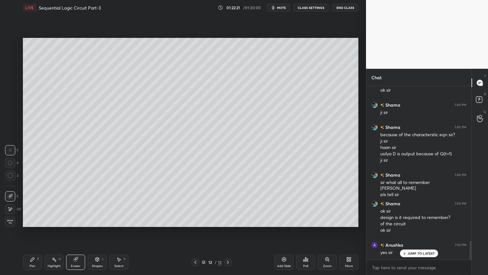
click at [32, 232] on icon at bounding box center [33, 259] width 4 height 4
click at [6, 193] on div at bounding box center [10, 196] width 10 height 10
click at [75, 232] on div "Eraser" at bounding box center [76, 265] width 10 height 3
click at [34, 232] on icon at bounding box center [32, 259] width 5 height 5
click at [8, 208] on icon at bounding box center [10, 209] width 6 height 4
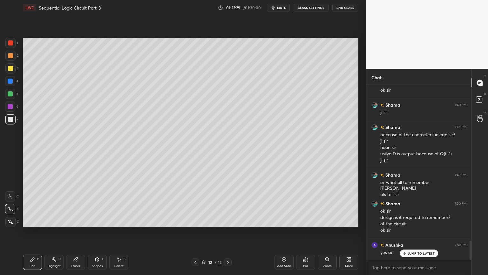
click at [75, 232] on div "Eraser" at bounding box center [76, 265] width 10 height 3
click at [32, 232] on icon at bounding box center [32, 259] width 5 height 5
click at [78, 232] on icon at bounding box center [75, 259] width 5 height 5
click at [34, 232] on icon at bounding box center [32, 259] width 5 height 5
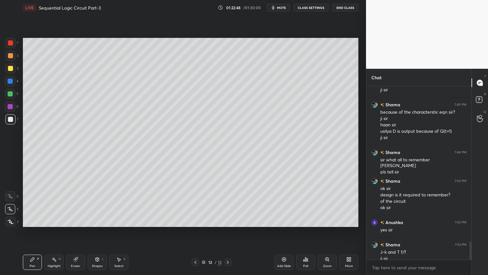
scroll to position [1464, 0]
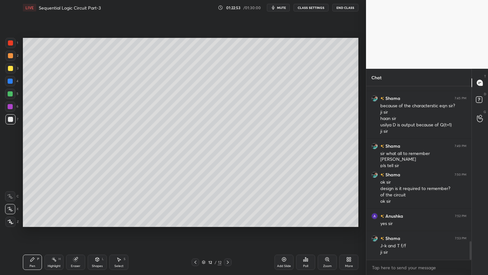
click at [13, 191] on div at bounding box center [10, 196] width 10 height 10
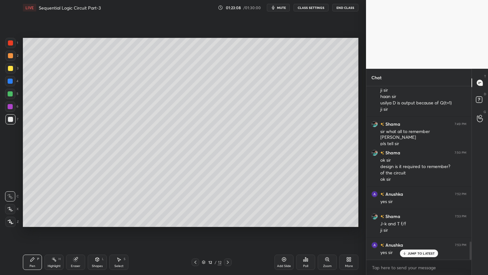
click at [75, 232] on div "Eraser" at bounding box center [75, 261] width 19 height 15
click at [28, 232] on div "Pen P" at bounding box center [32, 261] width 19 height 15
click at [14, 67] on div at bounding box center [10, 68] width 10 height 10
click at [58, 232] on div "Highlight H" at bounding box center [54, 261] width 19 height 15
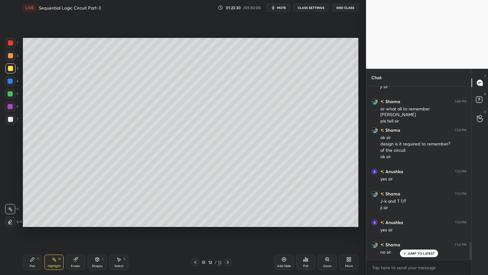
scroll to position [1530, 0]
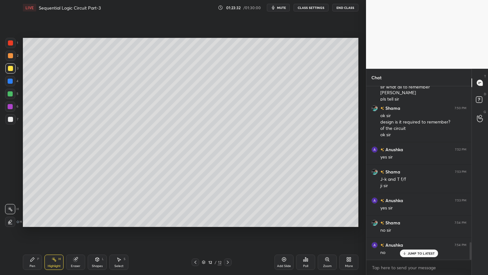
click at [31, 232] on icon at bounding box center [33, 259] width 4 height 4
click at [12, 114] on div at bounding box center [10, 119] width 10 height 10
click at [51, 232] on div "Highlight H" at bounding box center [54, 261] width 19 height 15
click at [12, 57] on div at bounding box center [10, 55] width 5 height 5
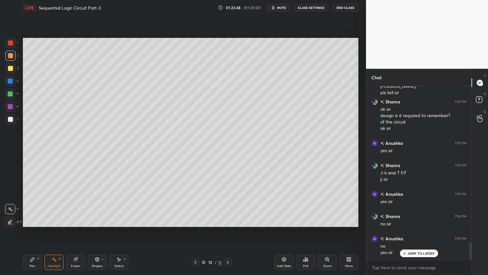
click at [33, 232] on icon at bounding box center [33, 259] width 4 height 4
click at [17, 120] on div "7" at bounding box center [11, 119] width 13 height 10
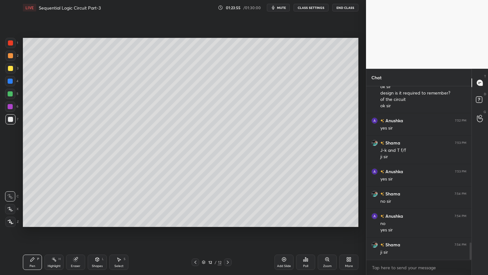
click at [76, 232] on icon at bounding box center [75, 259] width 4 height 4
click at [32, 232] on icon at bounding box center [32, 259] width 5 height 5
click at [15, 73] on div "3" at bounding box center [11, 68] width 13 height 10
click at [59, 232] on div "Highlight H" at bounding box center [54, 261] width 19 height 15
click at [33, 232] on icon at bounding box center [33, 259] width 4 height 4
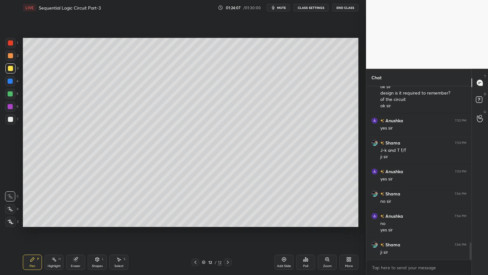
click at [11, 121] on div at bounding box center [10, 119] width 5 height 5
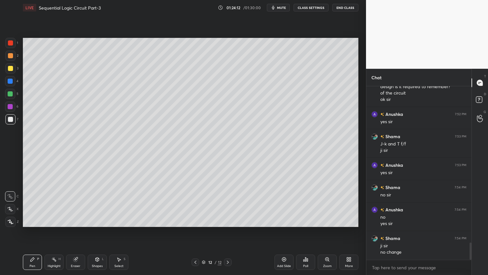
click at [79, 232] on div "Eraser" at bounding box center [76, 265] width 10 height 3
click at [31, 232] on icon at bounding box center [33, 259] width 4 height 4
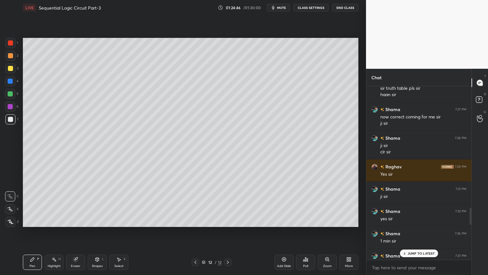
scroll to position [1231, 0]
click at [421, 232] on p "1 NEW MESSAGE" at bounding box center [421, 253] width 27 height 4
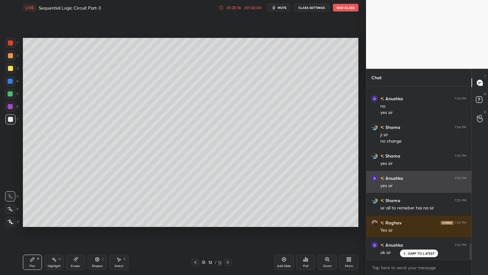
scroll to position [1704, 0]
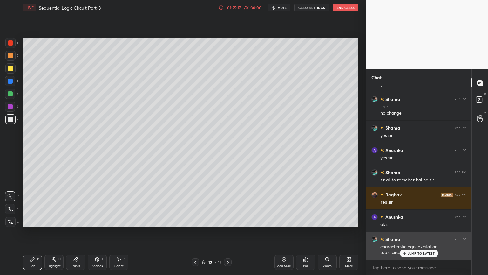
click at [417, 232] on div "JUMP TO LATEST" at bounding box center [419, 253] width 38 height 8
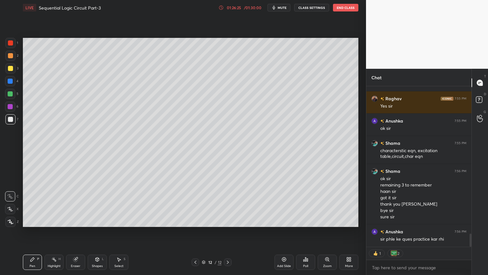
scroll to position [1823, 0]
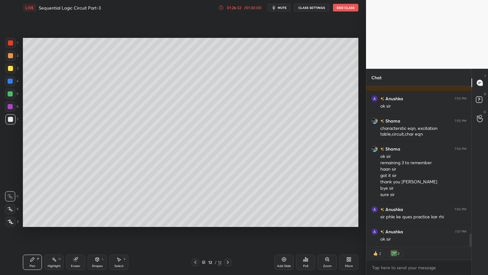
click at [348, 11] on button "End Class" at bounding box center [345, 8] width 25 height 8
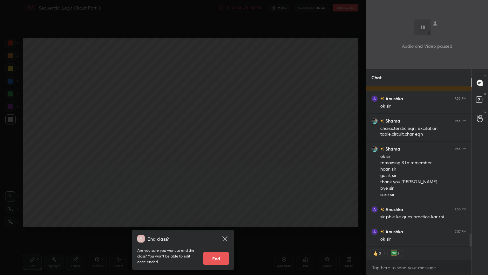
click at [209, 232] on button "End" at bounding box center [216, 258] width 25 height 13
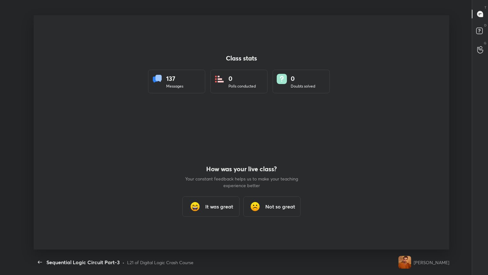
scroll to position [31566, 31316]
type textarea "x"
click at [219, 203] on h3 "It was great" at bounding box center [219, 207] width 28 height 8
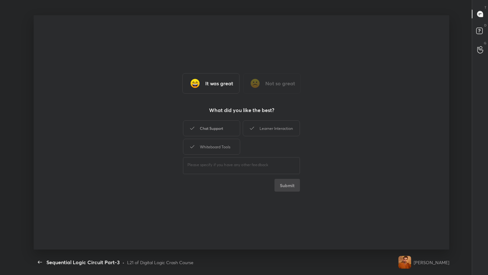
click at [216, 125] on div "Chat Support" at bounding box center [211, 128] width 57 height 16
click at [218, 148] on div "Whiteboard Tools" at bounding box center [211, 147] width 57 height 16
click at [273, 133] on div "Learner Interaction" at bounding box center [271, 128] width 57 height 16
click at [285, 181] on button "Submit" at bounding box center [287, 185] width 25 height 13
